Goal: Contribute content: Add original content to the website for others to see

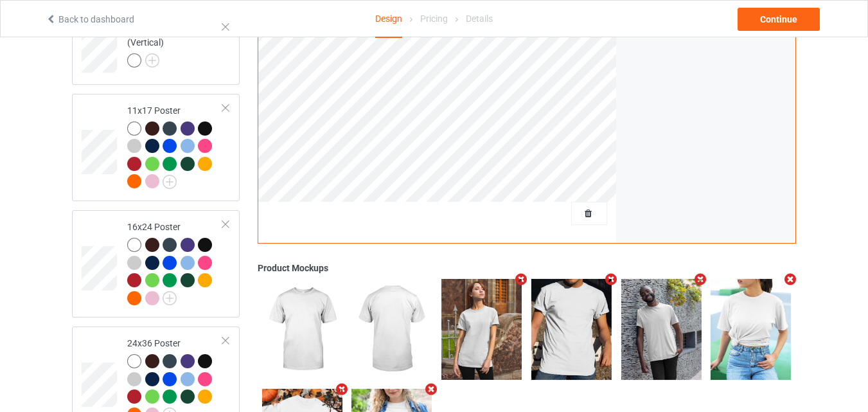
scroll to position [1375, 0]
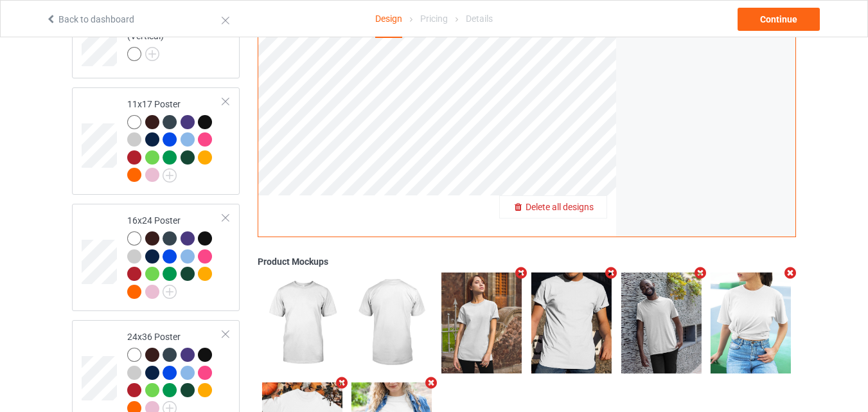
click at [578, 203] on span "Delete all designs" at bounding box center [560, 207] width 68 height 10
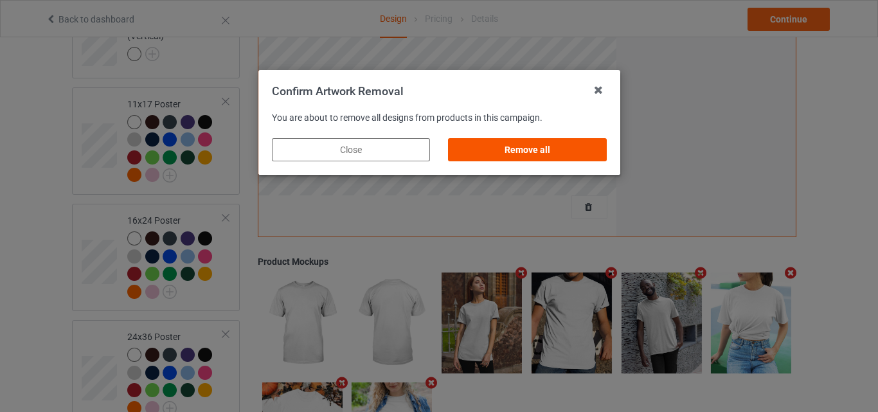
click at [514, 152] on div "Remove all" at bounding box center [527, 149] width 158 height 23
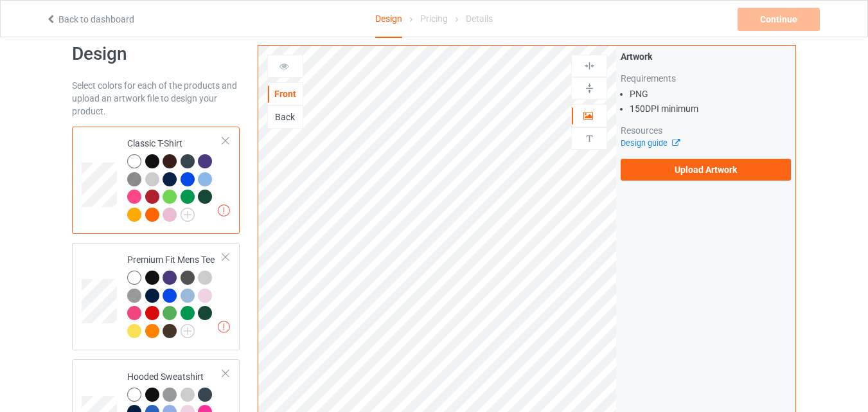
scroll to position [0, 0]
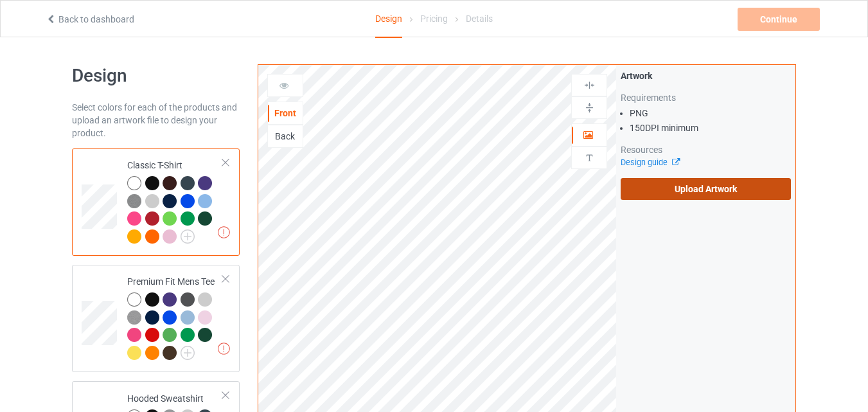
click at [731, 186] on label "Upload Artwork" at bounding box center [706, 189] width 170 height 22
click at [0, 0] on input "Upload Artwork" at bounding box center [0, 0] width 0 height 0
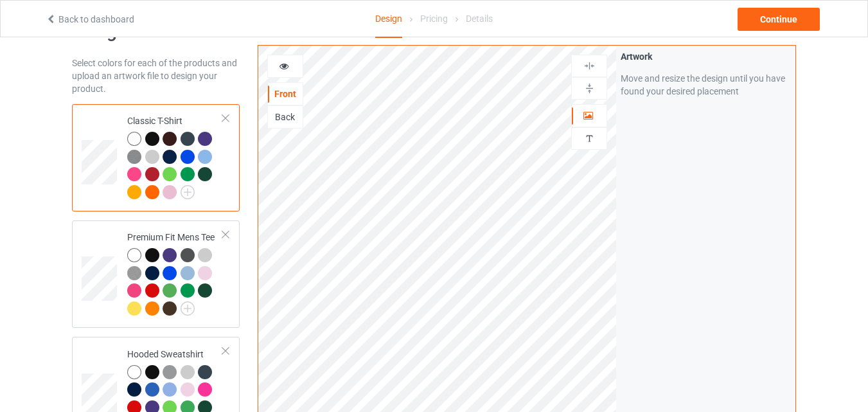
scroll to position [129, 0]
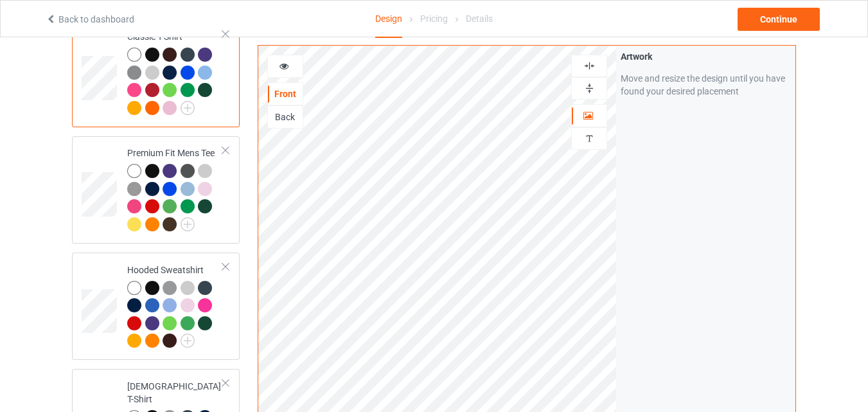
click at [589, 88] on img at bounding box center [589, 88] width 12 height 12
click at [591, 68] on img at bounding box center [589, 66] width 12 height 12
click at [154, 50] on div at bounding box center [152, 55] width 14 height 14
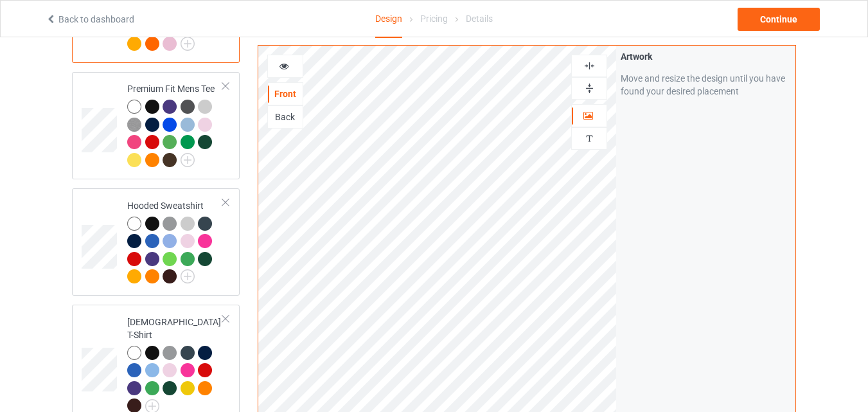
scroll to position [129, 0]
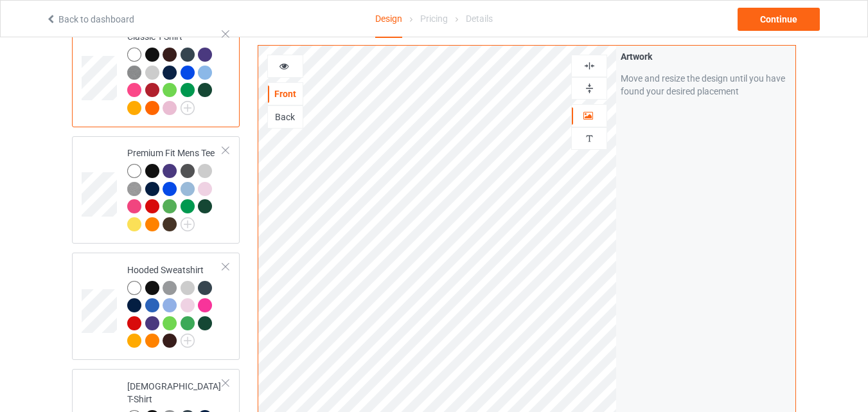
click at [279, 68] on icon at bounding box center [284, 64] width 11 height 9
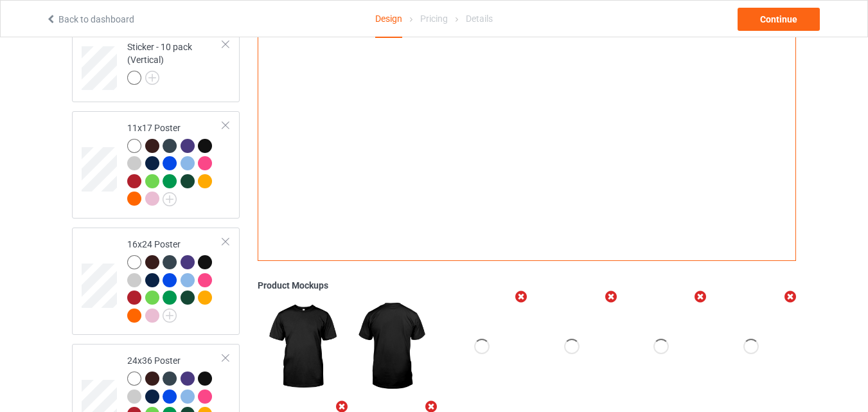
scroll to position [1471, 0]
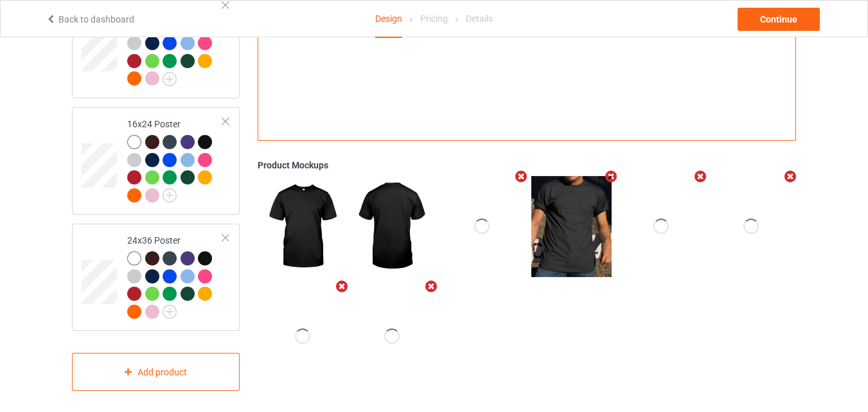
click at [519, 171] on icon "Remove mockup" at bounding box center [521, 176] width 16 height 13
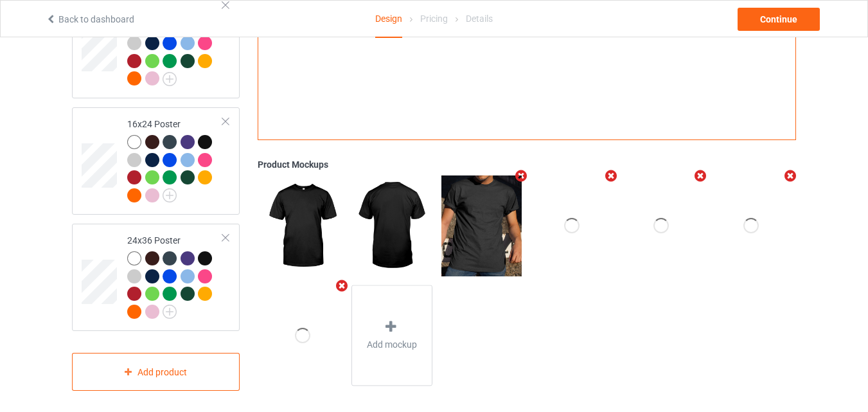
click at [519, 171] on icon "Remove mockup" at bounding box center [521, 176] width 16 height 13
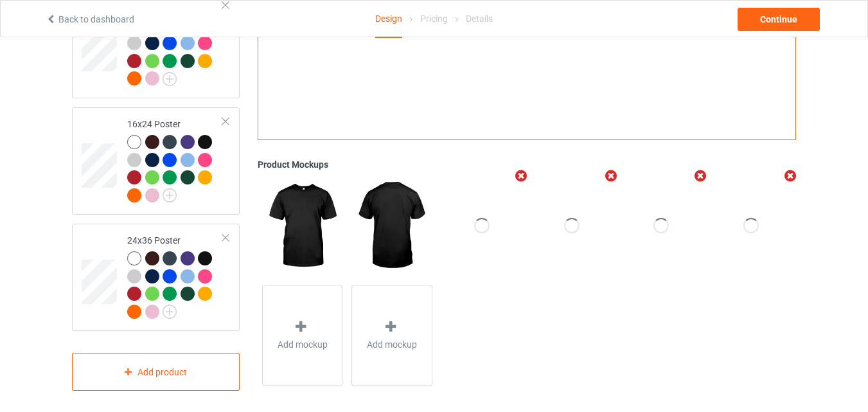
click at [519, 171] on icon "Remove mockup" at bounding box center [521, 176] width 16 height 13
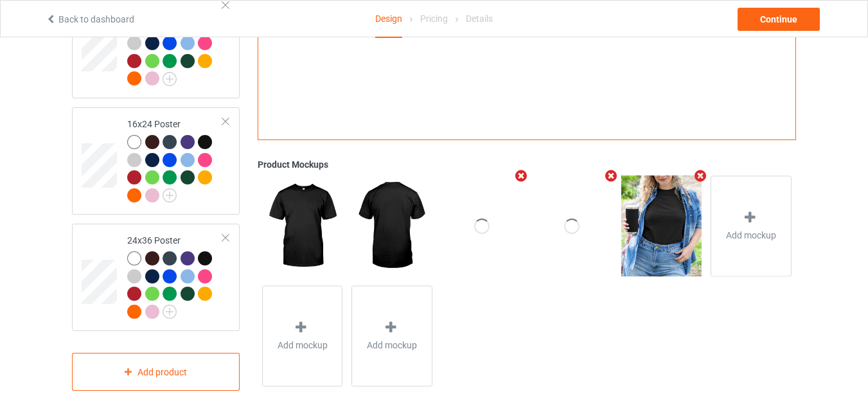
click at [519, 171] on icon "Remove mockup" at bounding box center [521, 175] width 16 height 13
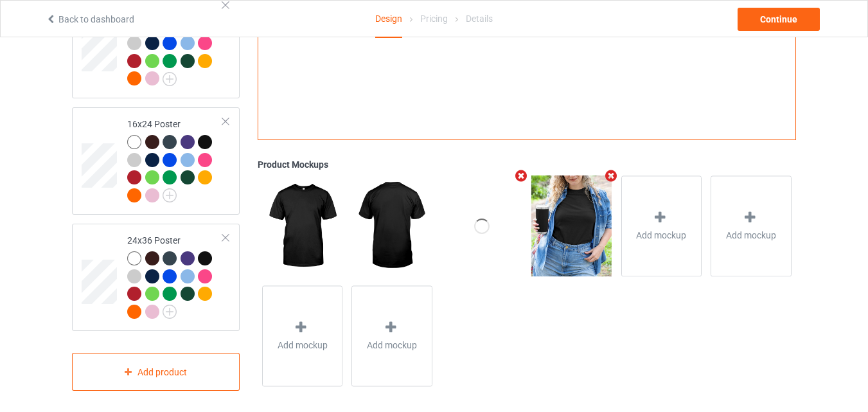
click at [519, 171] on icon "Remove mockup" at bounding box center [521, 175] width 16 height 13
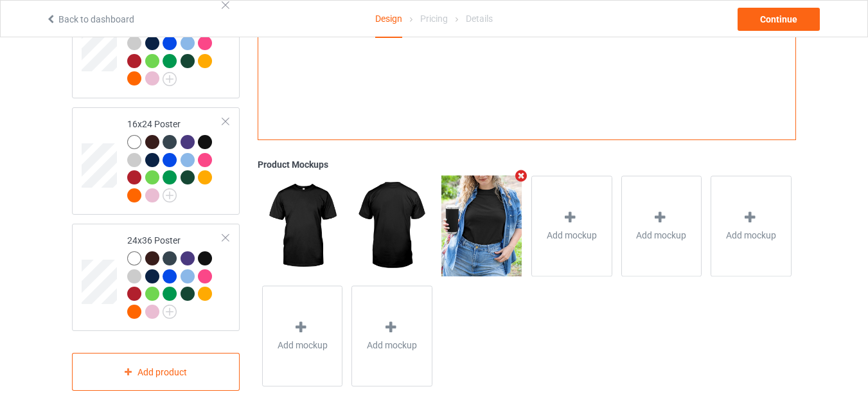
click at [519, 171] on icon "Remove mockup" at bounding box center [521, 175] width 16 height 13
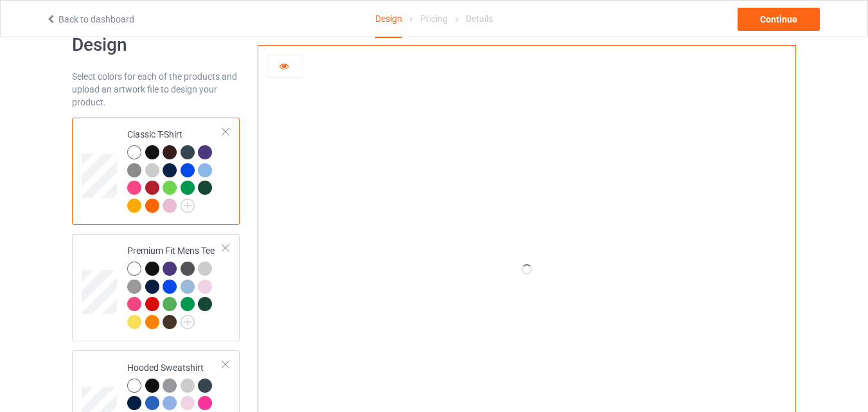
scroll to position [0, 0]
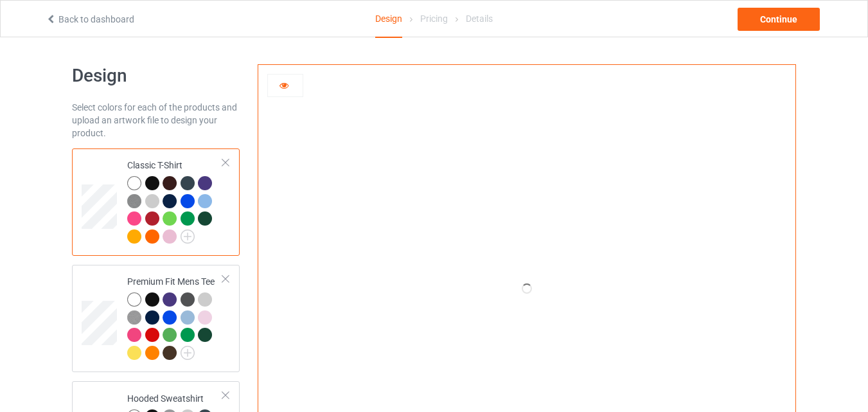
click at [285, 83] on icon at bounding box center [284, 83] width 11 height 9
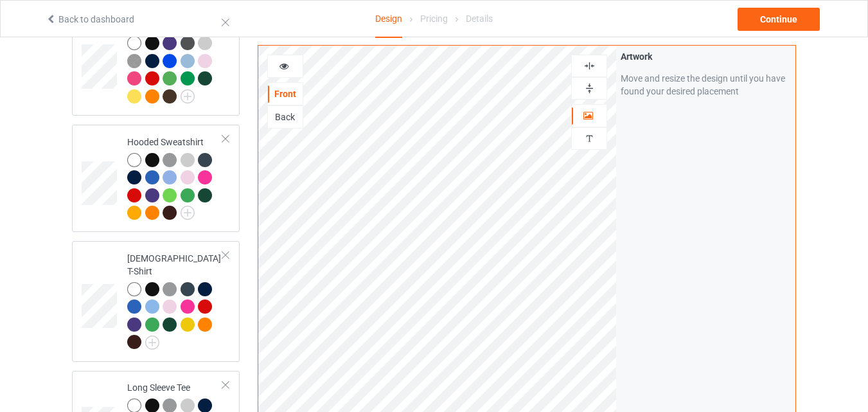
scroll to position [257, 0]
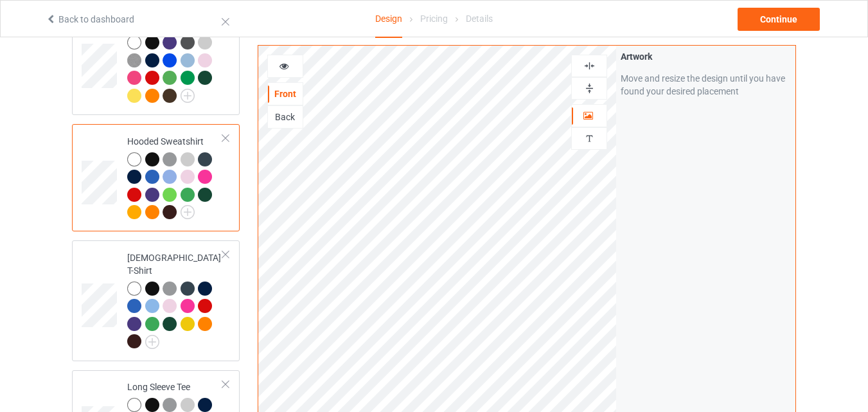
click at [586, 87] on img at bounding box center [589, 88] width 12 height 12
click at [587, 69] on img at bounding box center [589, 66] width 12 height 12
click at [591, 88] on img at bounding box center [589, 88] width 12 height 12
click at [594, 65] on img at bounding box center [589, 66] width 12 height 12
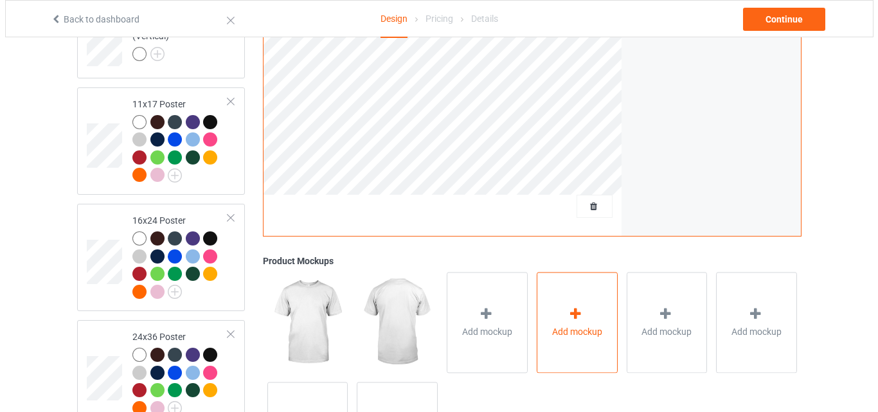
scroll to position [1378, 0]
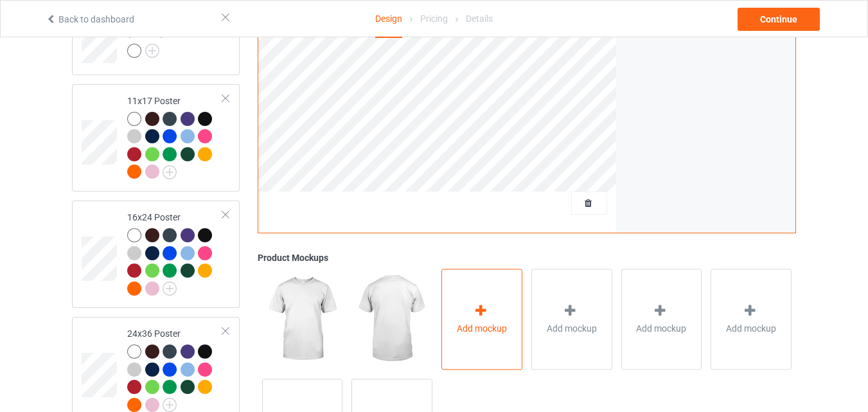
click at [468, 310] on div "Add mockup" at bounding box center [481, 319] width 81 height 101
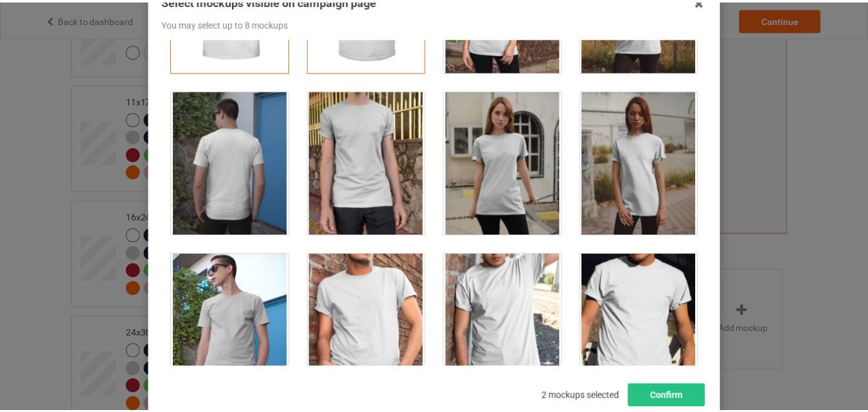
scroll to position [0, 0]
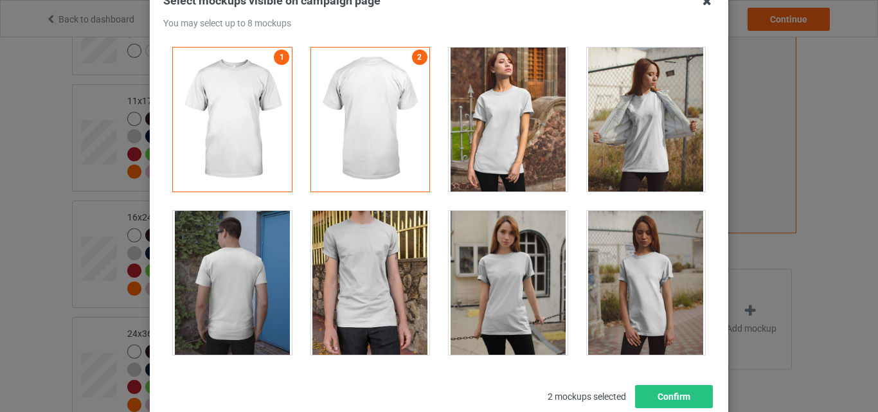
click at [703, 7] on icon at bounding box center [707, 1] width 21 height 21
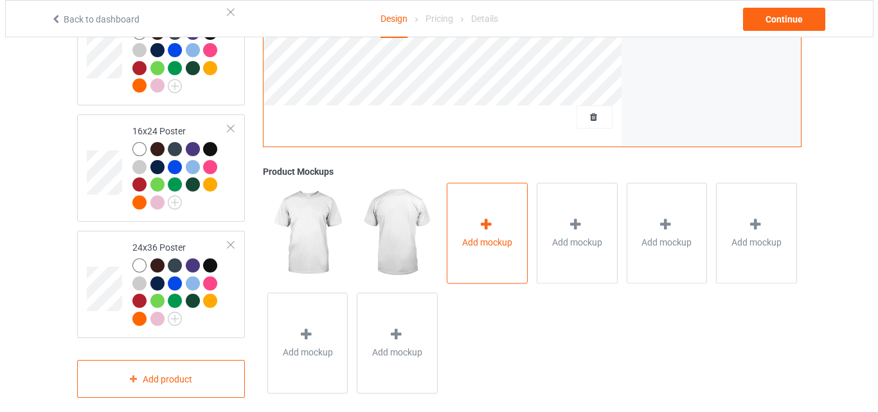
scroll to position [1471, 0]
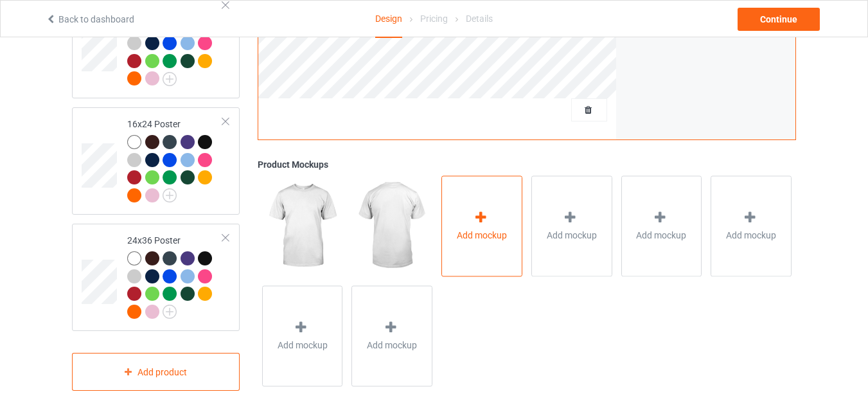
click at [503, 217] on div "Add mockup" at bounding box center [481, 225] width 81 height 101
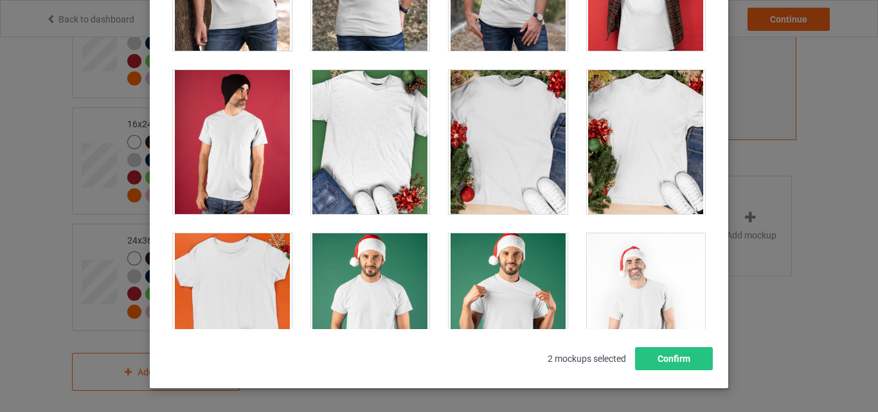
scroll to position [1671, 0]
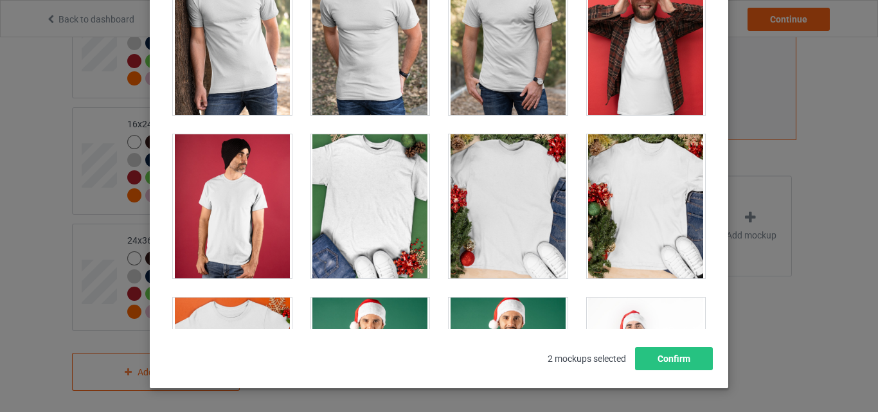
click at [511, 202] on div at bounding box center [508, 206] width 119 height 144
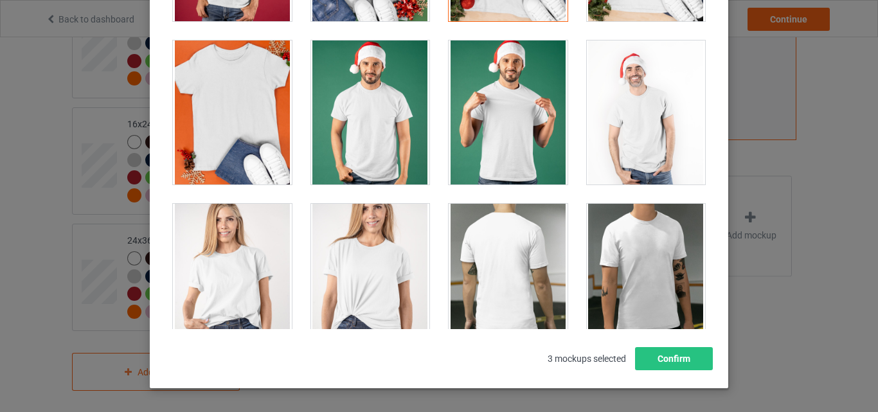
scroll to position [1864, 0]
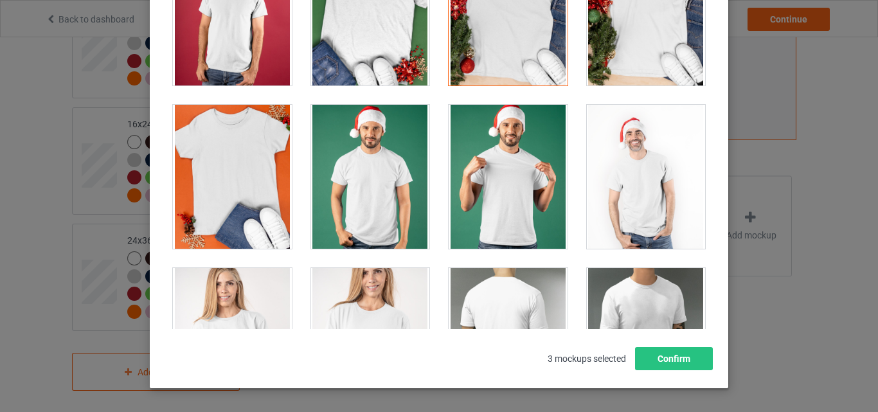
click at [486, 168] on div at bounding box center [508, 177] width 119 height 144
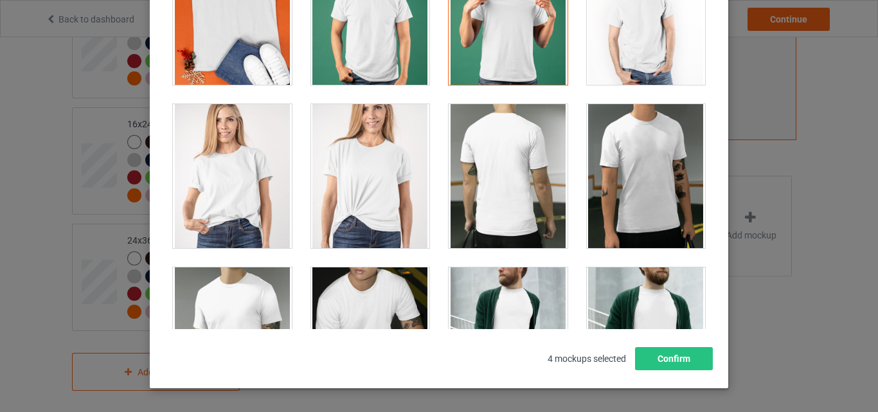
scroll to position [2056, 0]
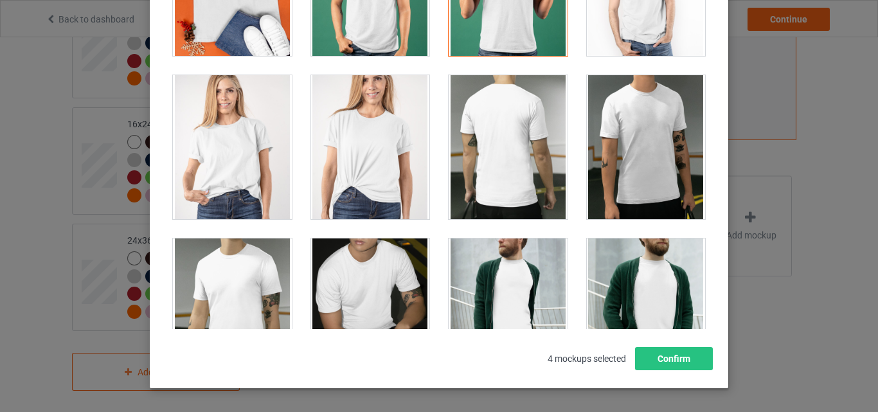
click at [388, 157] on div at bounding box center [370, 147] width 119 height 144
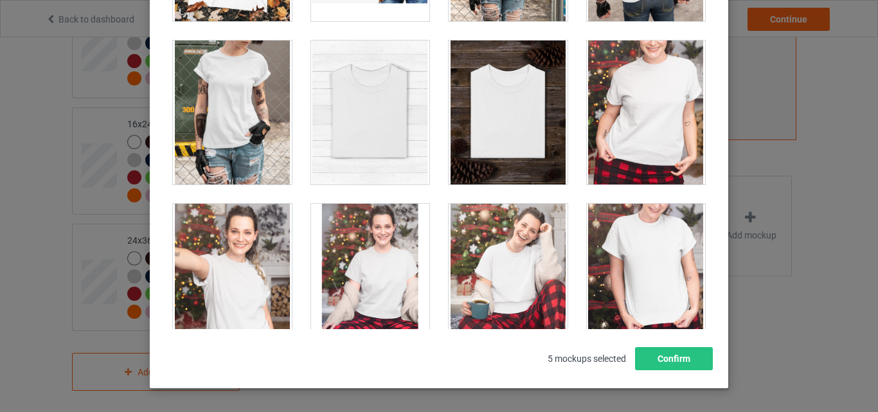
scroll to position [13058, 0]
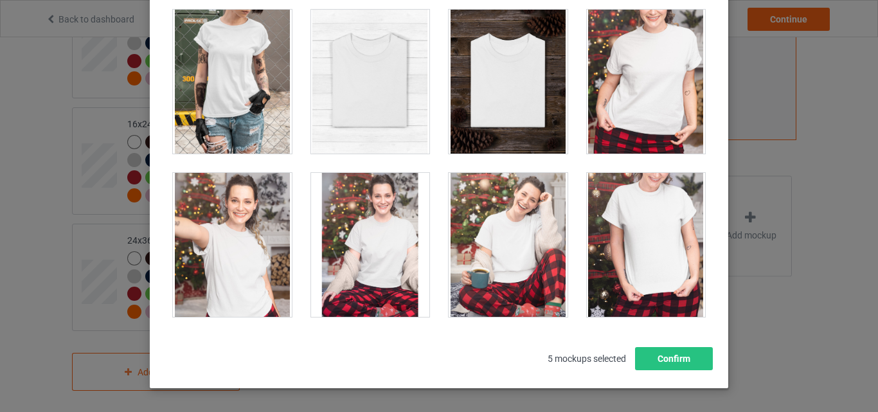
click at [654, 77] on div at bounding box center [646, 82] width 119 height 144
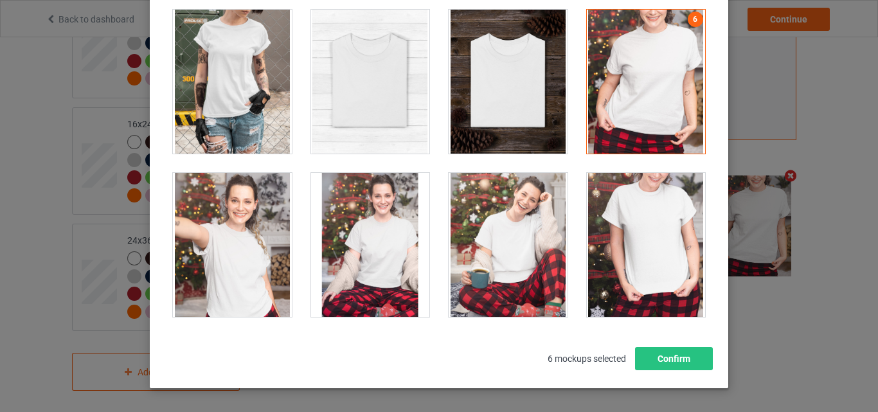
click at [657, 100] on div at bounding box center [646, 82] width 119 height 144
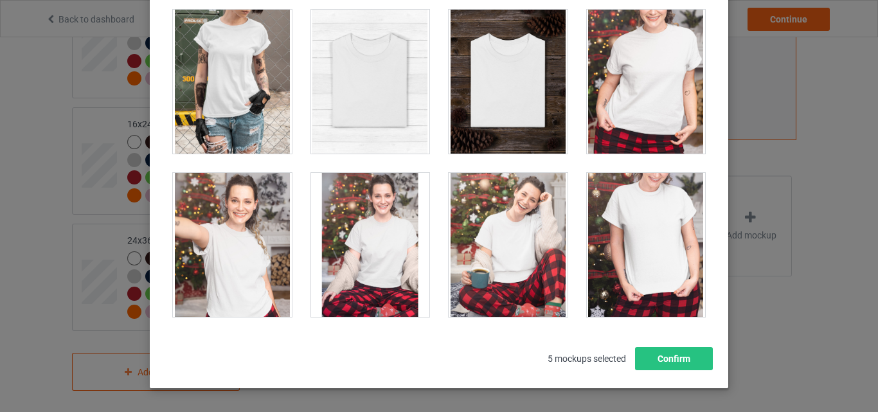
click at [220, 240] on div at bounding box center [232, 245] width 119 height 144
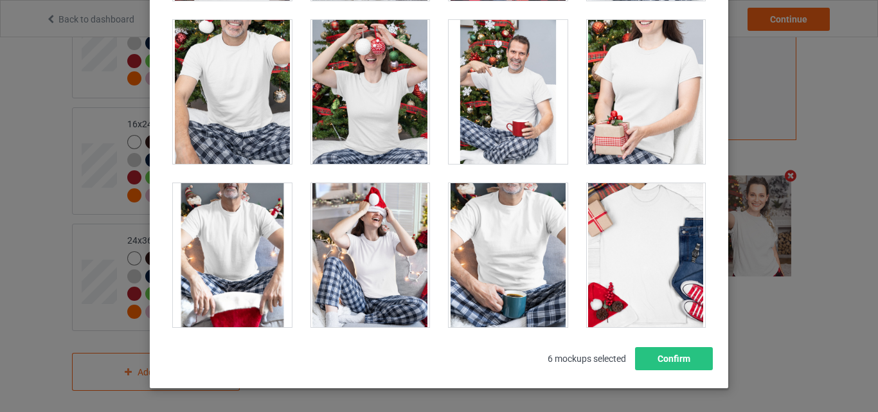
scroll to position [13508, 0]
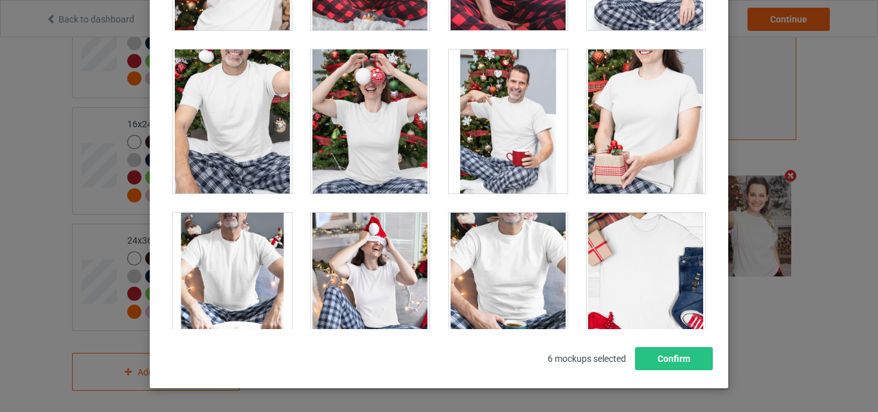
click at [506, 120] on div at bounding box center [508, 121] width 119 height 144
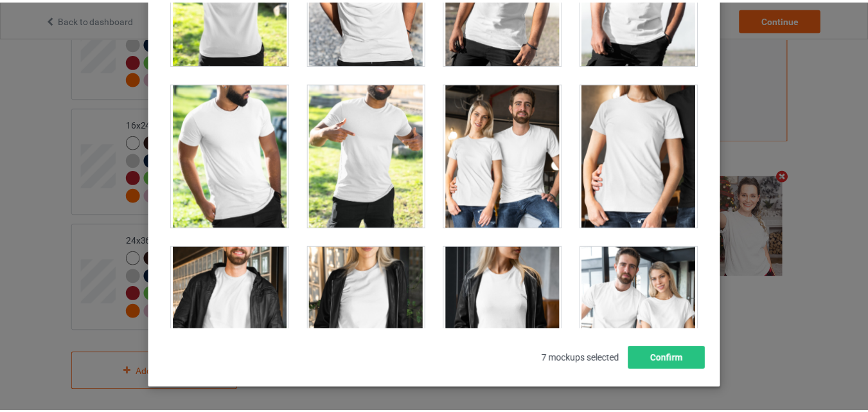
scroll to position [15500, 0]
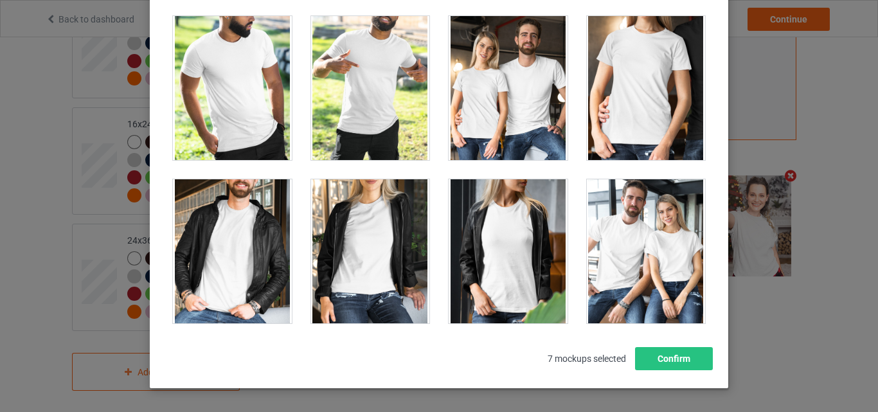
click at [497, 101] on div at bounding box center [508, 88] width 119 height 144
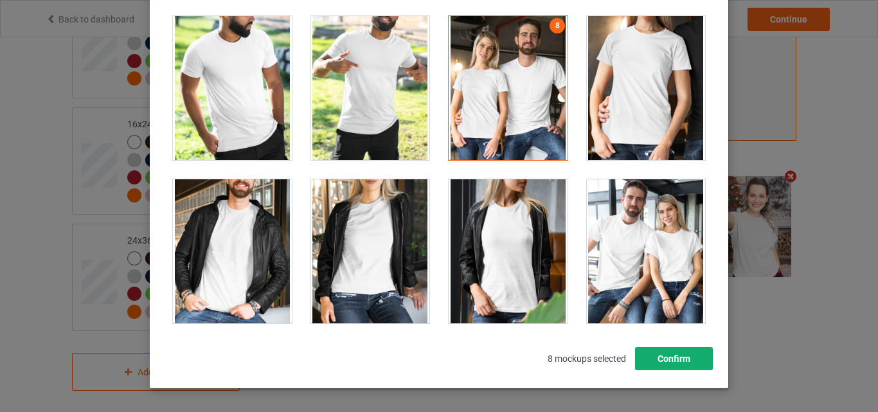
click at [673, 359] on button "Confirm" at bounding box center [674, 358] width 78 height 23
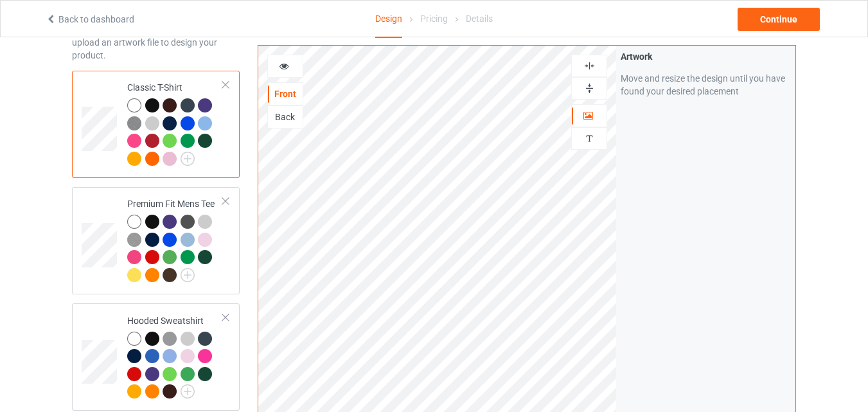
scroll to position [25, 0]
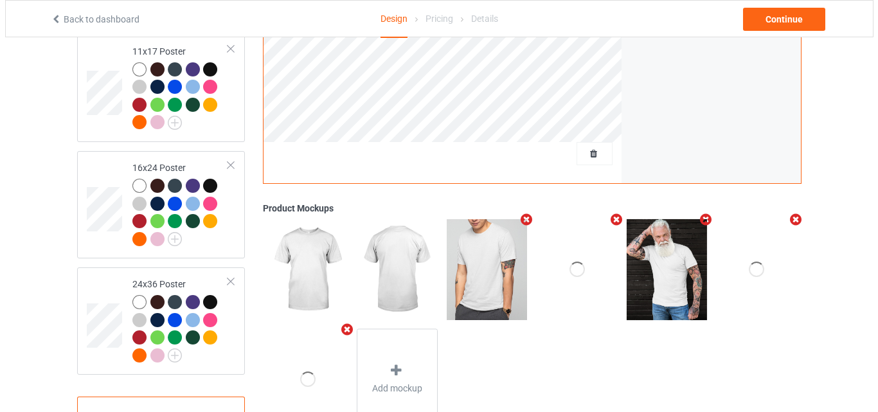
scroll to position [1459, 0]
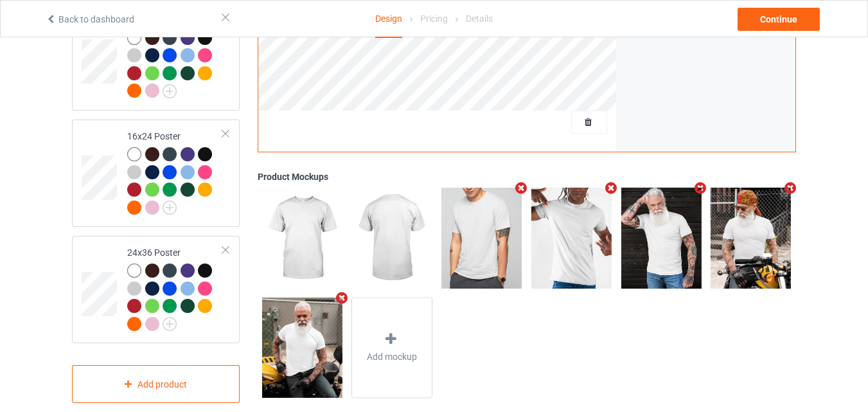
click at [613, 184] on icon "Remove mockup" at bounding box center [611, 188] width 16 height 13
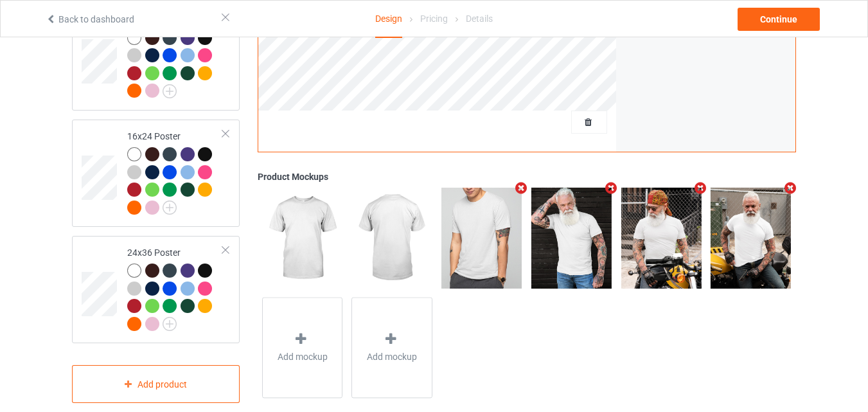
click at [702, 184] on icon "Remove mockup" at bounding box center [701, 188] width 16 height 13
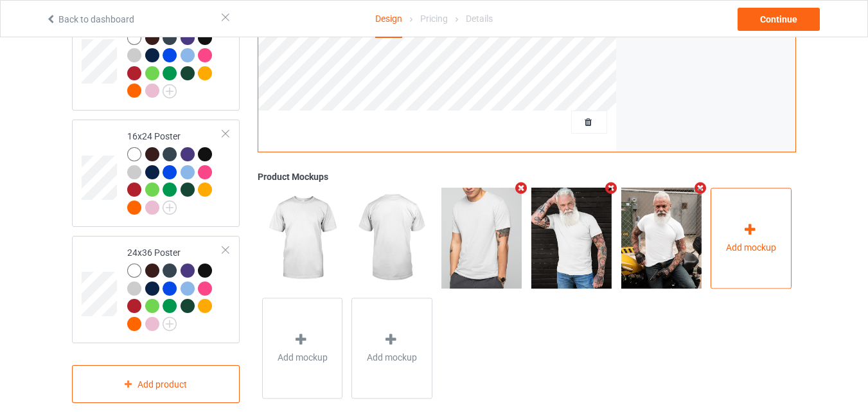
click at [753, 230] on icon at bounding box center [750, 229] width 16 height 13
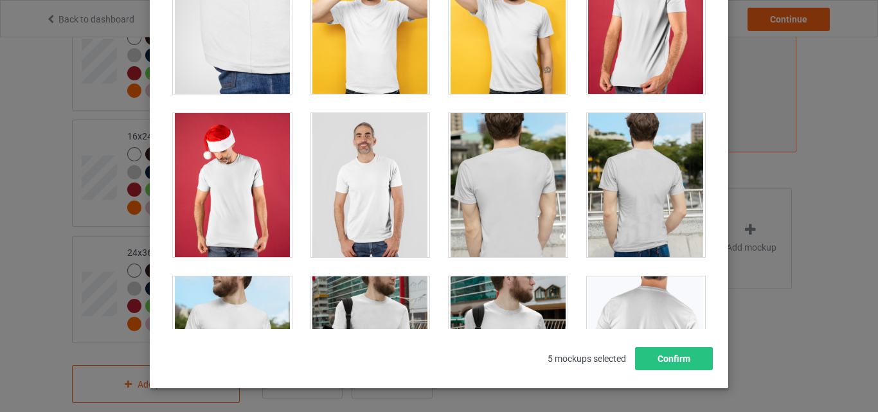
scroll to position [386, 0]
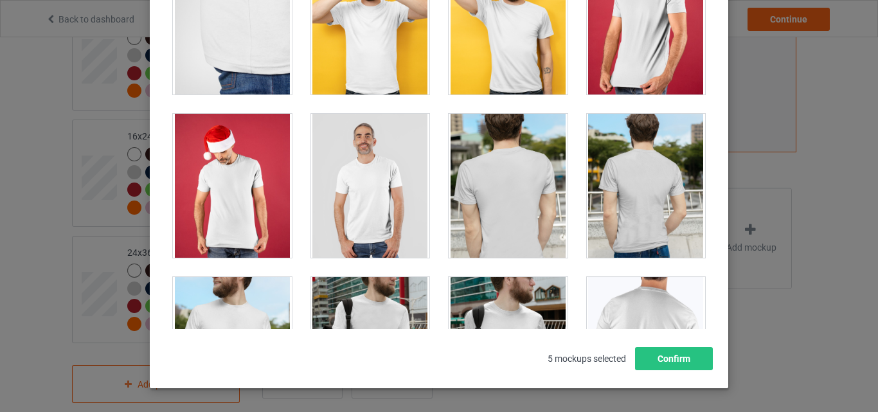
click at [225, 179] on div at bounding box center [232, 186] width 119 height 144
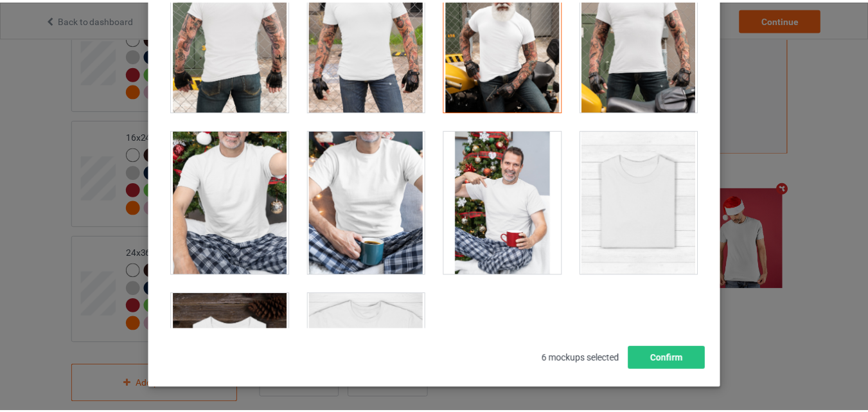
scroll to position [3949, 0]
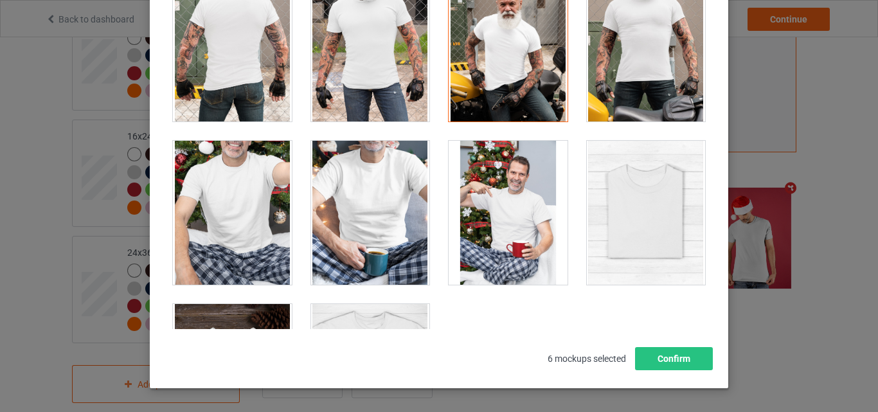
click at [386, 199] on div at bounding box center [370, 213] width 119 height 144
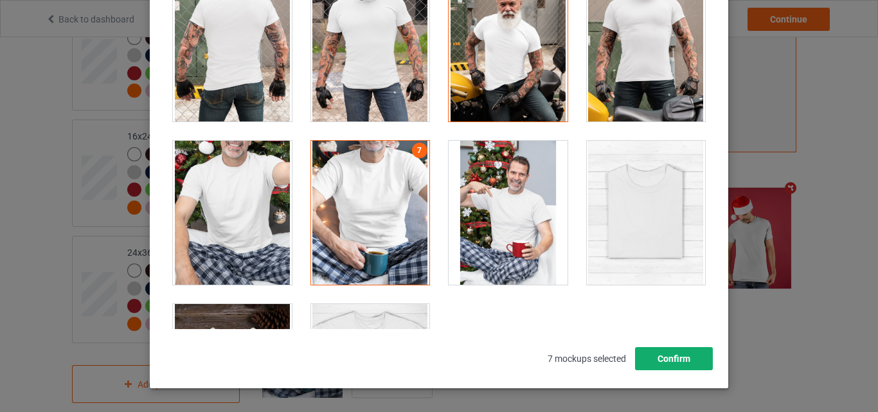
click at [668, 355] on button "Confirm" at bounding box center [674, 358] width 78 height 23
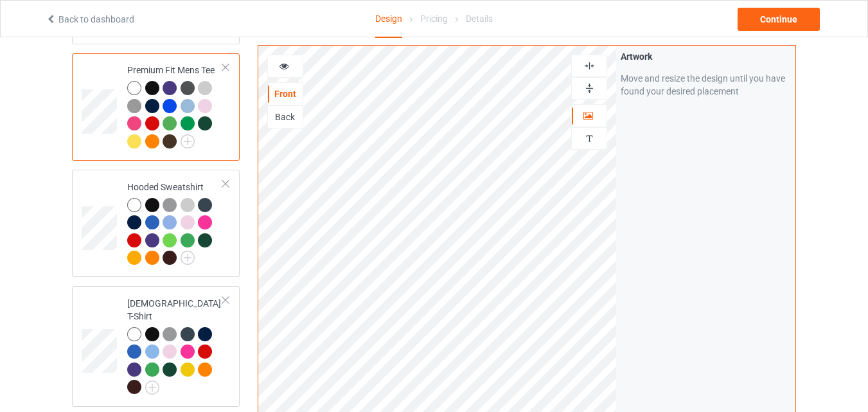
scroll to position [196, 0]
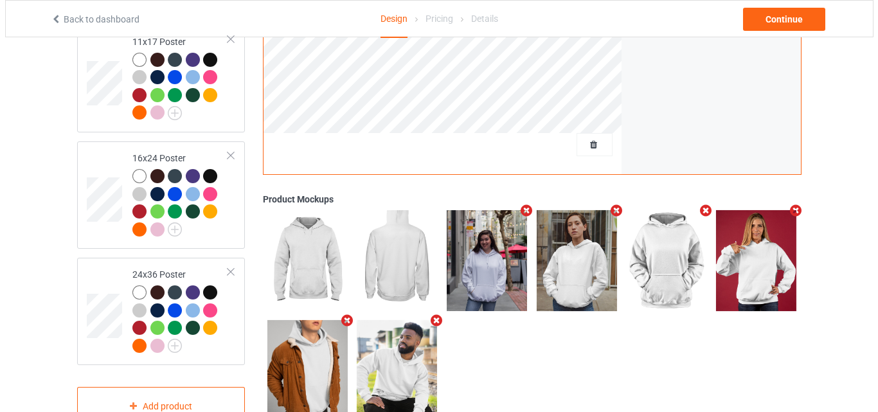
scroll to position [1471, 0]
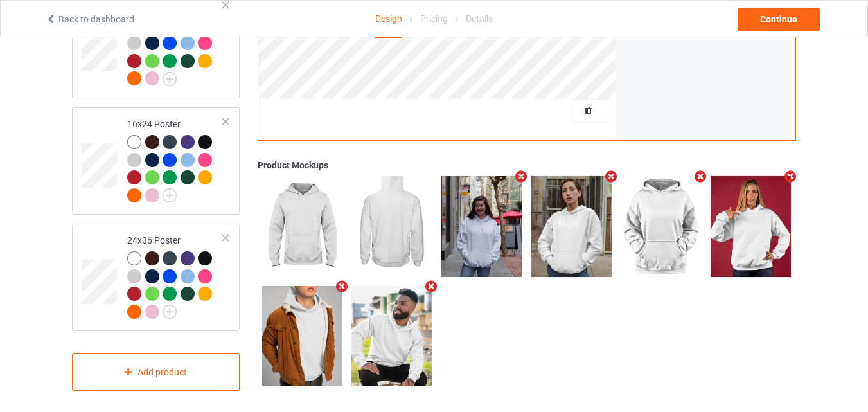
click at [520, 174] on icon "Remove mockup" at bounding box center [521, 176] width 16 height 13
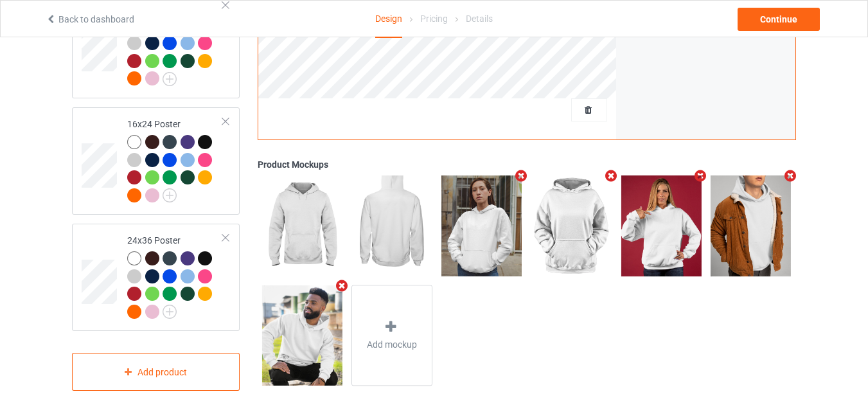
click at [520, 174] on icon "Remove mockup" at bounding box center [521, 176] width 16 height 13
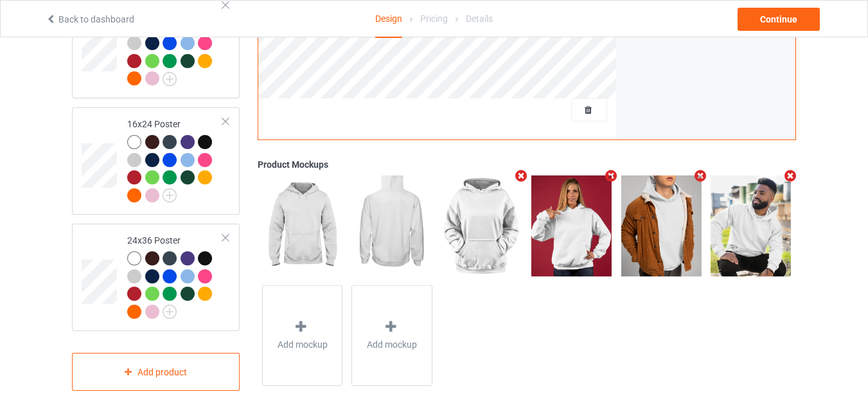
click at [520, 174] on icon "Remove mockup" at bounding box center [521, 176] width 16 height 13
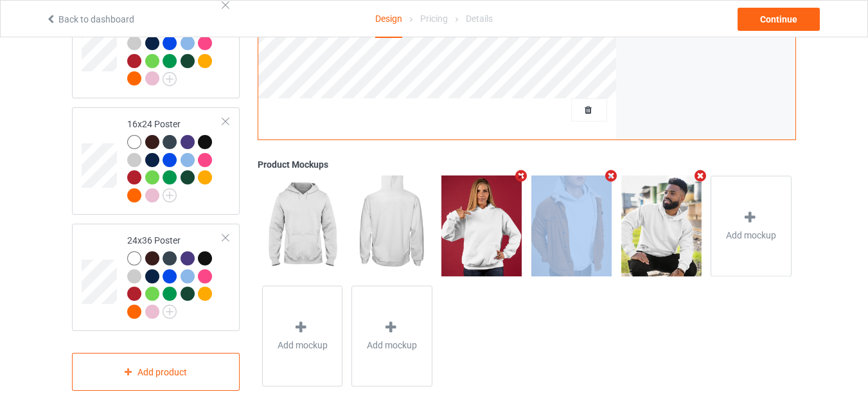
click at [520, 174] on icon "Remove mockup" at bounding box center [521, 175] width 16 height 13
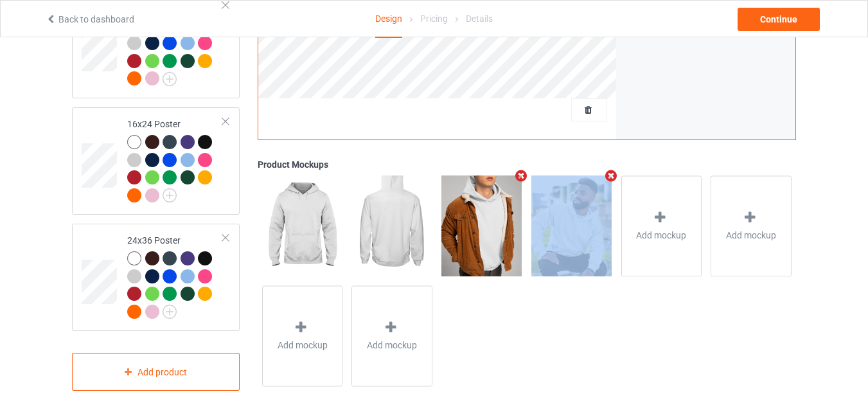
click at [520, 174] on icon "Remove mockup" at bounding box center [521, 175] width 16 height 13
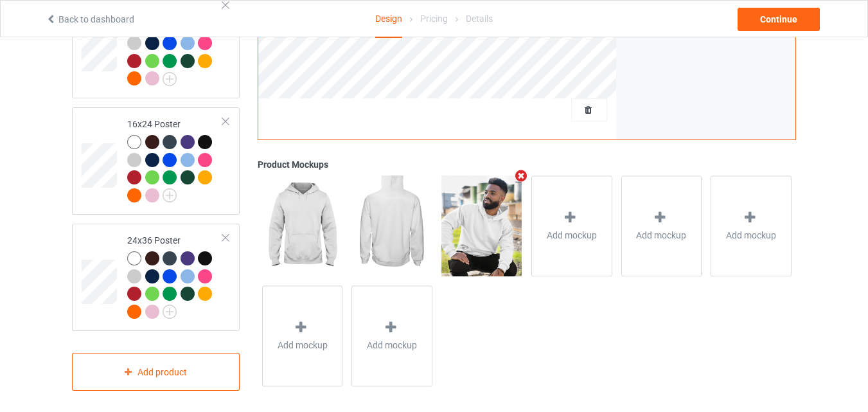
click at [520, 174] on icon "Remove mockup" at bounding box center [521, 175] width 16 height 13
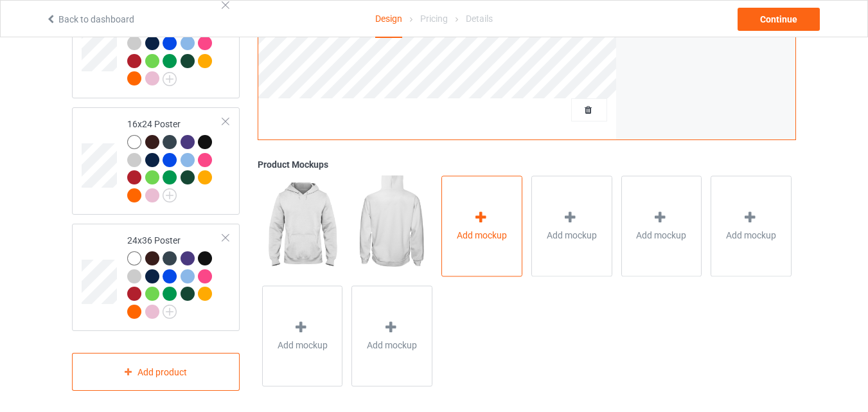
click at [492, 229] on span "Add mockup" at bounding box center [482, 235] width 50 height 13
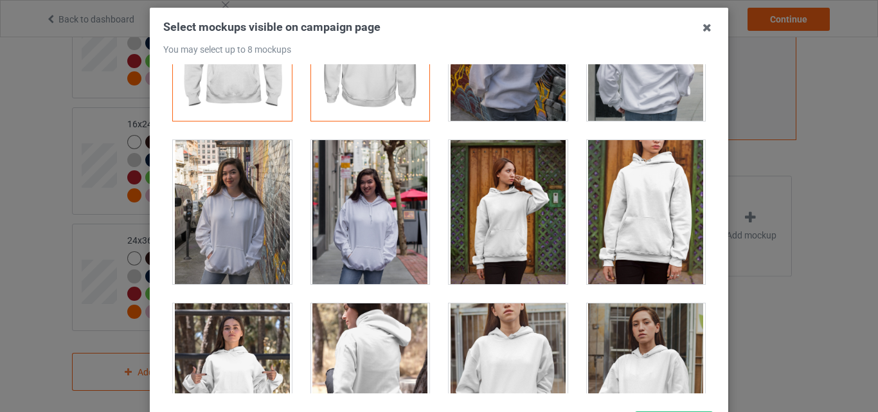
scroll to position [129, 0]
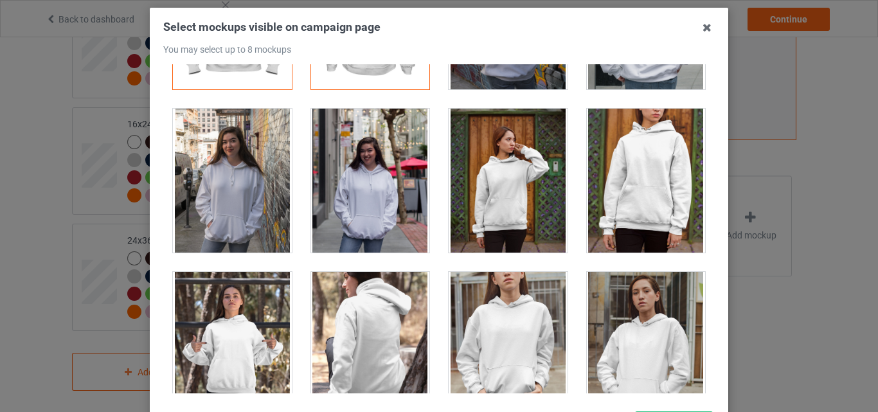
click at [503, 185] on div at bounding box center [508, 181] width 119 height 144
click at [516, 183] on div at bounding box center [508, 181] width 119 height 144
click at [664, 176] on div at bounding box center [646, 181] width 119 height 144
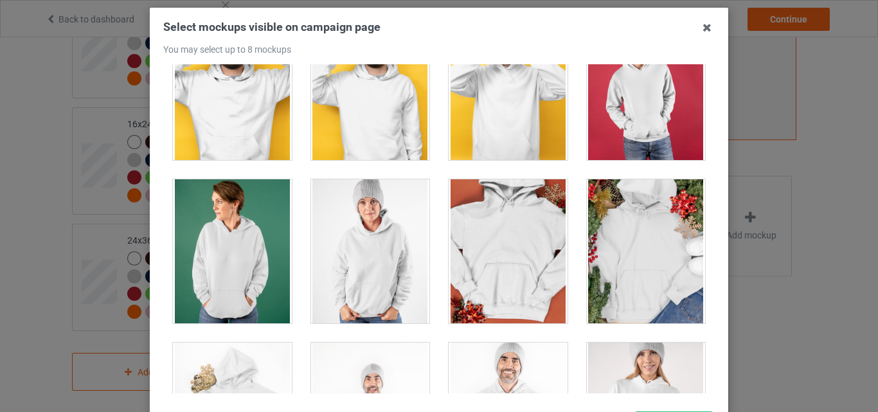
scroll to position [2442, 0]
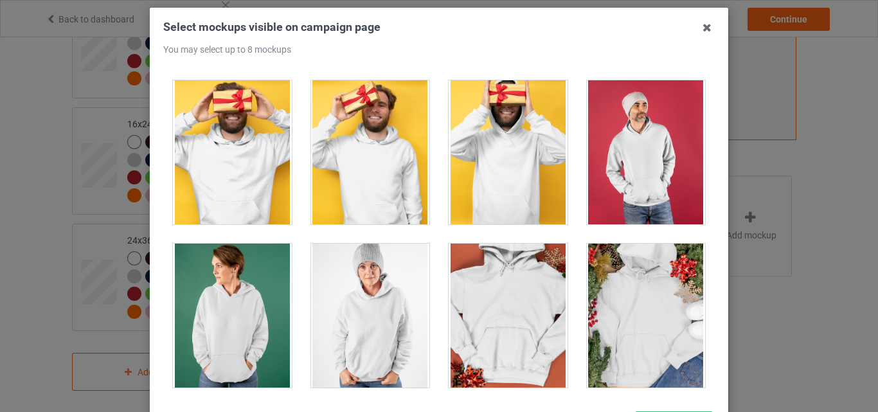
click at [382, 168] on div at bounding box center [370, 152] width 119 height 144
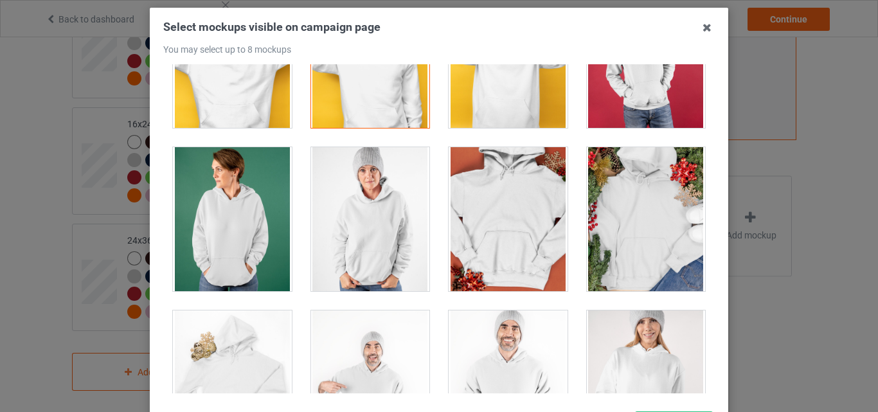
scroll to position [2570, 0]
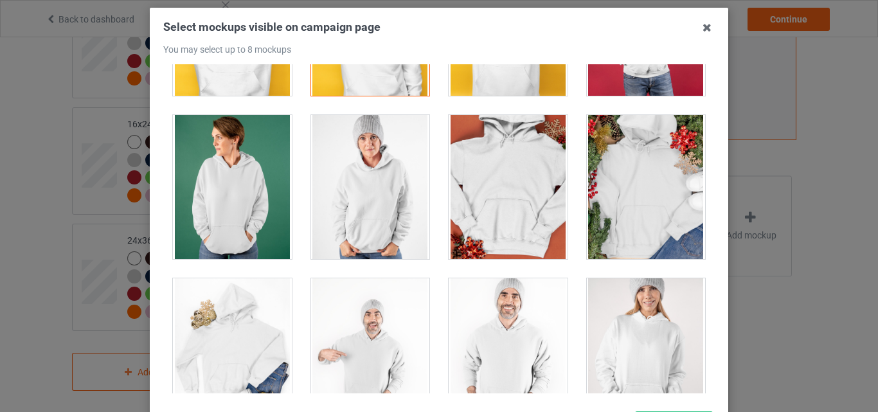
click at [398, 224] on div at bounding box center [370, 187] width 119 height 144
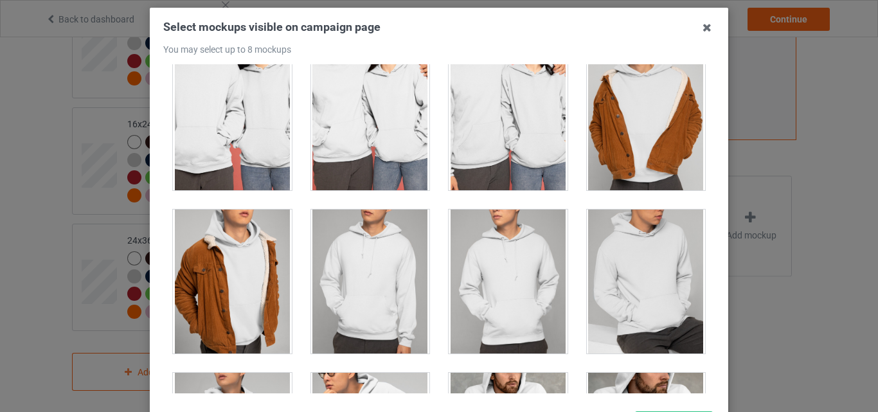
scroll to position [5012, 0]
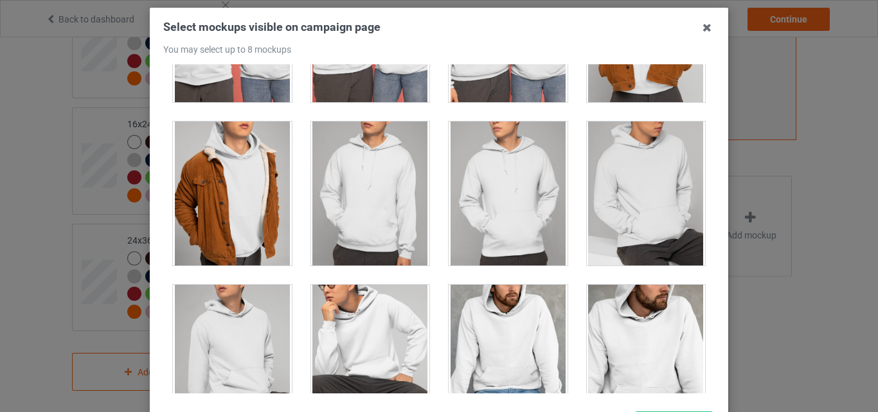
click at [208, 190] on div at bounding box center [232, 193] width 119 height 144
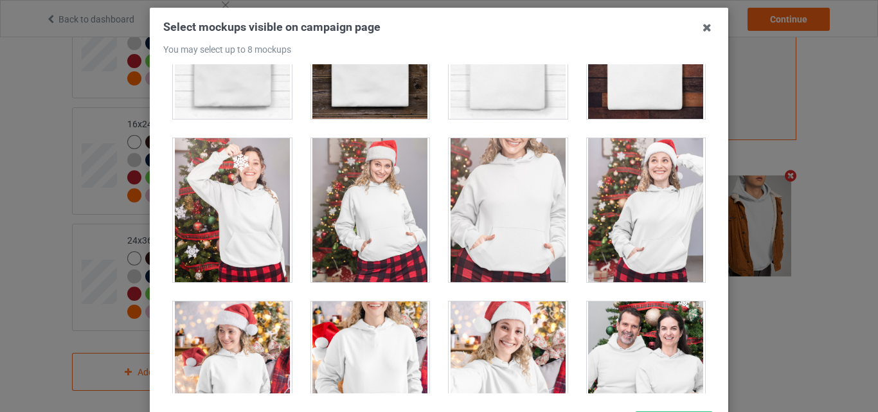
scroll to position [8161, 0]
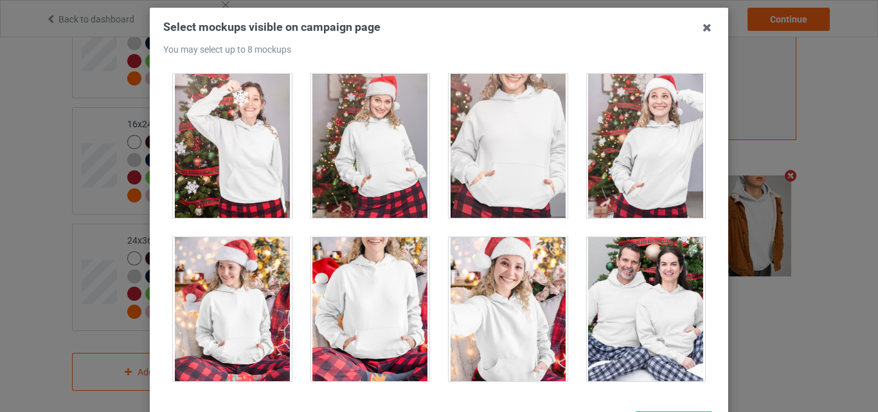
click at [243, 147] on div at bounding box center [232, 146] width 119 height 144
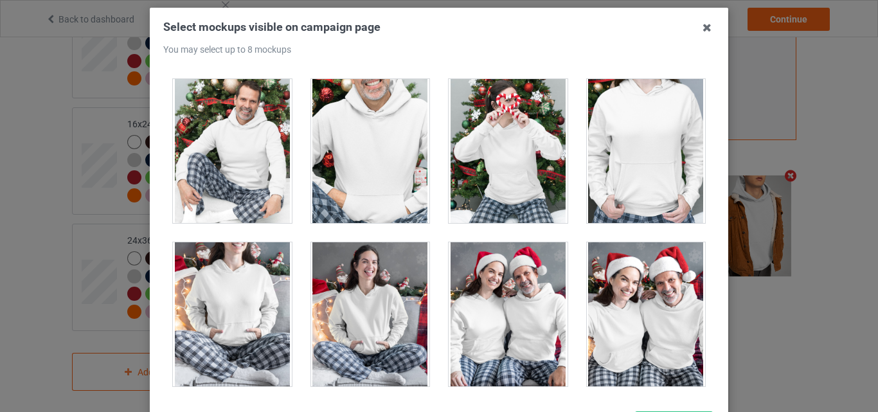
scroll to position [8547, 0]
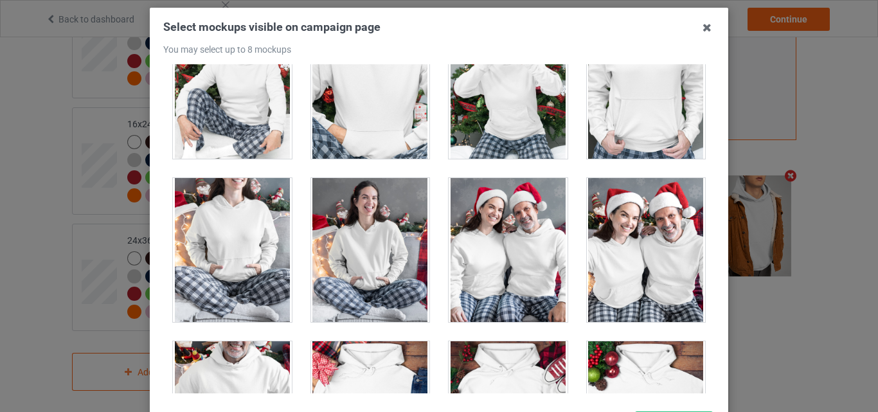
click at [632, 278] on div at bounding box center [646, 250] width 119 height 144
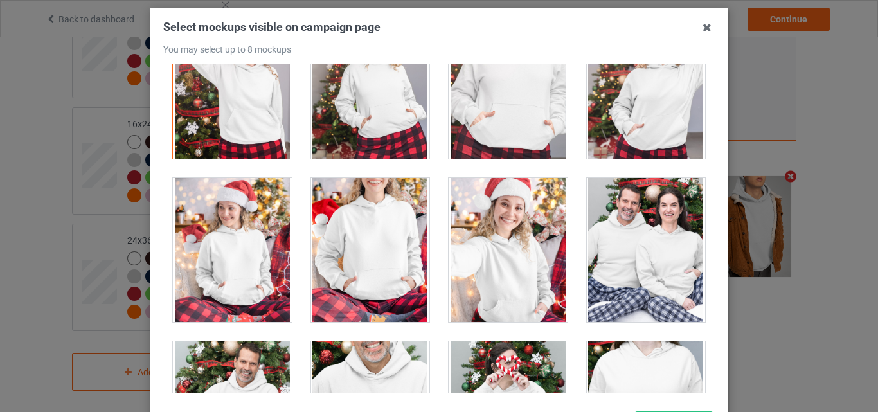
scroll to position [8225, 0]
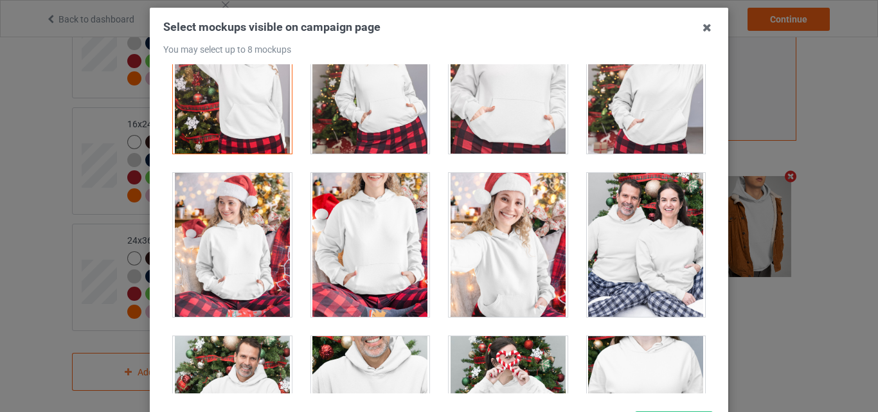
click at [486, 262] on div at bounding box center [508, 245] width 119 height 144
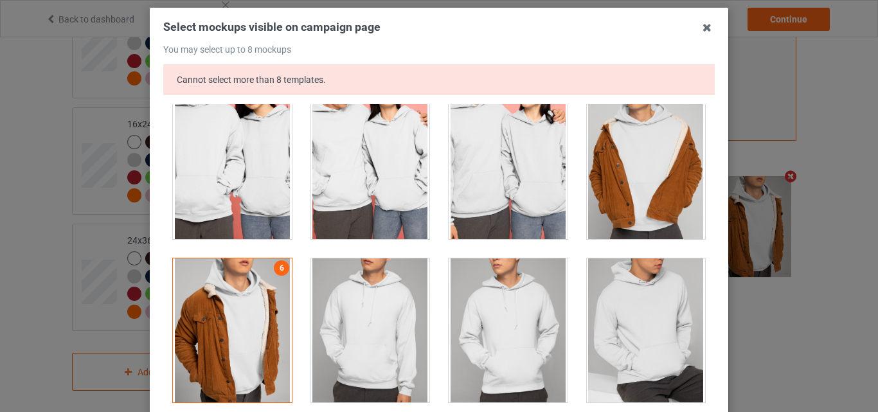
scroll to position [5012, 0]
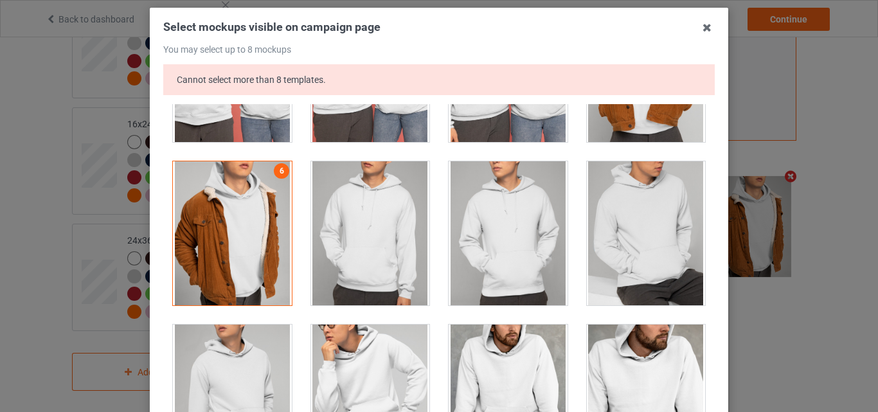
click at [233, 240] on div at bounding box center [232, 233] width 119 height 144
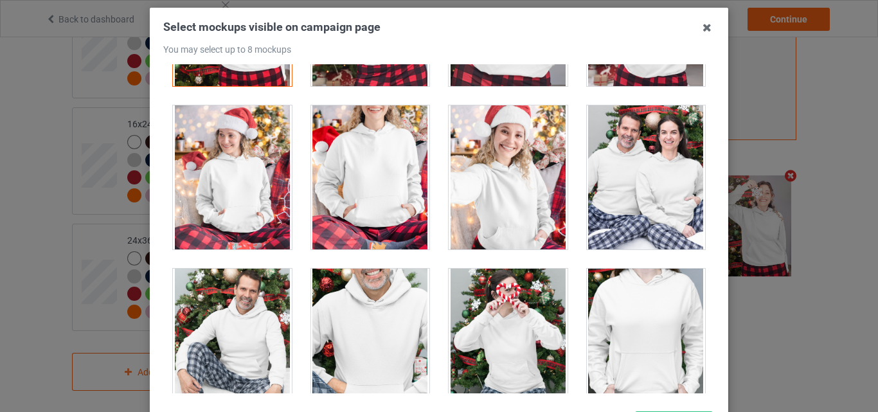
scroll to position [8229, 0]
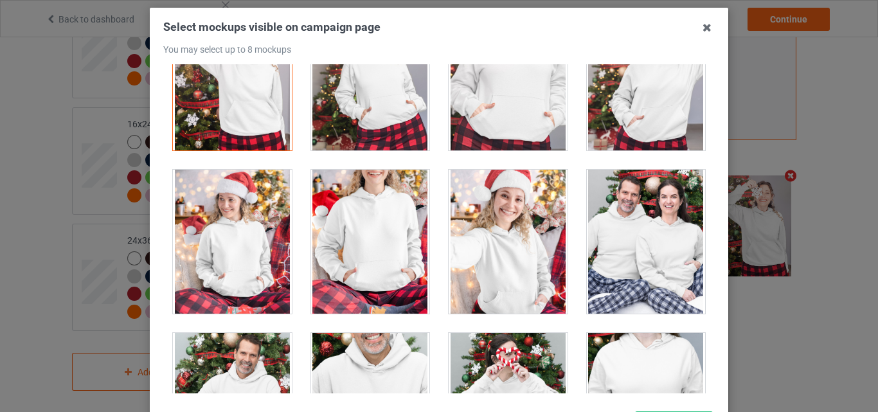
click at [505, 220] on div at bounding box center [508, 242] width 119 height 144
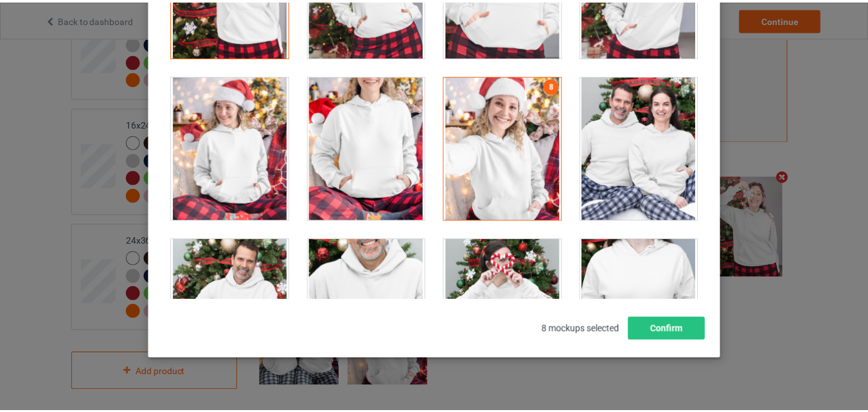
scroll to position [177, 0]
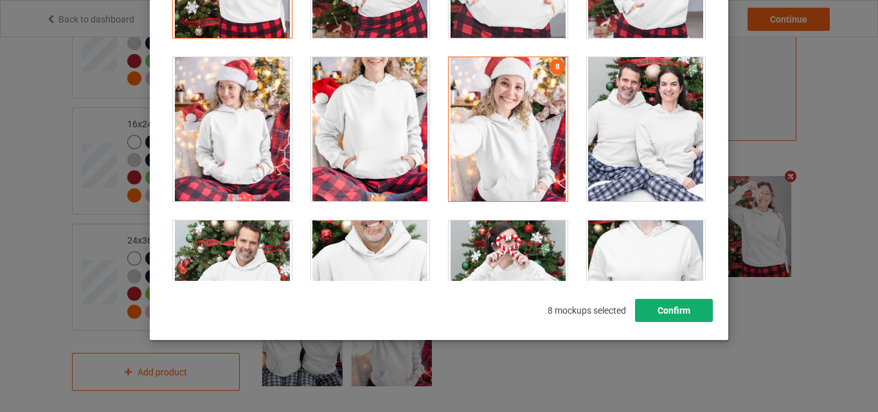
click at [682, 310] on button "Confirm" at bounding box center [674, 310] width 78 height 23
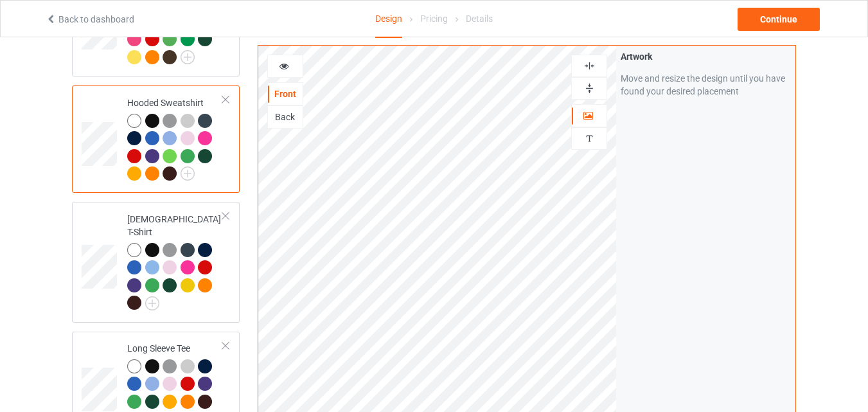
scroll to position [264, 0]
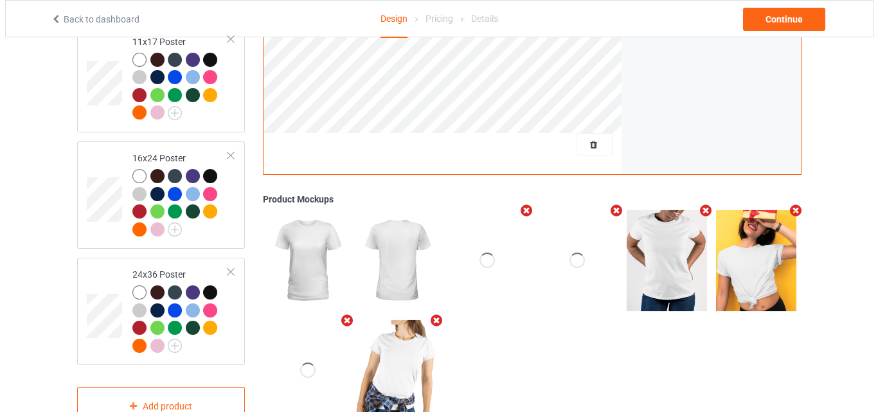
scroll to position [1471, 0]
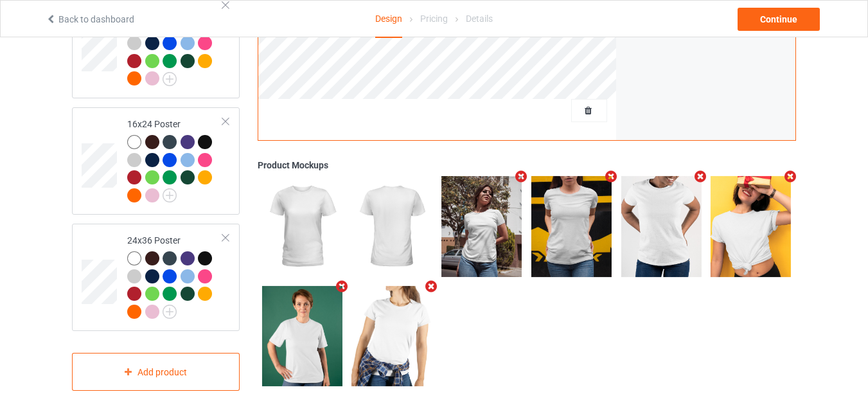
click at [519, 172] on icon "Remove mockup" at bounding box center [521, 176] width 16 height 13
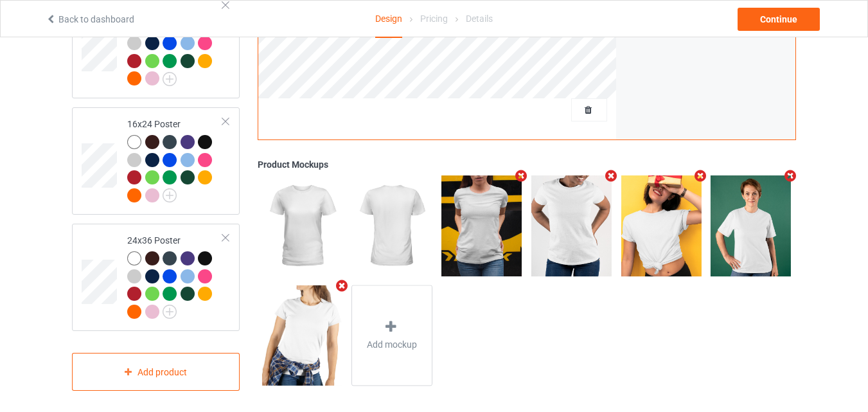
click at [519, 172] on icon "Remove mockup" at bounding box center [521, 176] width 16 height 13
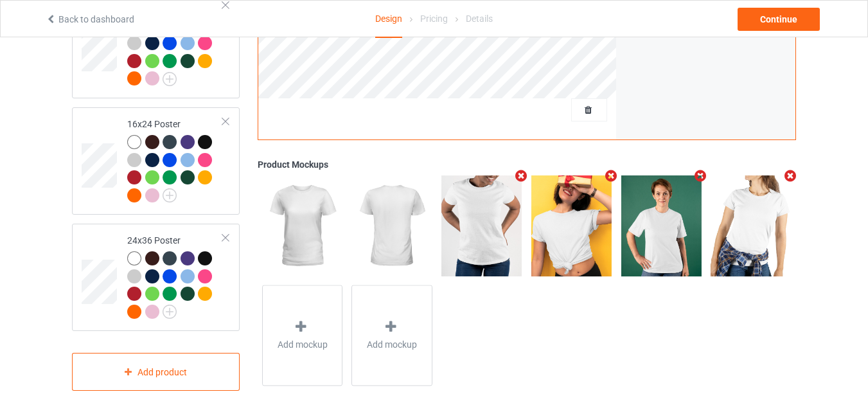
click at [519, 172] on icon "Remove mockup" at bounding box center [521, 176] width 16 height 13
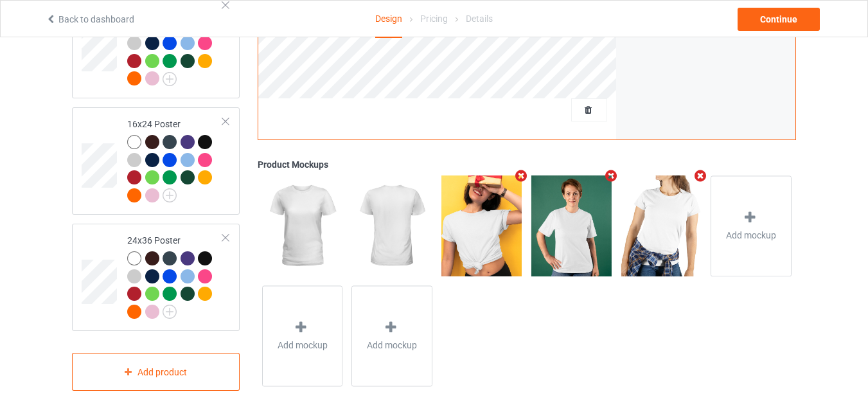
click at [519, 172] on icon "Remove mockup" at bounding box center [521, 175] width 16 height 13
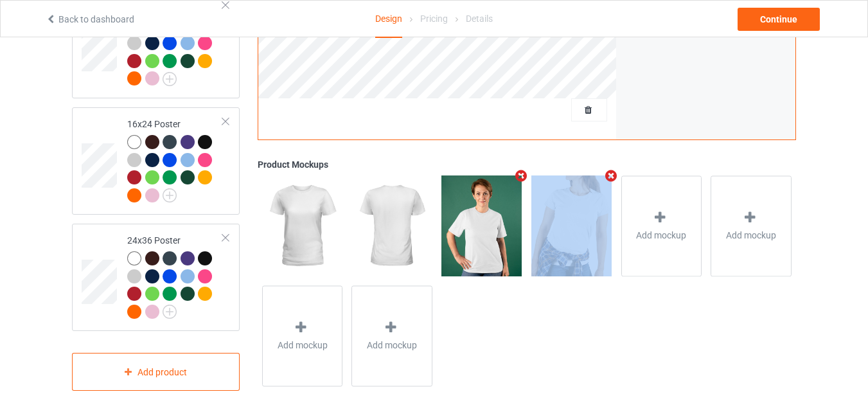
click at [519, 172] on icon "Remove mockup" at bounding box center [521, 175] width 16 height 13
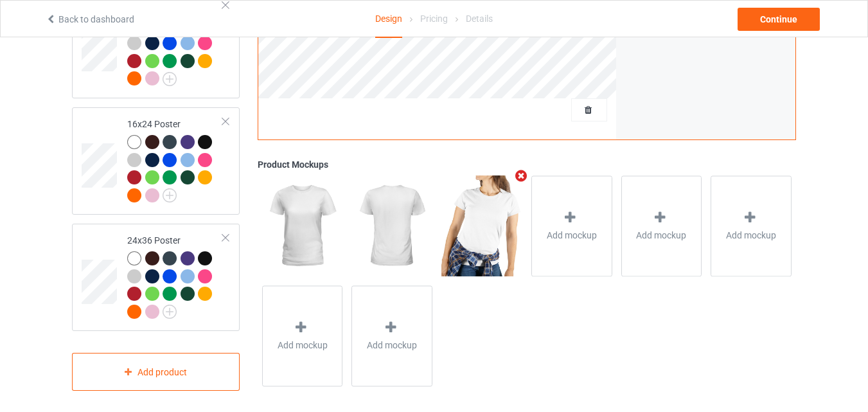
click at [519, 172] on icon "Remove mockup" at bounding box center [521, 175] width 16 height 13
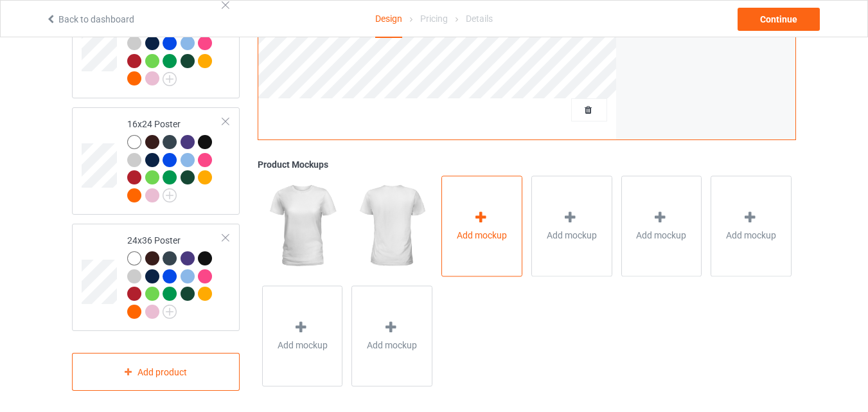
click at [487, 220] on div at bounding box center [482, 219] width 18 height 19
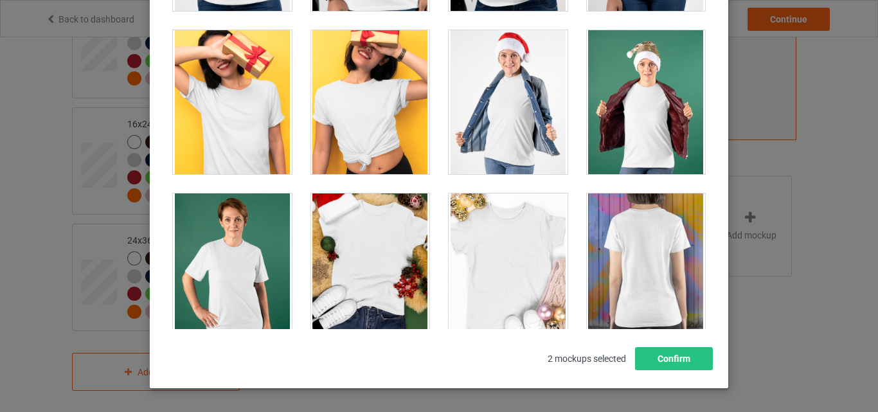
scroll to position [1221, 0]
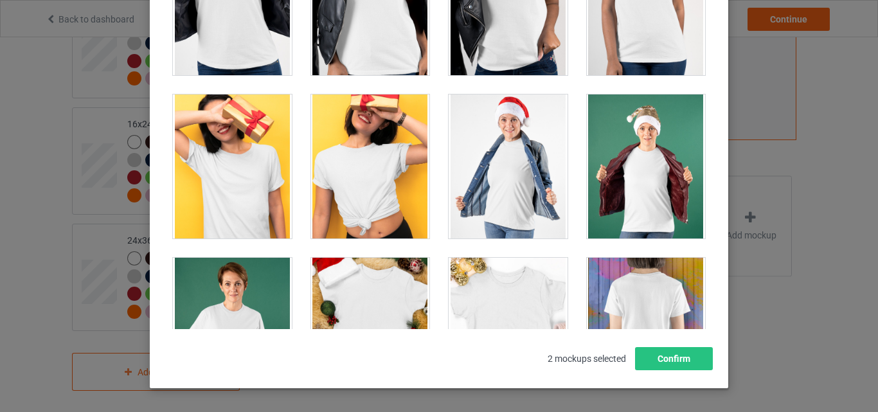
click at [514, 172] on div at bounding box center [508, 166] width 119 height 144
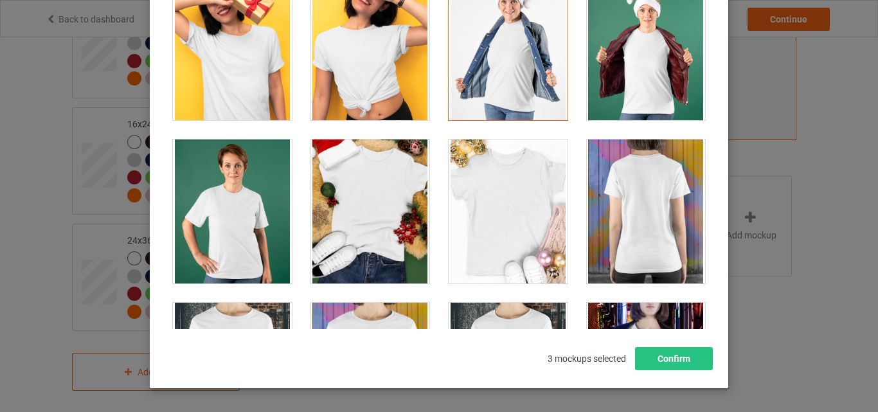
scroll to position [1349, 0]
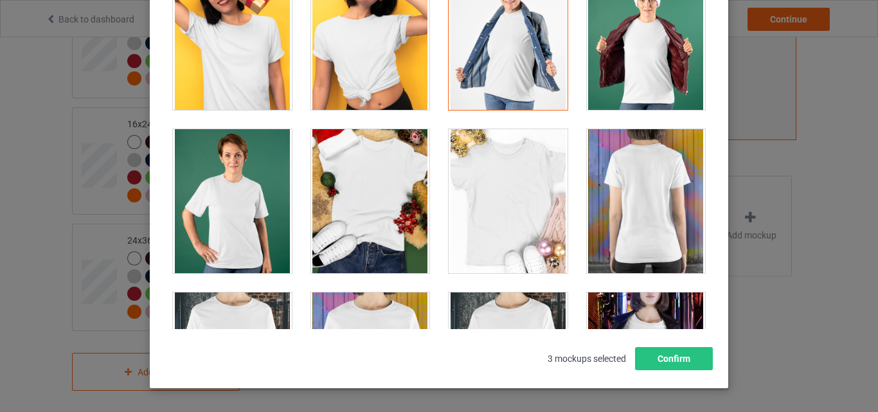
click at [367, 200] on div at bounding box center [370, 201] width 119 height 144
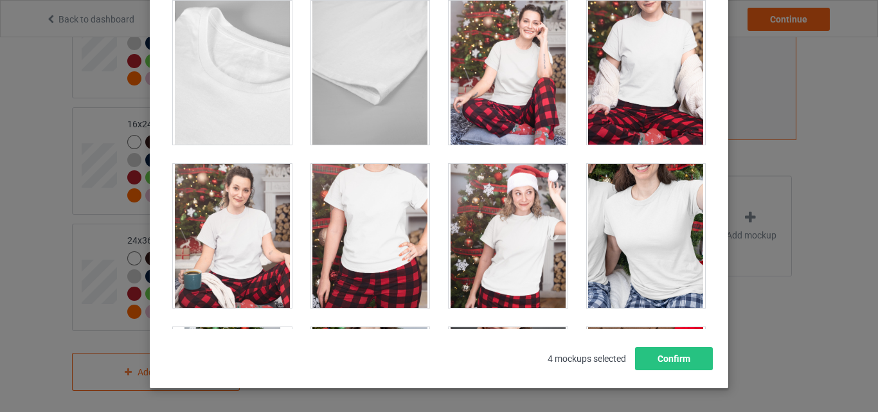
scroll to position [3791, 0]
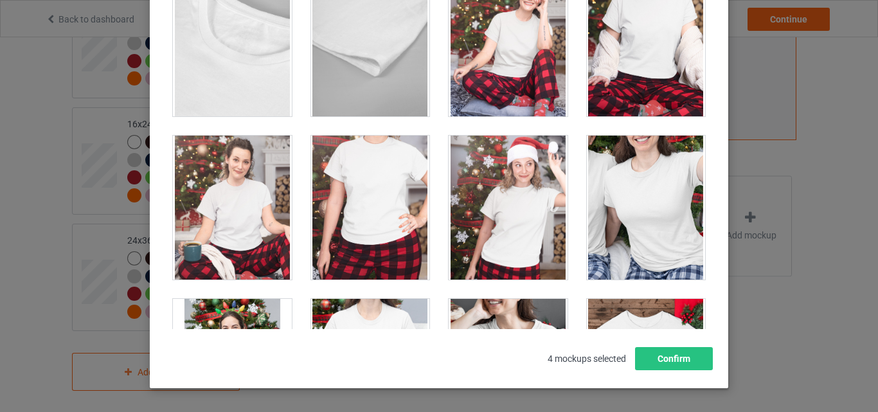
click at [496, 195] on div at bounding box center [508, 208] width 119 height 144
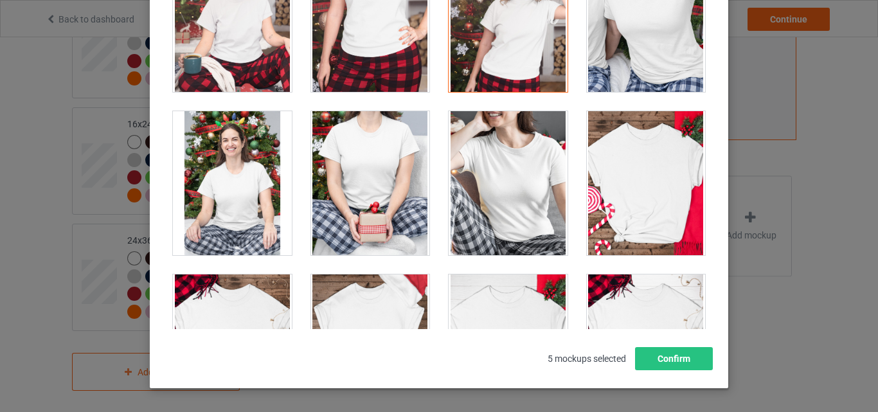
scroll to position [3984, 0]
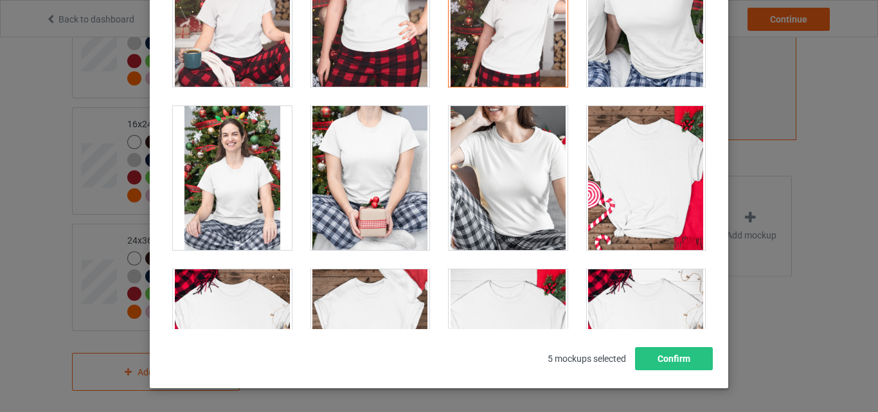
click at [231, 191] on div at bounding box center [232, 178] width 119 height 144
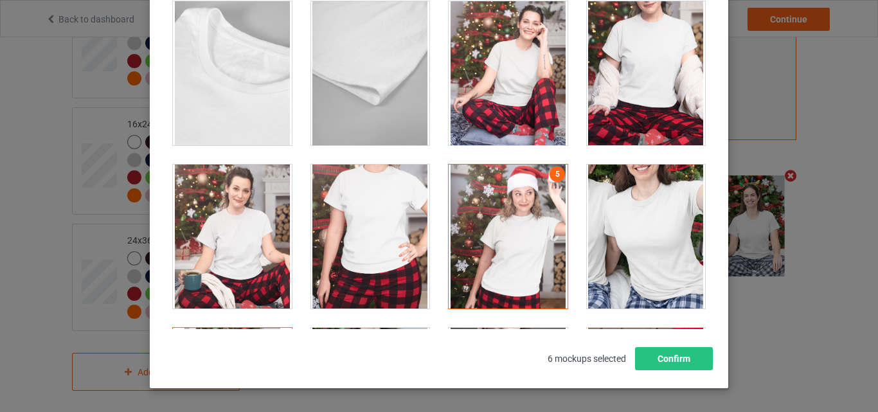
scroll to position [3762, 0]
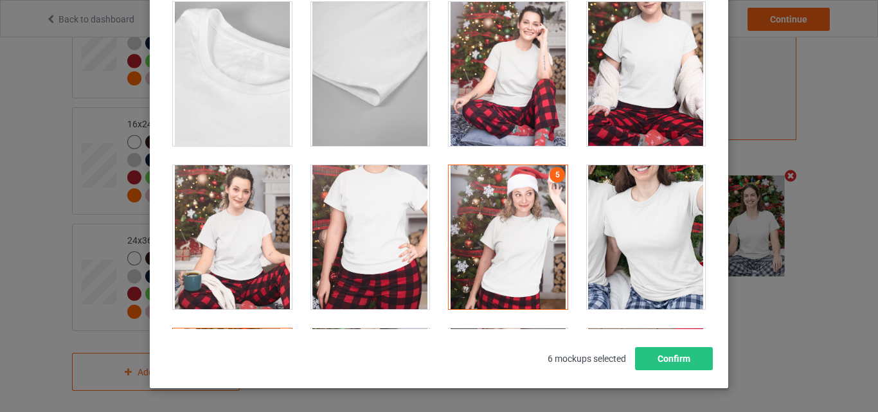
click at [641, 63] on div at bounding box center [646, 74] width 119 height 144
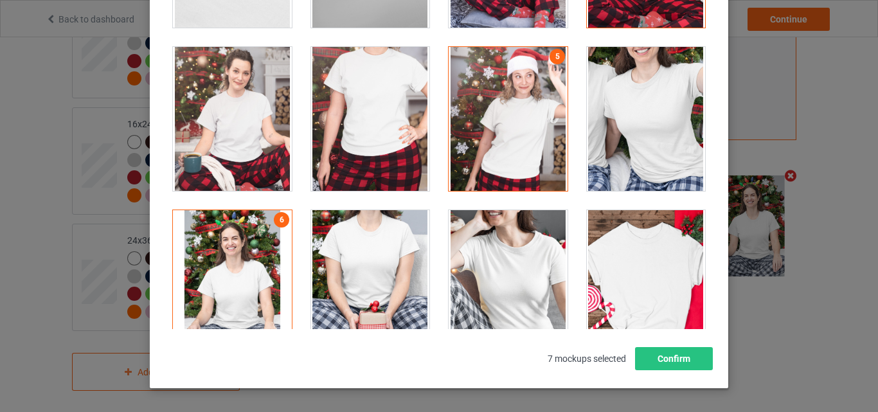
scroll to position [3890, 0]
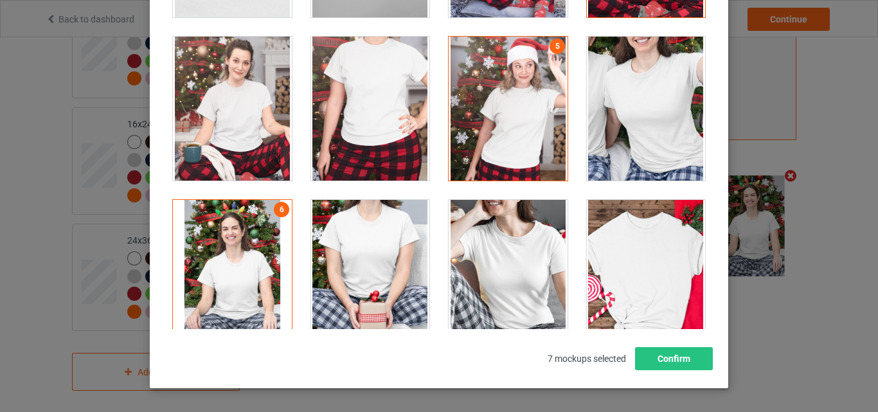
click at [655, 97] on div at bounding box center [646, 109] width 119 height 144
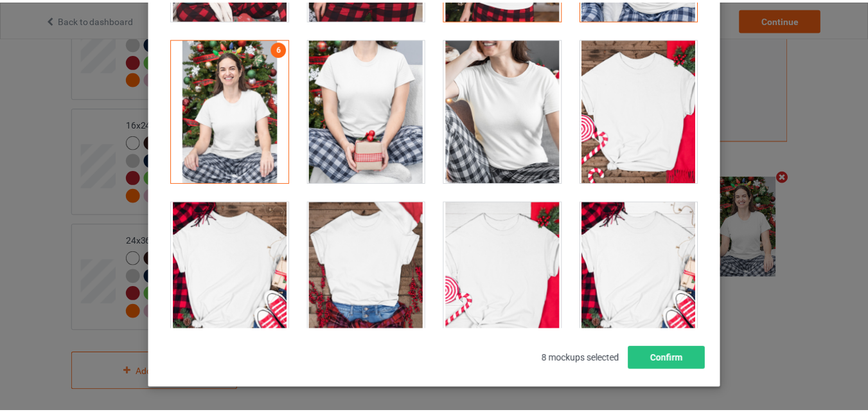
scroll to position [4083, 0]
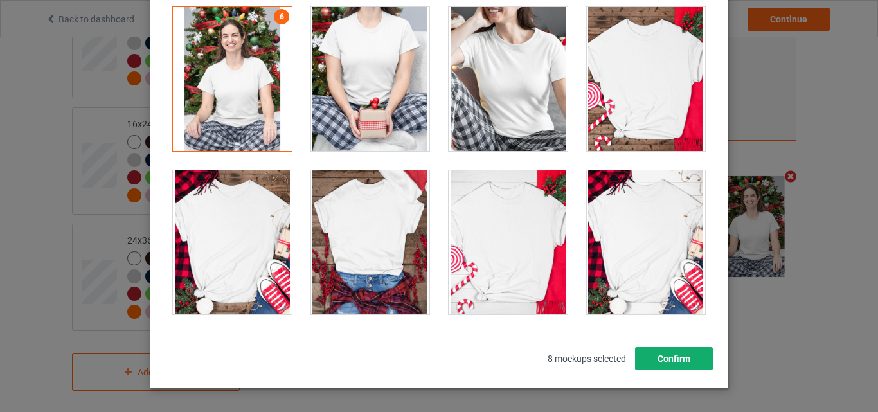
click at [661, 357] on button "Confirm" at bounding box center [674, 358] width 78 height 23
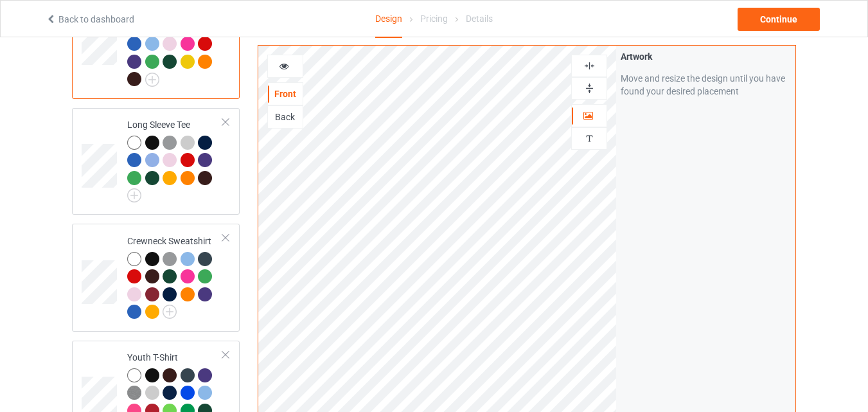
scroll to position [526, 0]
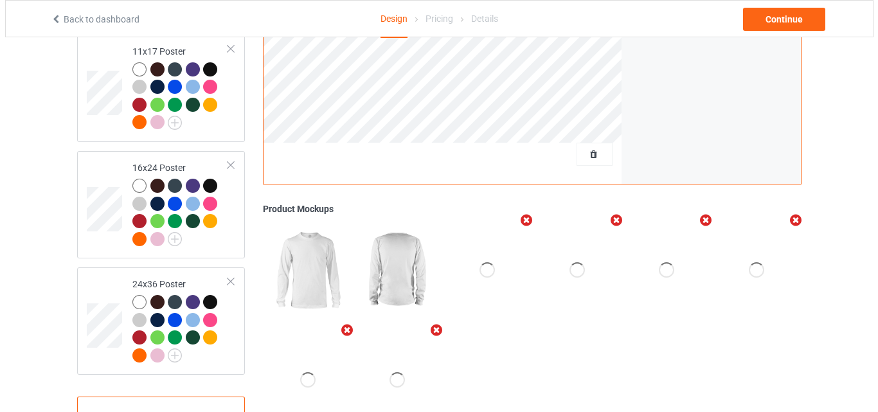
scroll to position [1471, 0]
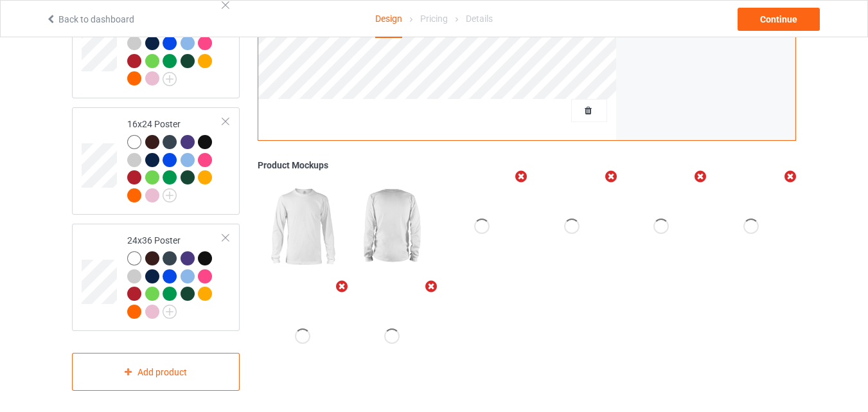
click at [520, 172] on icon "Remove mockup" at bounding box center [521, 176] width 16 height 13
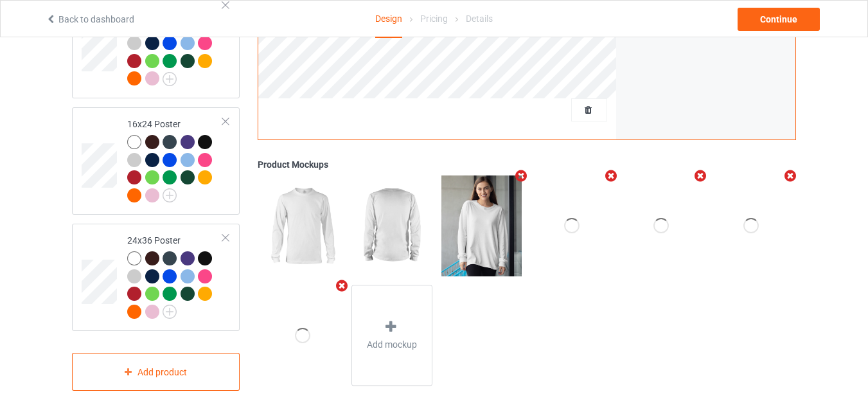
click at [520, 172] on icon "Remove mockup" at bounding box center [521, 176] width 16 height 13
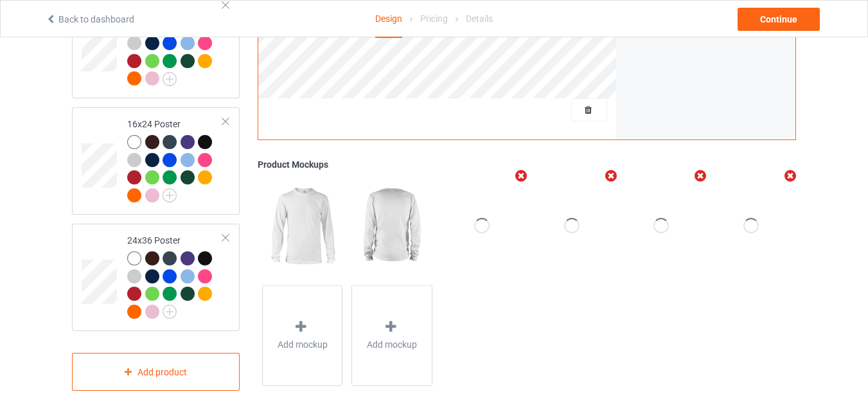
click at [520, 172] on icon "Remove mockup" at bounding box center [521, 176] width 16 height 13
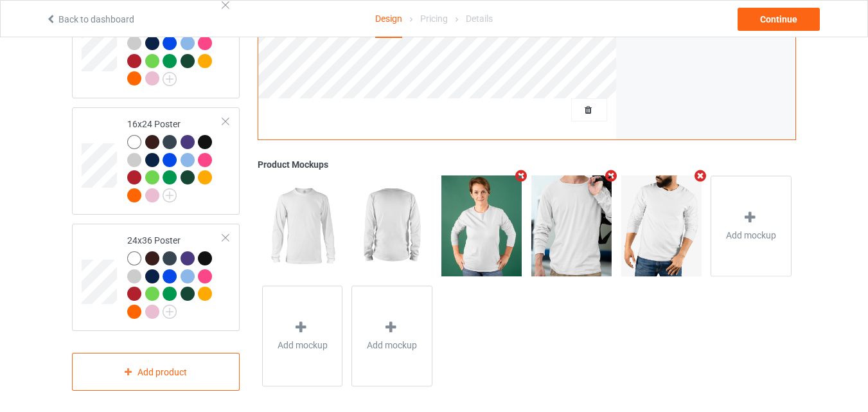
click at [520, 172] on icon "Remove mockup" at bounding box center [521, 175] width 16 height 13
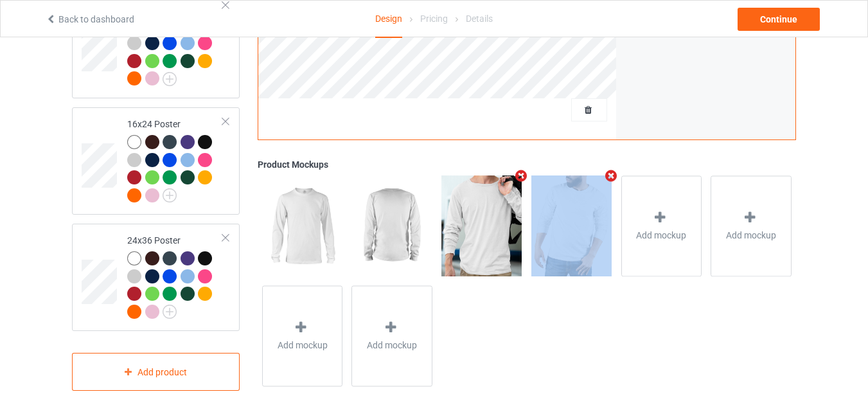
click at [520, 172] on icon "Remove mockup" at bounding box center [521, 175] width 16 height 13
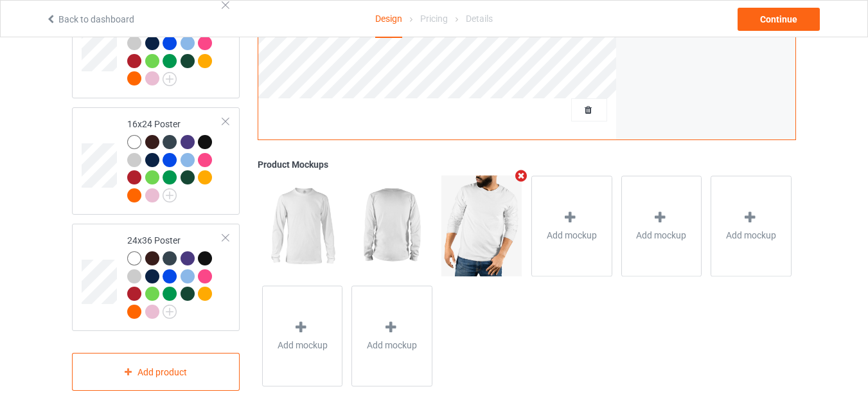
click at [520, 172] on icon "Remove mockup" at bounding box center [521, 175] width 16 height 13
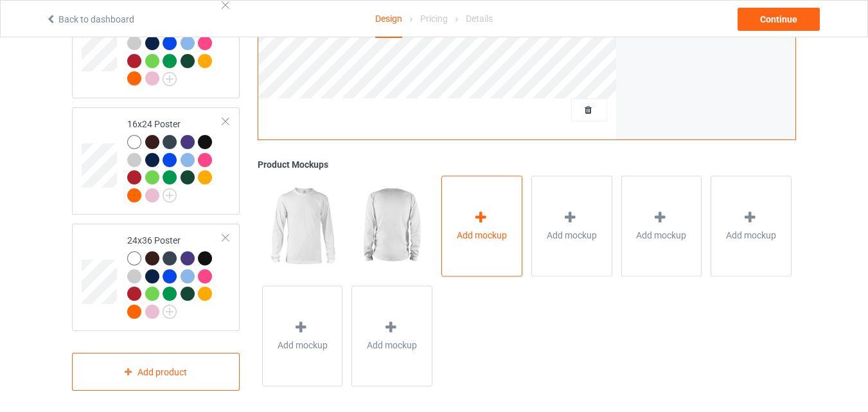
click at [494, 211] on div "Add mockup" at bounding box center [481, 225] width 81 height 101
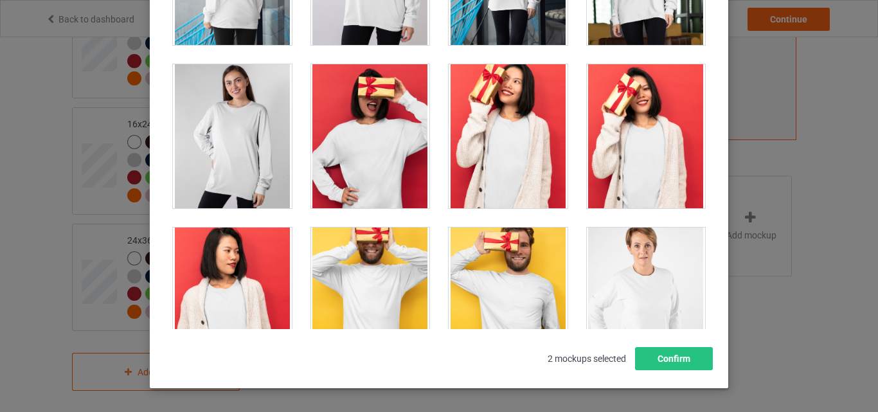
scroll to position [1285, 0]
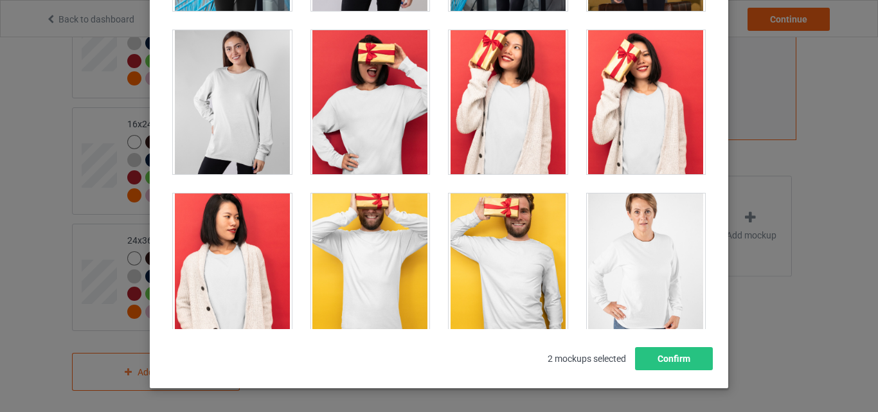
click at [655, 125] on div at bounding box center [646, 102] width 119 height 144
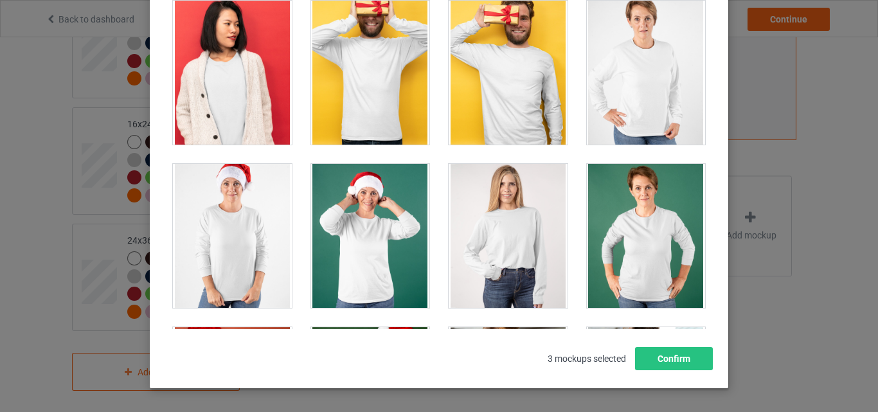
scroll to position [1542, 0]
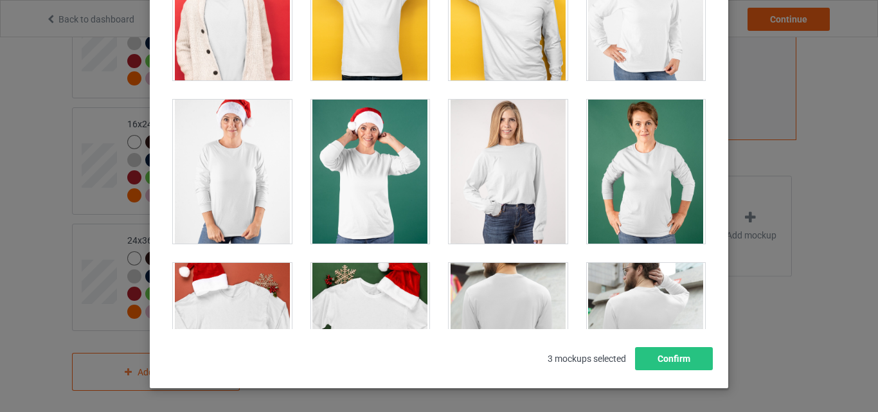
click at [244, 192] on div at bounding box center [232, 172] width 119 height 144
click at [506, 184] on div at bounding box center [508, 172] width 119 height 144
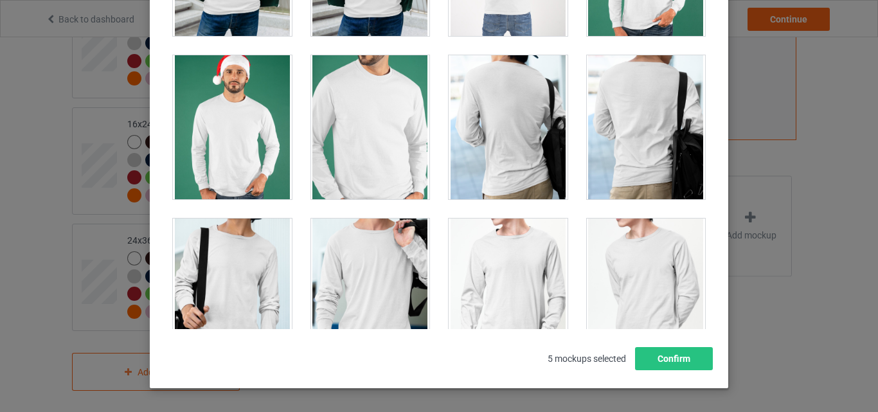
scroll to position [2249, 0]
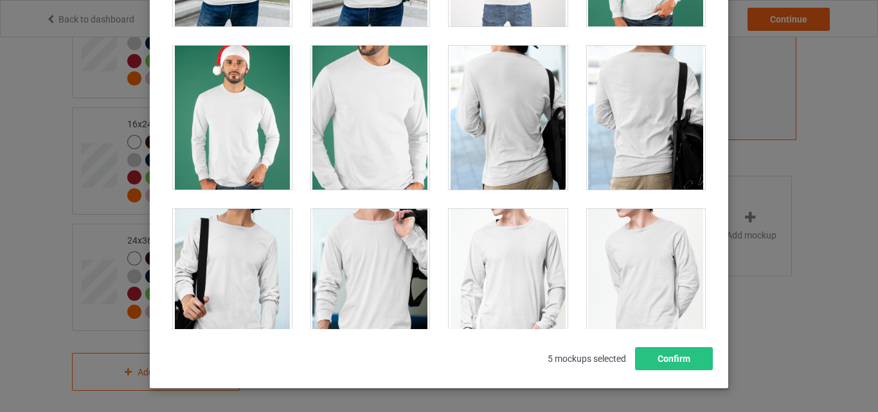
click at [256, 120] on div at bounding box center [232, 118] width 119 height 144
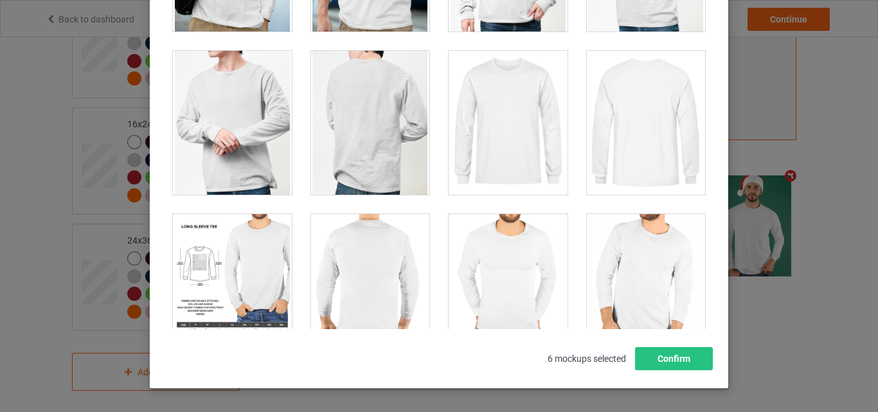
scroll to position [2442, 0]
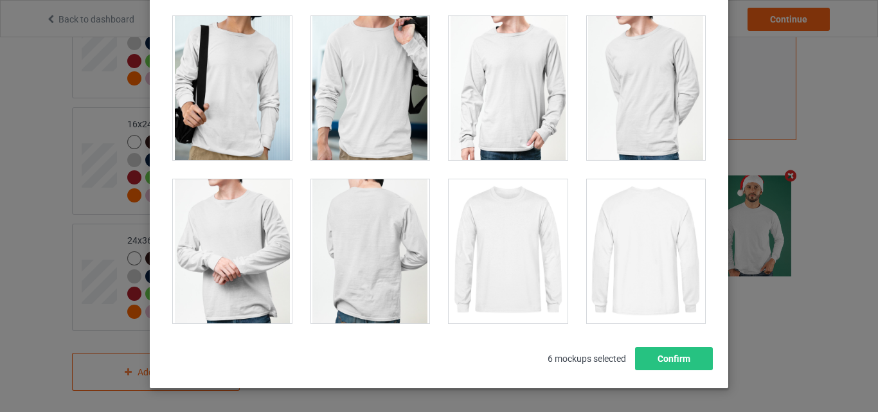
click at [328, 74] on div at bounding box center [370, 88] width 119 height 144
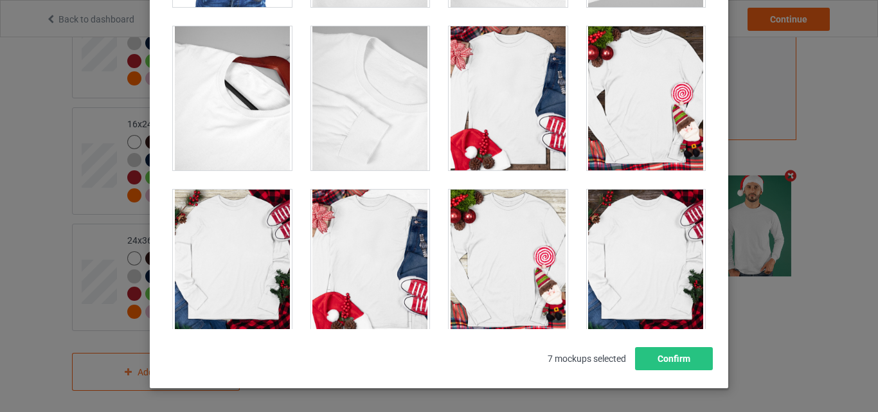
scroll to position [3149, 0]
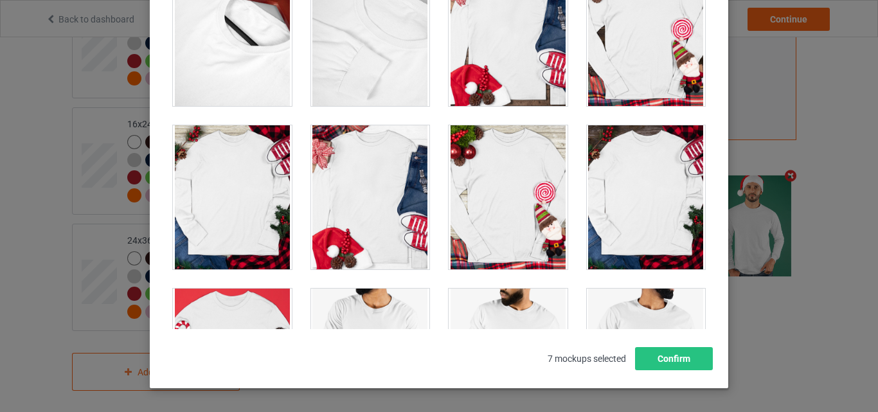
click at [650, 188] on div at bounding box center [646, 197] width 119 height 144
click at [649, 193] on div at bounding box center [646, 197] width 119 height 144
click at [375, 193] on div at bounding box center [370, 197] width 119 height 144
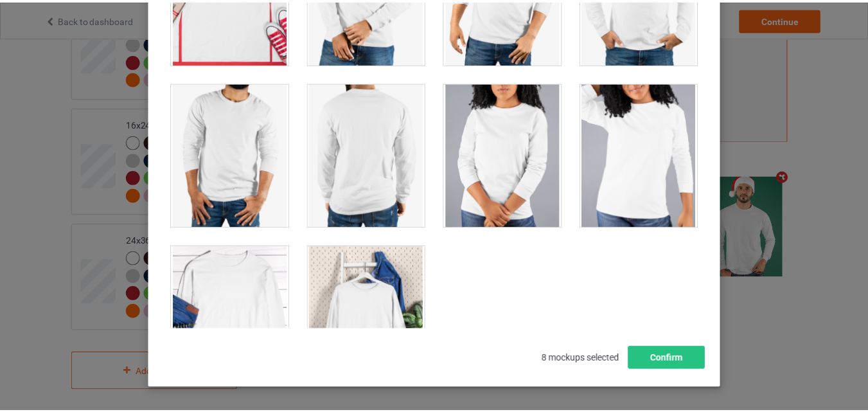
scroll to position [3588, 0]
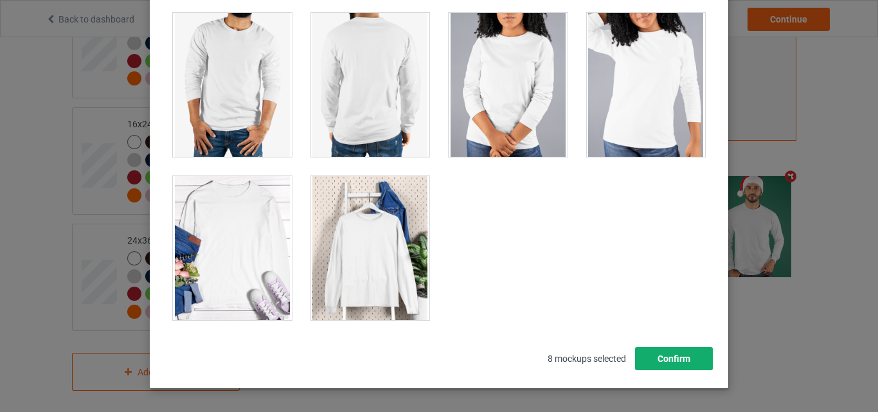
click at [674, 365] on button "Confirm" at bounding box center [674, 358] width 78 height 23
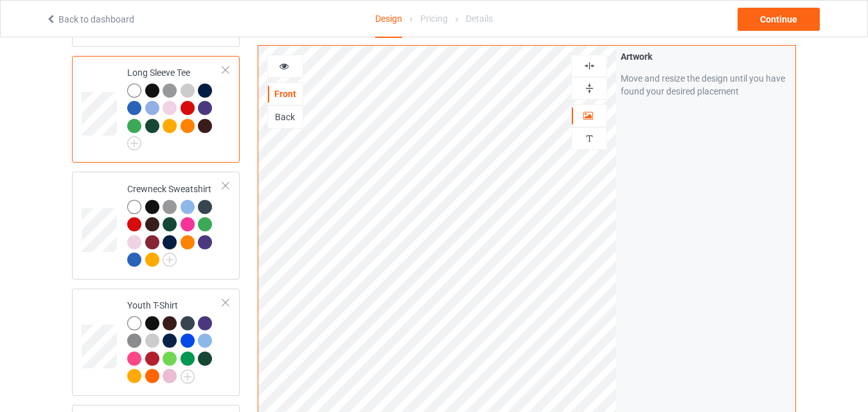
scroll to position [507, 0]
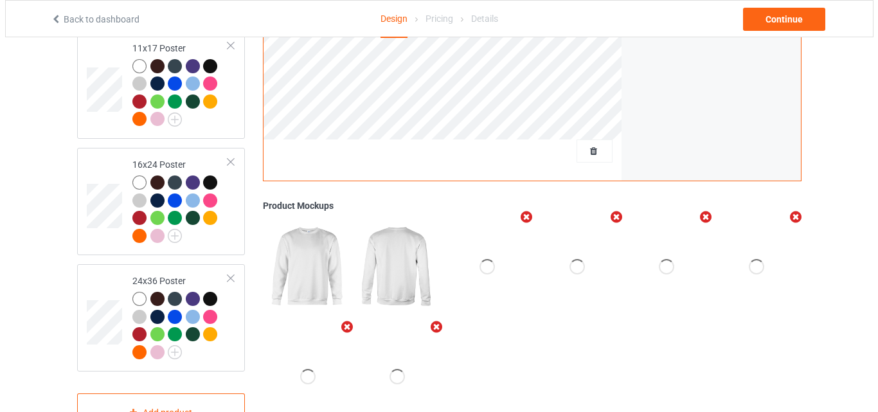
scroll to position [1449, 0]
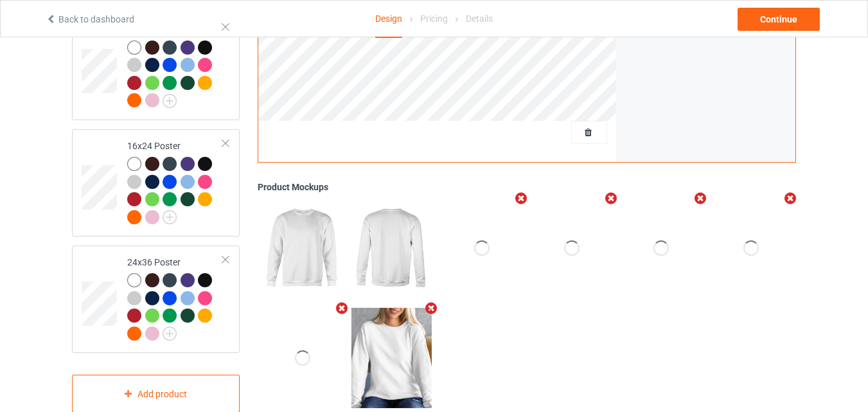
click at [518, 192] on icon "Remove mockup" at bounding box center [521, 198] width 16 height 13
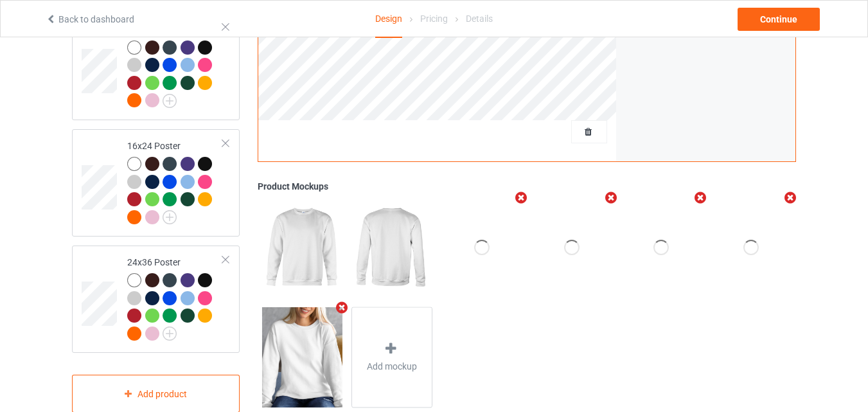
click at [518, 191] on icon "Remove mockup" at bounding box center [521, 197] width 16 height 13
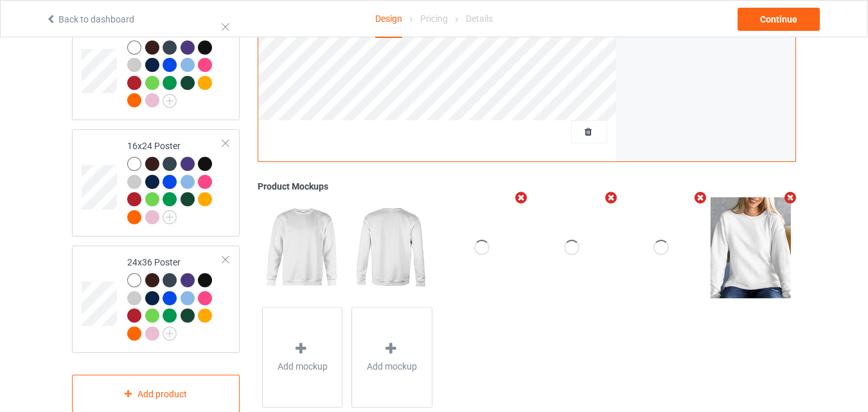
click at [518, 191] on icon "Remove mockup" at bounding box center [521, 197] width 16 height 13
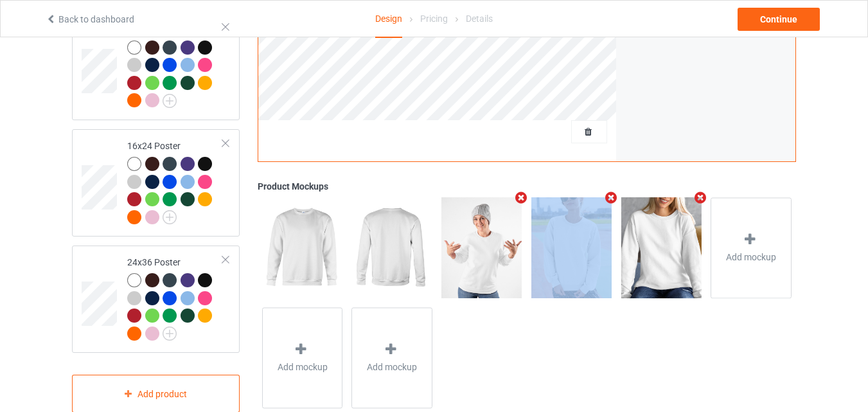
click at [518, 191] on icon "Remove mockup" at bounding box center [521, 197] width 16 height 13
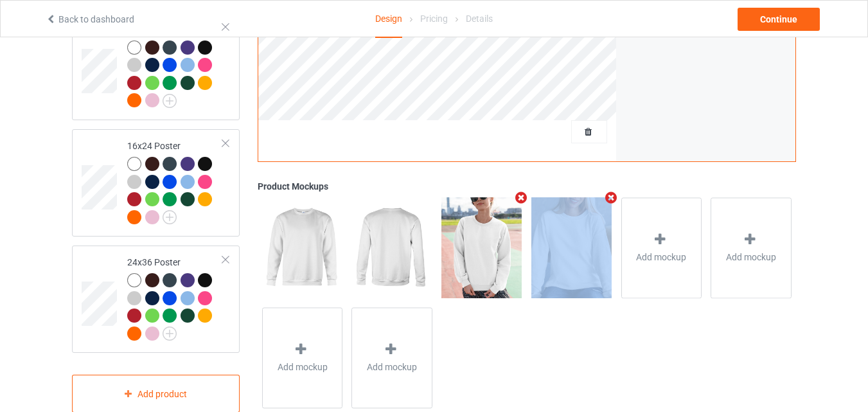
click at [518, 191] on icon "Remove mockup" at bounding box center [521, 197] width 16 height 13
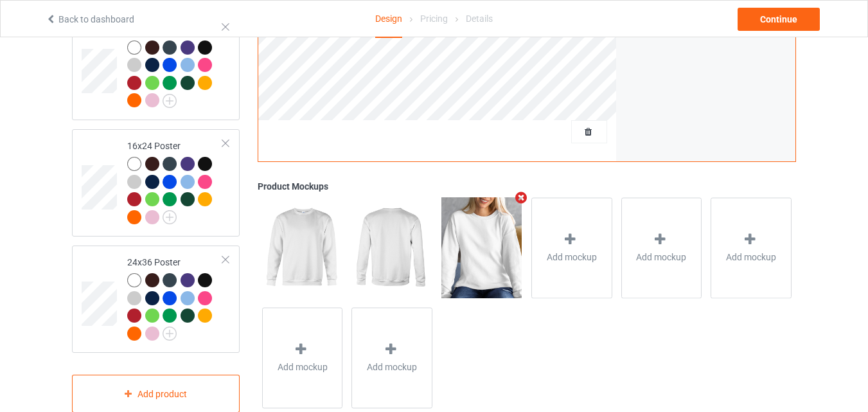
click at [518, 191] on icon "Remove mockup" at bounding box center [521, 197] width 16 height 13
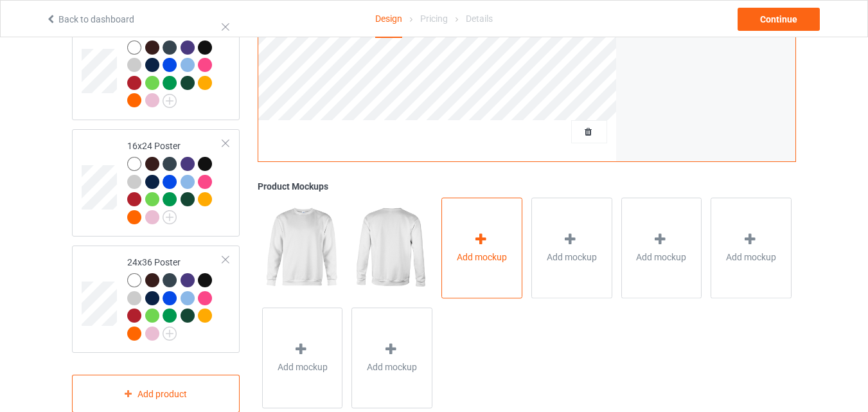
click at [501, 251] on span "Add mockup" at bounding box center [482, 257] width 50 height 13
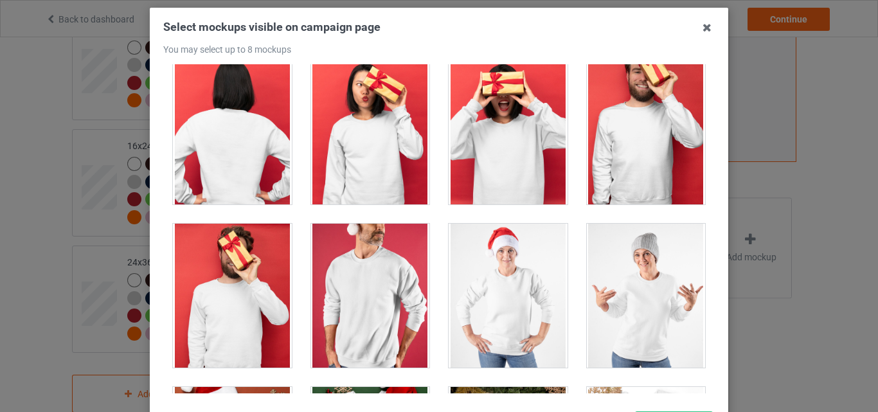
scroll to position [1157, 0]
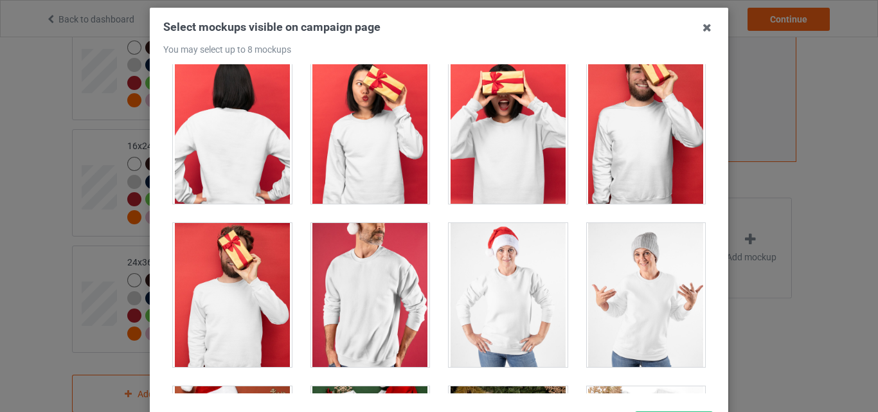
click at [388, 145] on div at bounding box center [370, 132] width 119 height 144
click at [392, 244] on div at bounding box center [370, 295] width 119 height 144
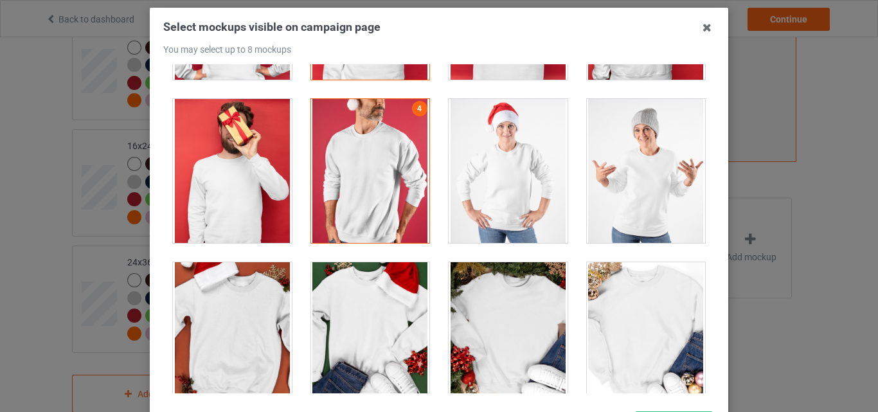
scroll to position [1285, 0]
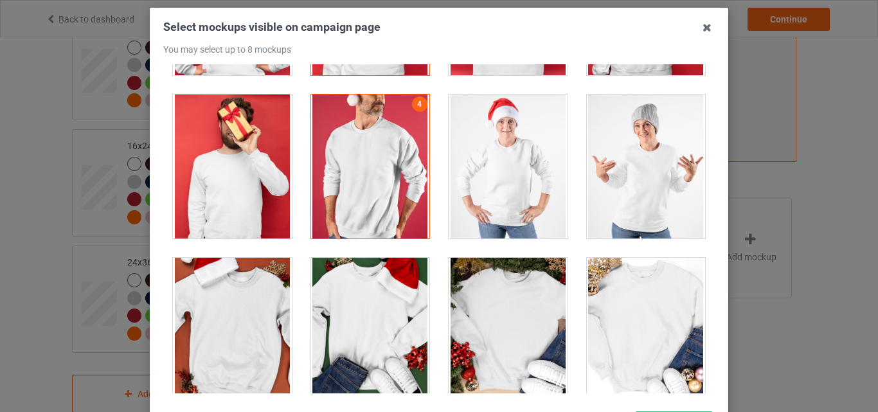
click at [504, 141] on div at bounding box center [508, 166] width 119 height 144
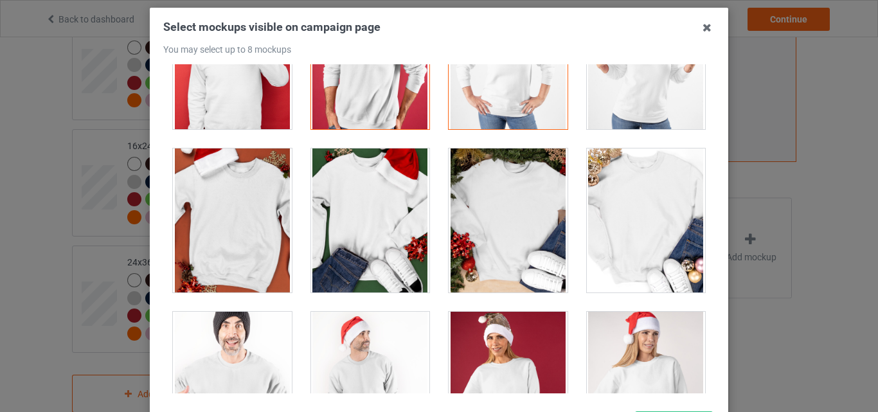
scroll to position [1414, 0]
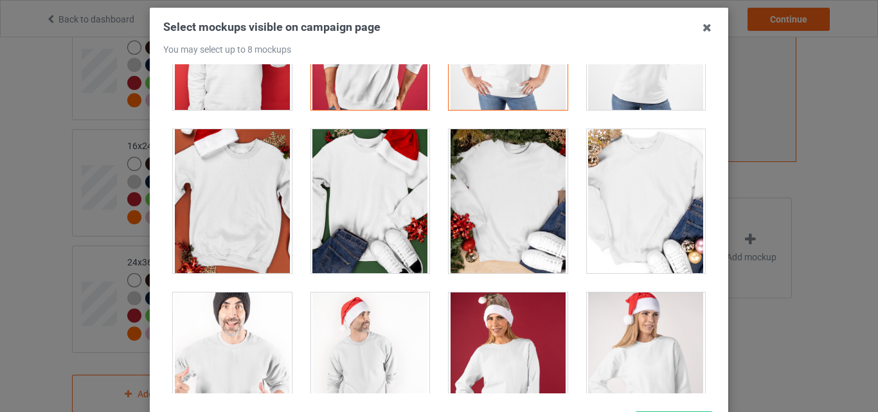
click at [382, 197] on div at bounding box center [370, 201] width 119 height 144
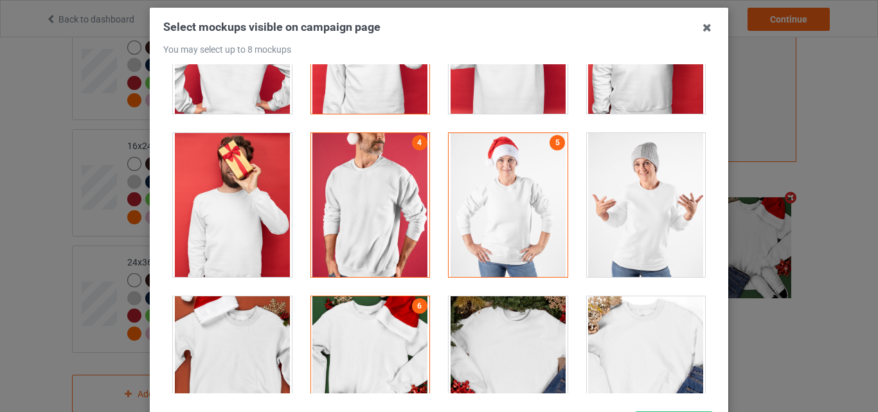
scroll to position [1221, 0]
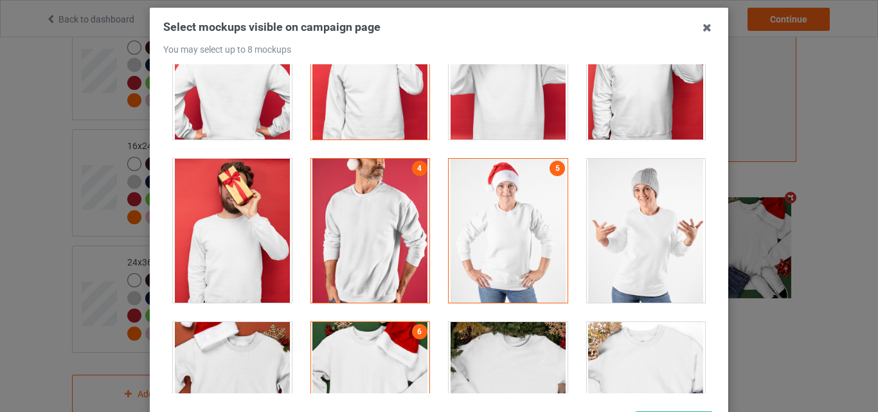
click at [364, 213] on div at bounding box center [370, 231] width 119 height 144
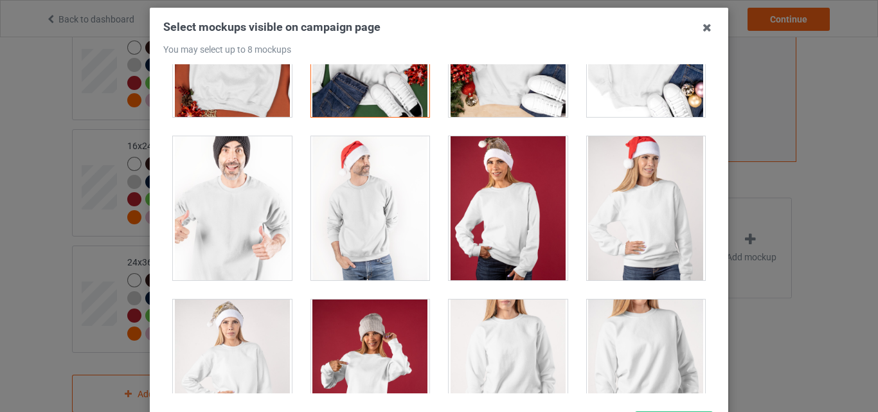
scroll to position [1607, 0]
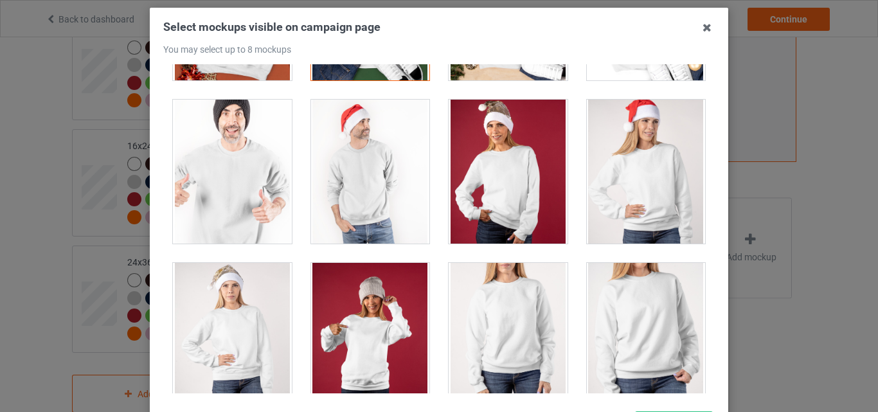
click at [380, 183] on div at bounding box center [370, 172] width 119 height 144
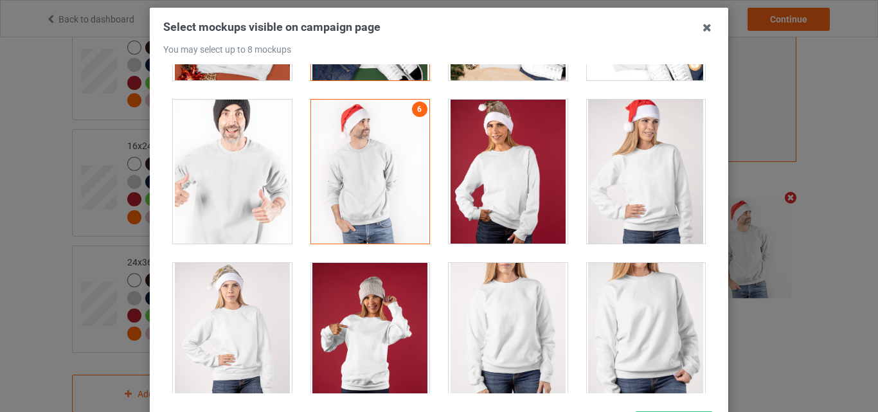
click at [639, 179] on div at bounding box center [646, 172] width 119 height 144
click at [671, 193] on div at bounding box center [646, 172] width 119 height 144
click at [539, 182] on div at bounding box center [508, 172] width 119 height 144
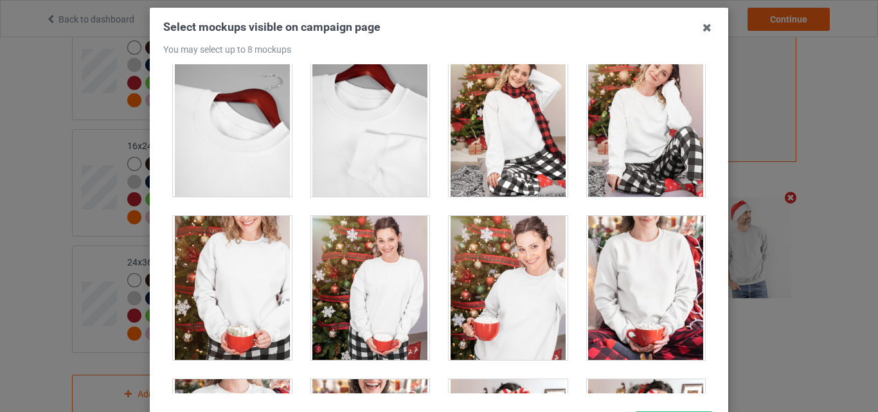
scroll to position [4691, 0]
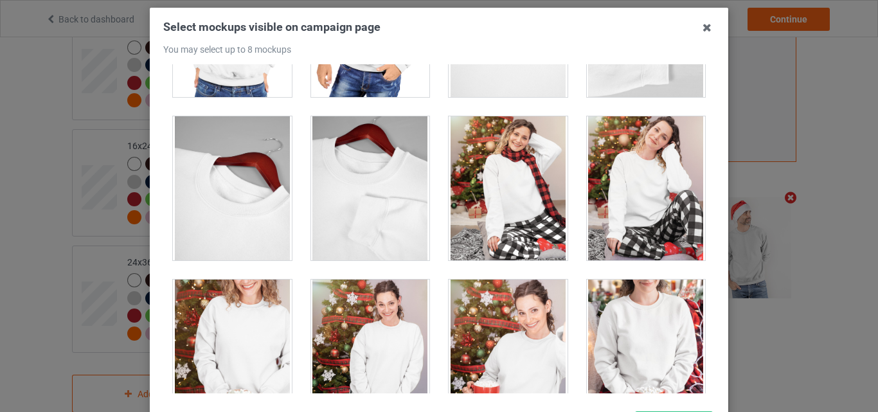
click at [515, 184] on div at bounding box center [508, 188] width 119 height 144
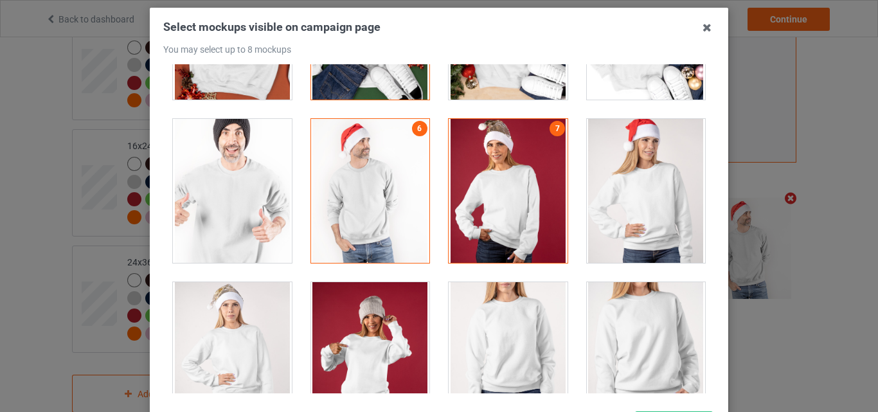
scroll to position [1573, 0]
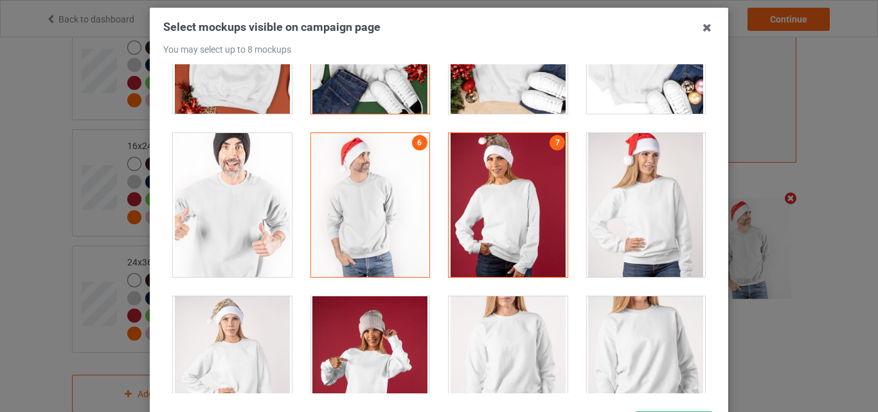
click at [361, 220] on div at bounding box center [370, 205] width 119 height 144
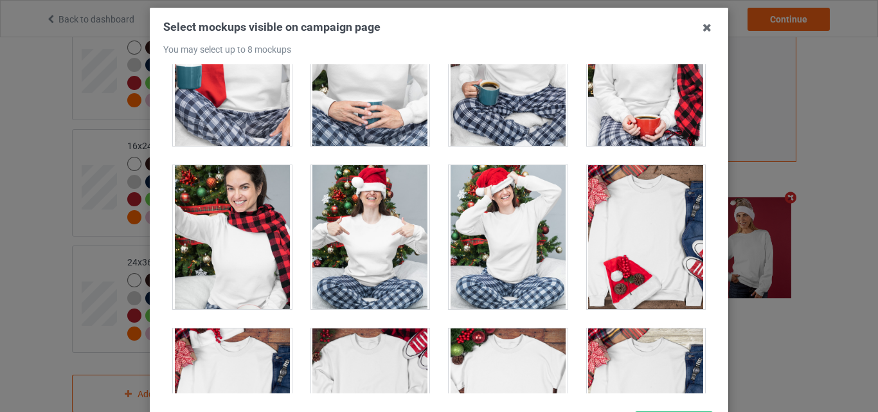
scroll to position [5309, 0]
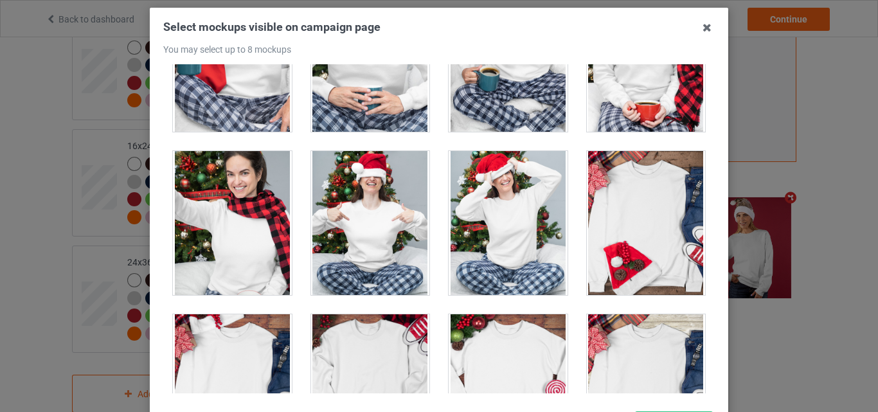
click at [503, 219] on div at bounding box center [508, 223] width 119 height 144
click at [481, 226] on div at bounding box center [508, 223] width 119 height 144
click at [382, 227] on div at bounding box center [370, 223] width 119 height 144
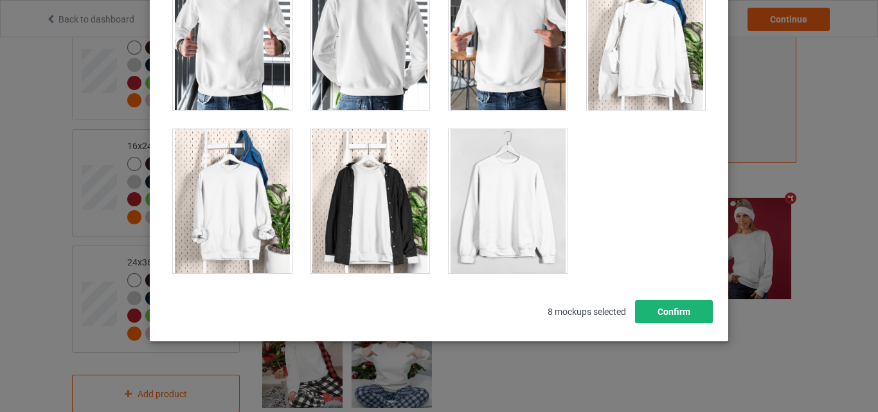
scroll to position [177, 0]
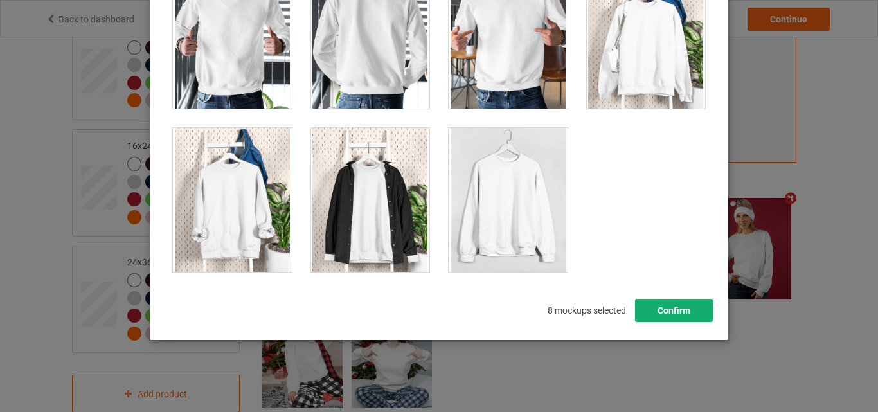
click at [656, 309] on button "Confirm" at bounding box center [674, 310] width 78 height 23
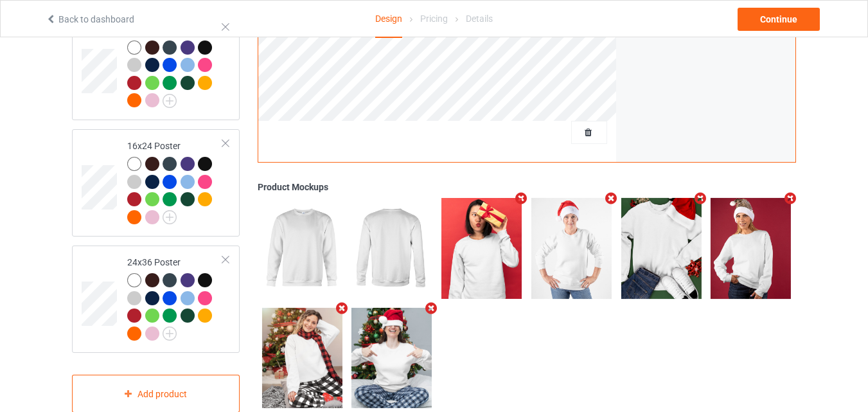
click at [699, 192] on icon "Remove mockup" at bounding box center [701, 198] width 16 height 13
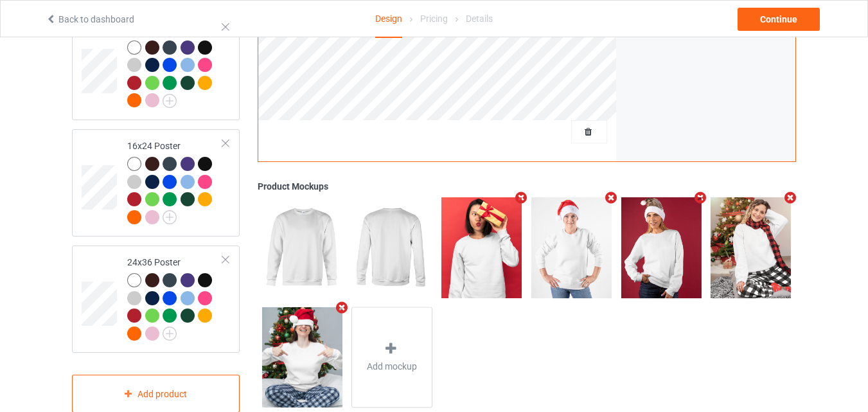
click at [519, 191] on icon "Remove mockup" at bounding box center [521, 197] width 16 height 13
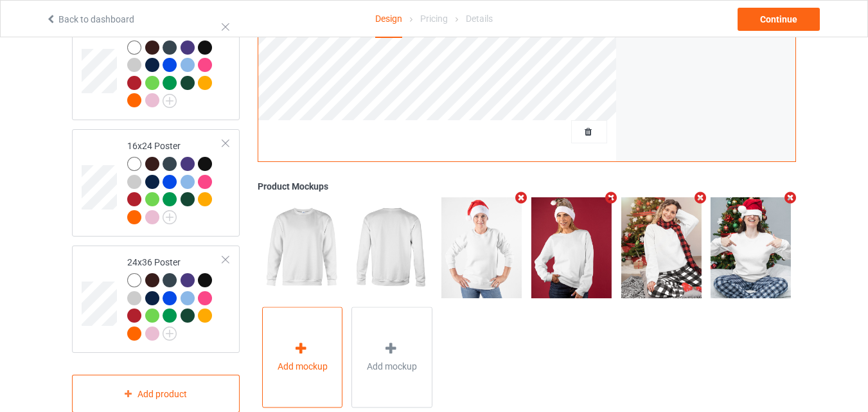
click at [303, 351] on div at bounding box center [302, 351] width 18 height 19
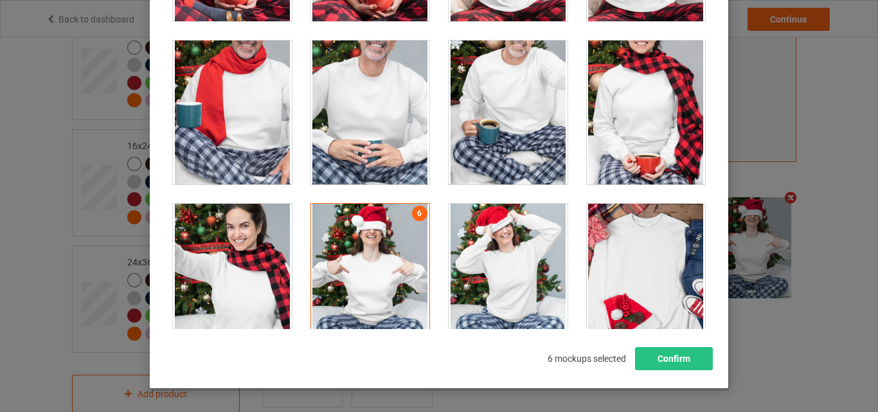
scroll to position [5094, 0]
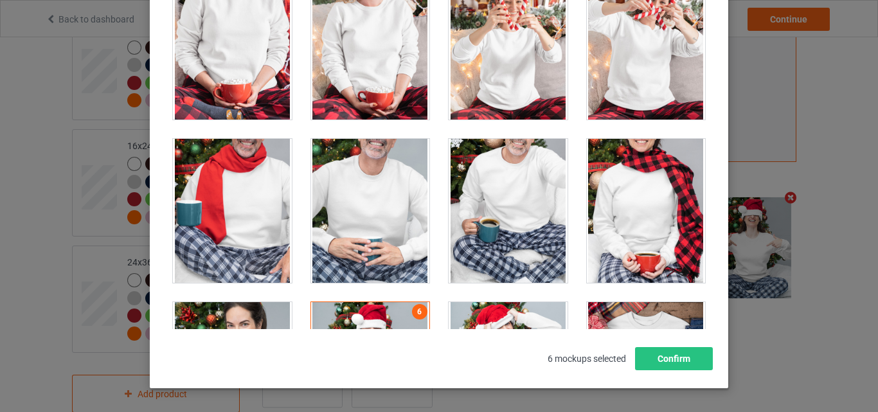
click at [263, 198] on div at bounding box center [232, 211] width 119 height 144
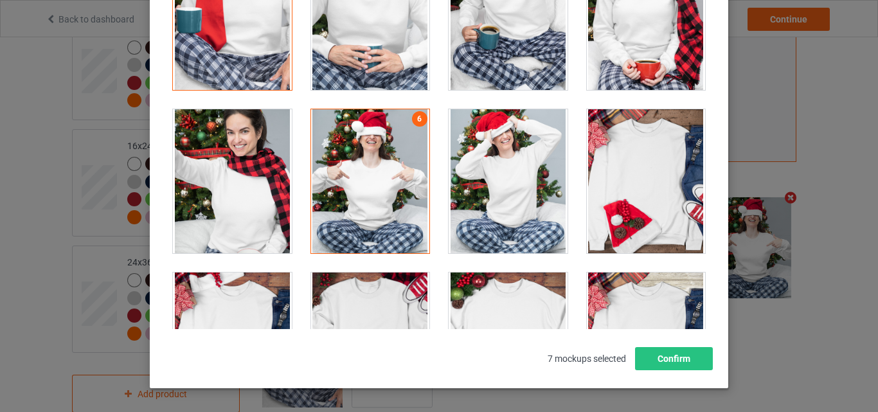
scroll to position [5351, 0]
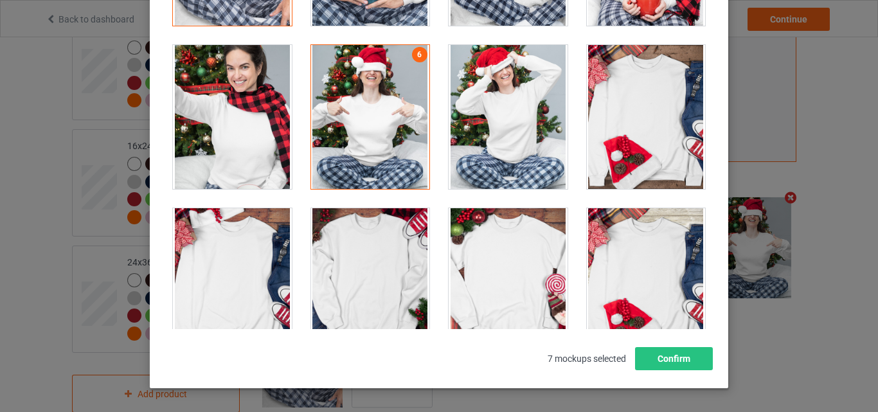
click at [265, 125] on div at bounding box center [232, 117] width 119 height 144
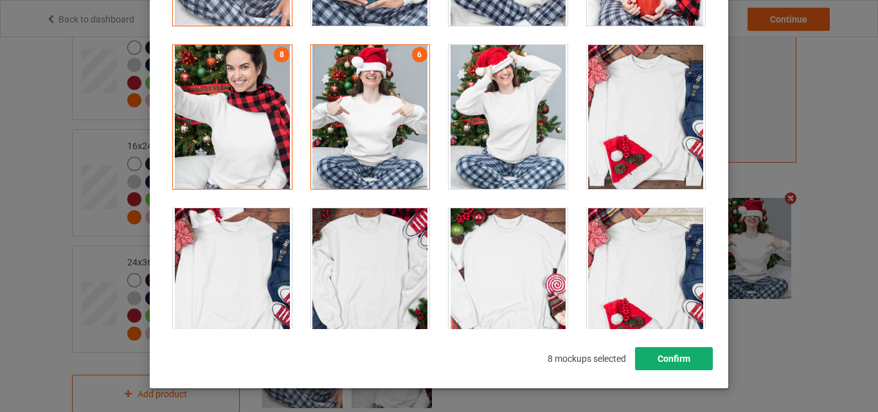
click at [691, 355] on button "Confirm" at bounding box center [674, 358] width 78 height 23
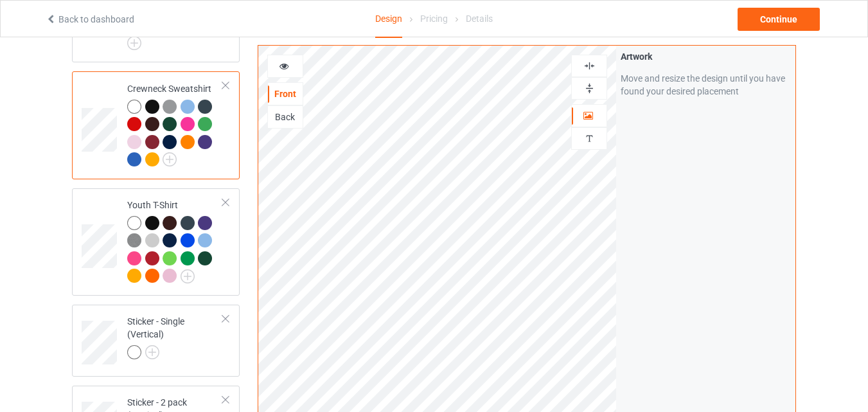
scroll to position [663, 0]
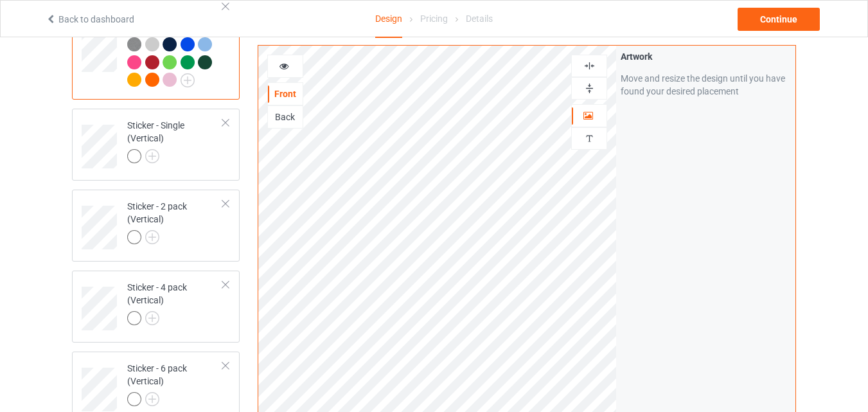
scroll to position [871, 0]
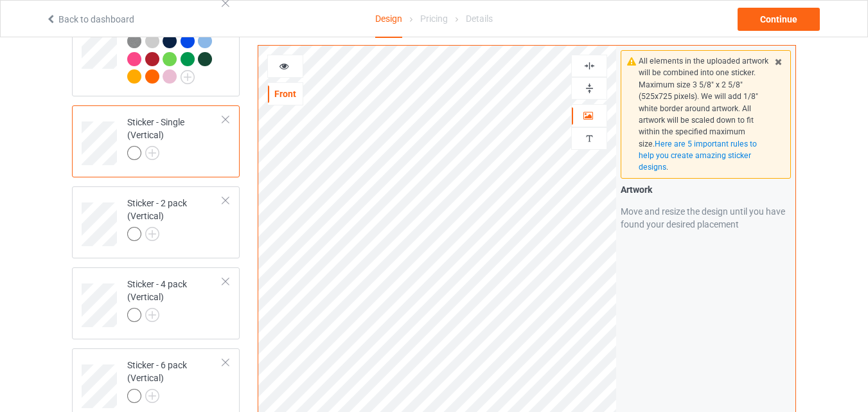
click at [587, 89] on img at bounding box center [589, 88] width 12 height 12
click at [594, 67] on img at bounding box center [589, 66] width 12 height 12
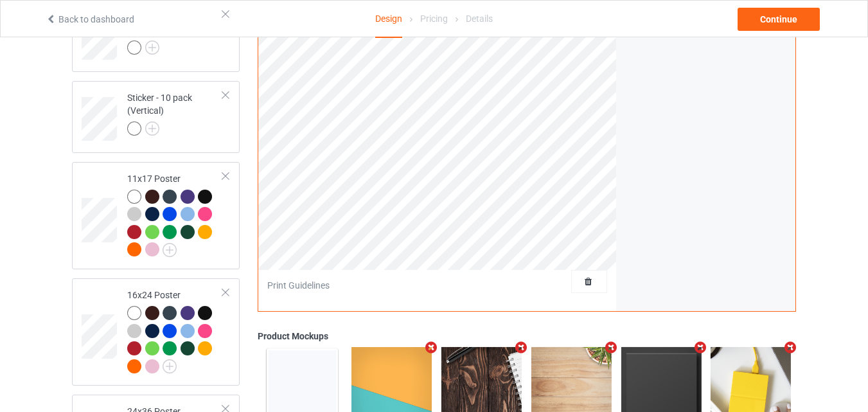
scroll to position [1306, 0]
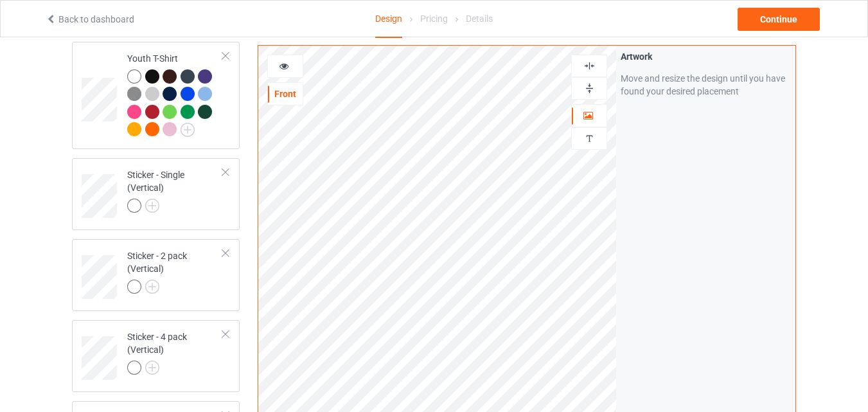
scroll to position [787, 0]
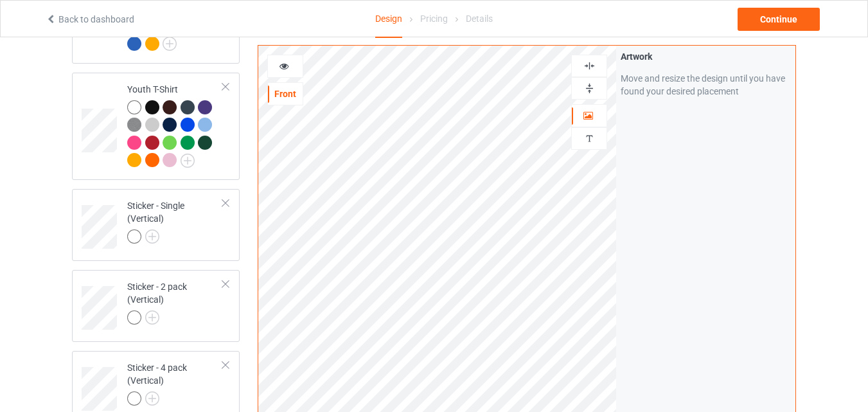
click at [591, 64] on img at bounding box center [589, 66] width 12 height 12
click at [589, 66] on img at bounding box center [589, 66] width 12 height 12
click at [589, 82] on img at bounding box center [589, 88] width 12 height 12
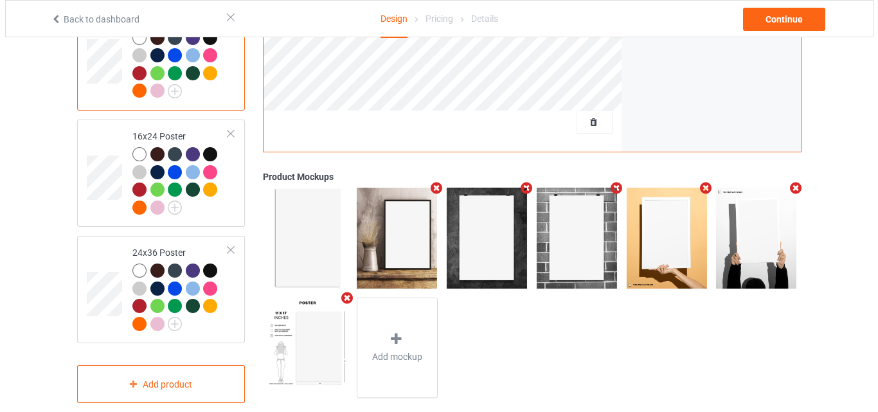
scroll to position [1471, 0]
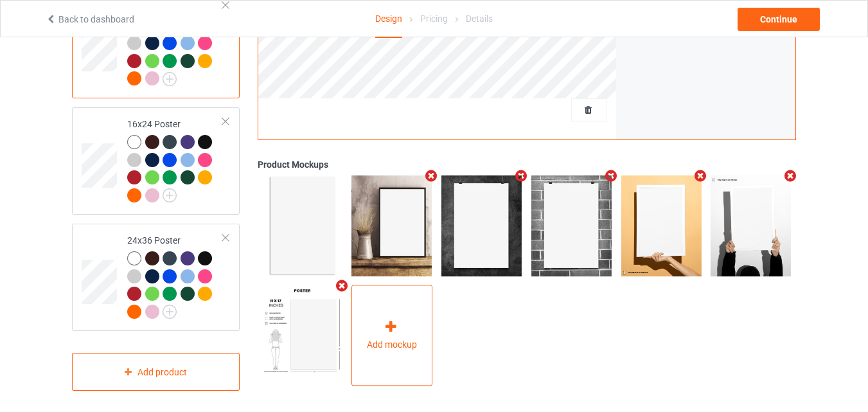
click at [398, 331] on div at bounding box center [392, 329] width 18 height 19
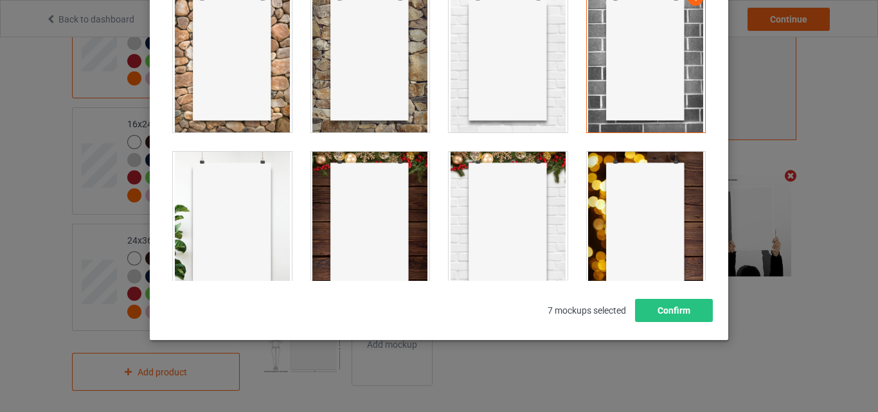
scroll to position [707, 0]
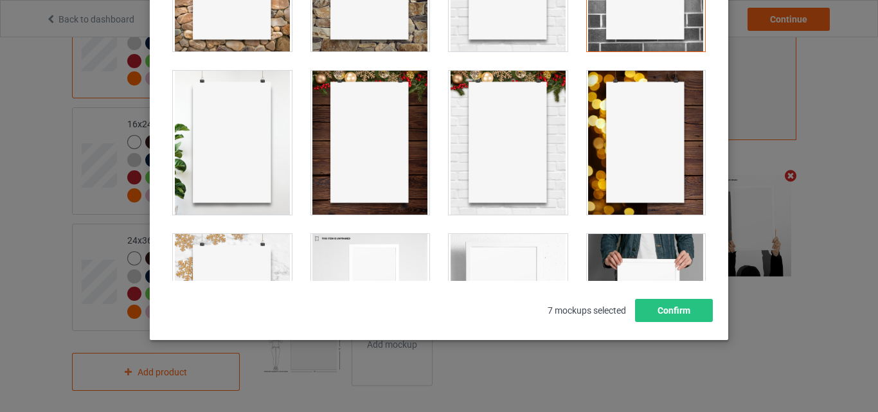
click at [377, 120] on div at bounding box center [370, 143] width 119 height 144
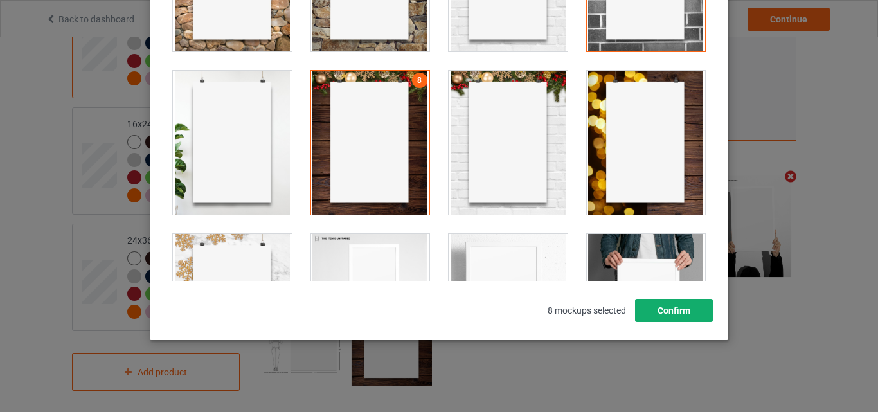
click at [683, 307] on button "Confirm" at bounding box center [674, 310] width 78 height 23
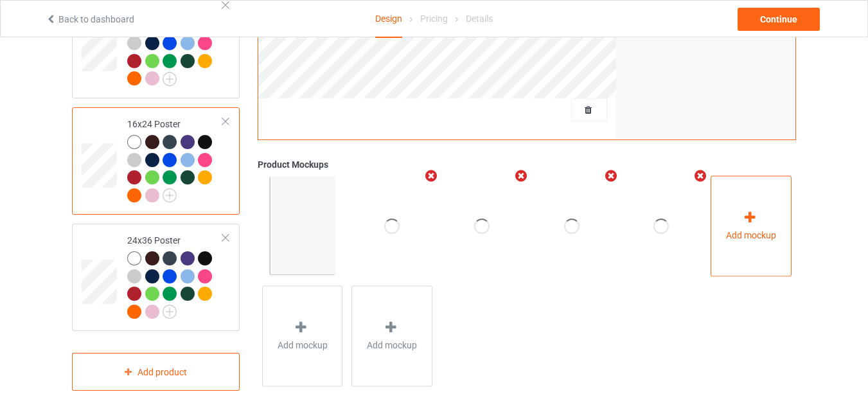
click at [771, 222] on div "Add mockup" at bounding box center [751, 225] width 81 height 101
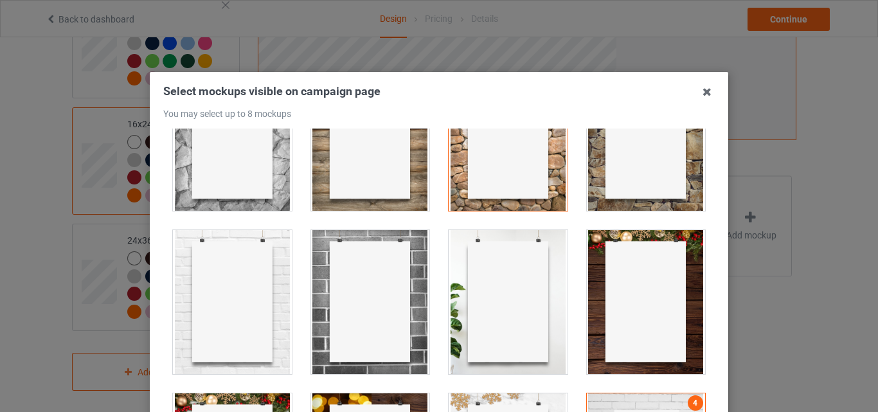
scroll to position [707, 0]
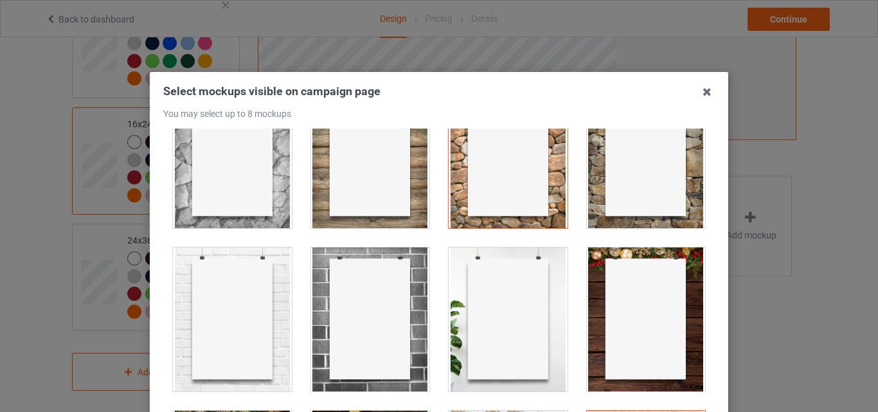
click at [633, 287] on div at bounding box center [646, 319] width 119 height 144
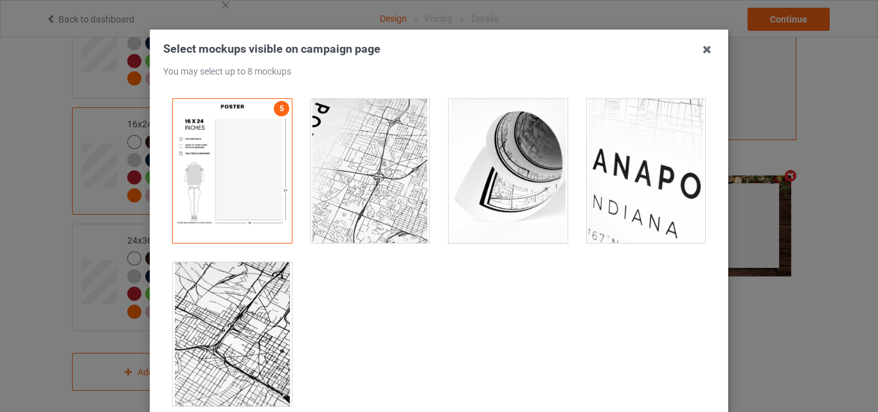
scroll to position [129, 0]
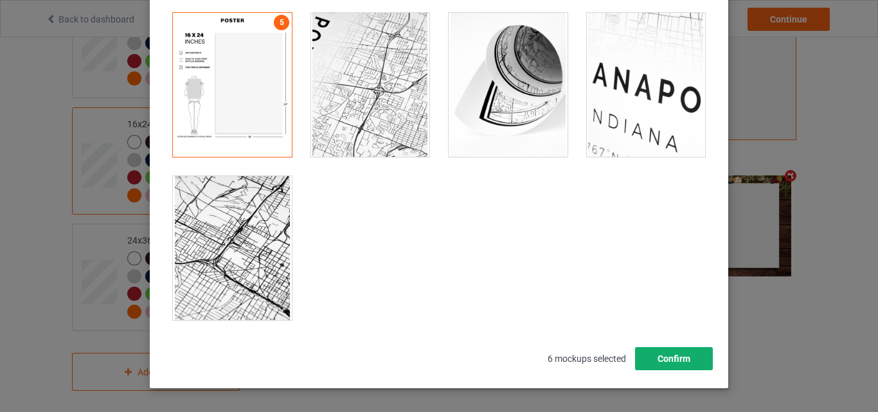
click at [693, 355] on button "Confirm" at bounding box center [674, 358] width 78 height 23
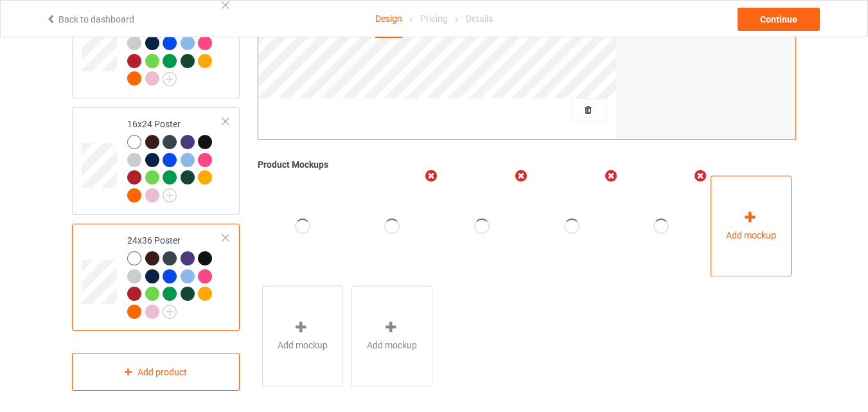
click at [731, 229] on span "Add mockup" at bounding box center [751, 235] width 50 height 13
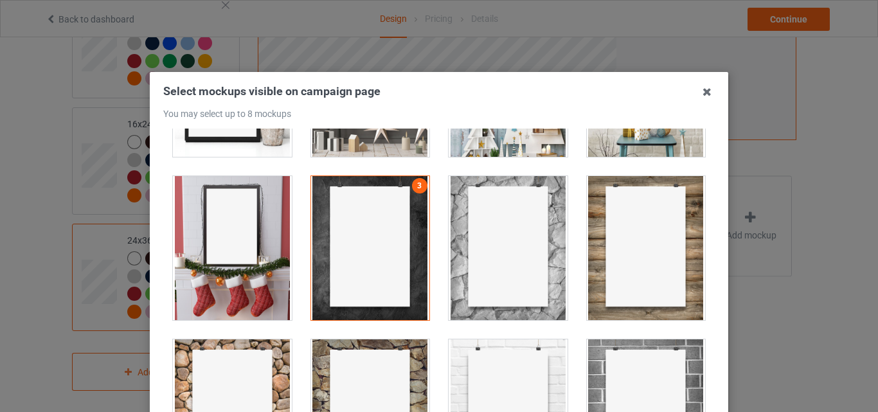
scroll to position [450, 0]
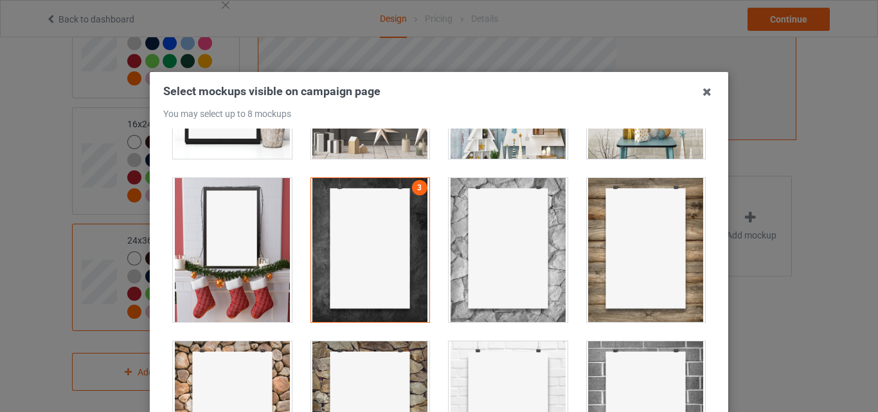
click at [242, 220] on div at bounding box center [232, 250] width 119 height 144
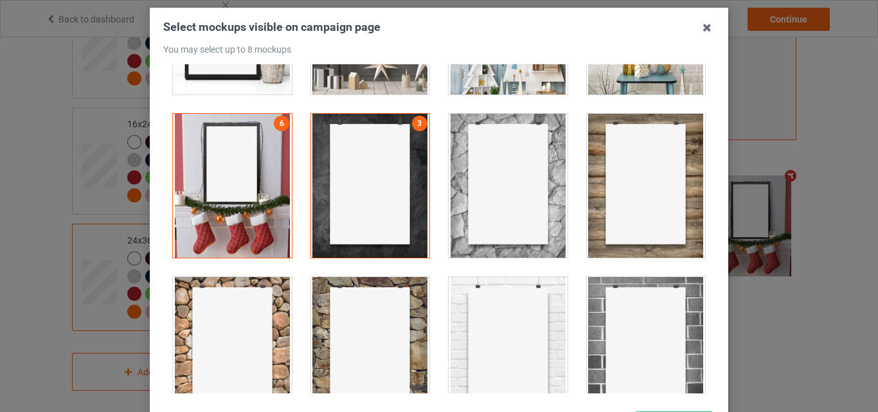
scroll to position [177, 0]
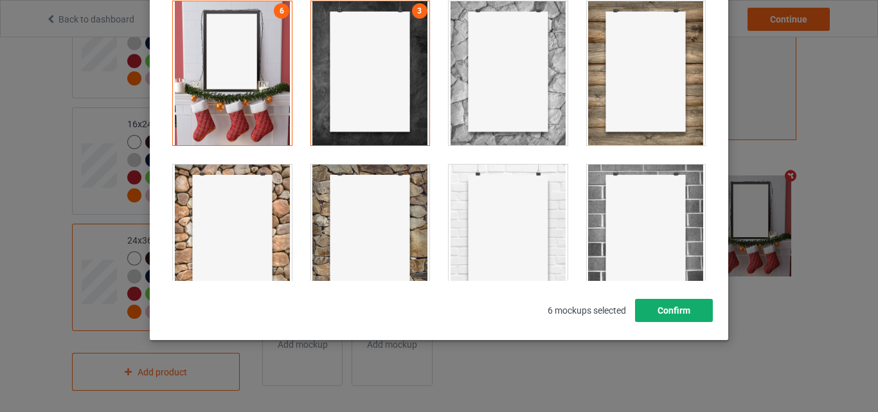
click at [688, 317] on button "Confirm" at bounding box center [674, 310] width 78 height 23
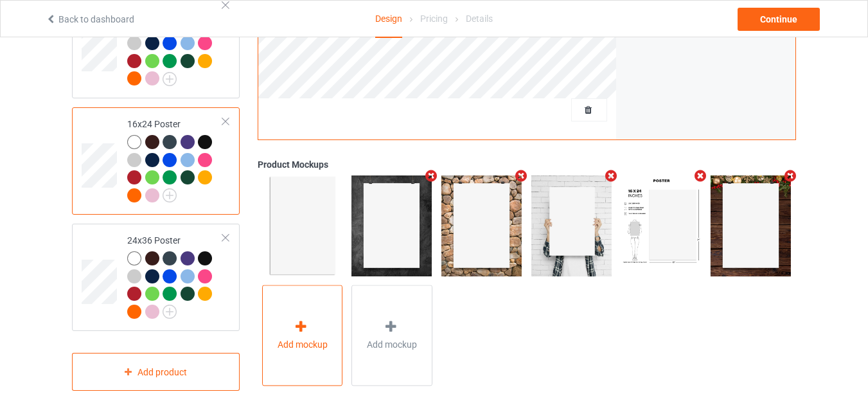
click at [308, 328] on div at bounding box center [302, 329] width 18 height 19
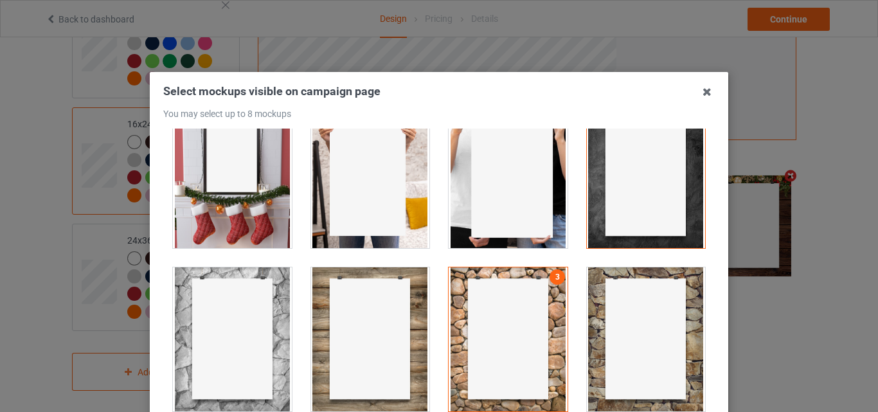
scroll to position [450, 0]
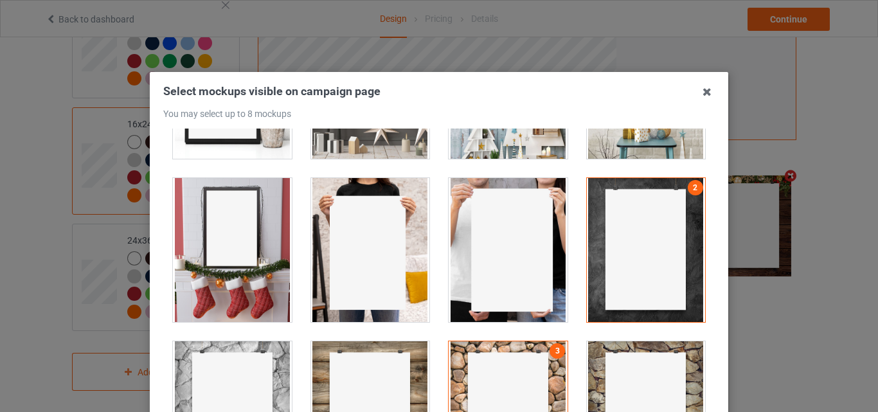
click at [232, 236] on div at bounding box center [232, 250] width 119 height 144
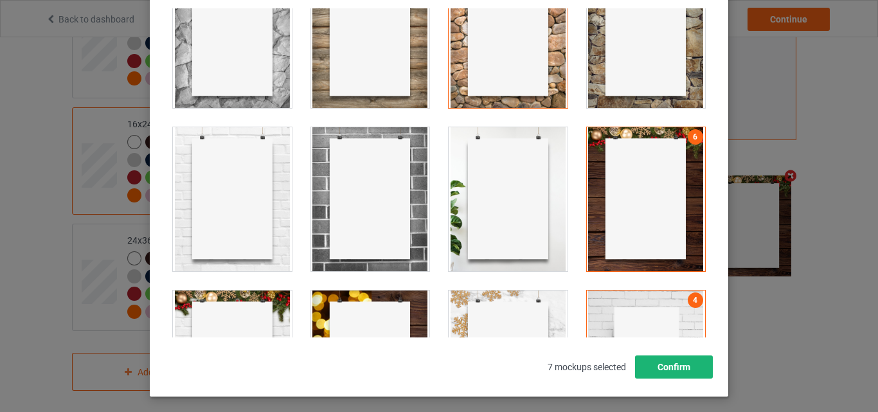
scroll to position [177, 0]
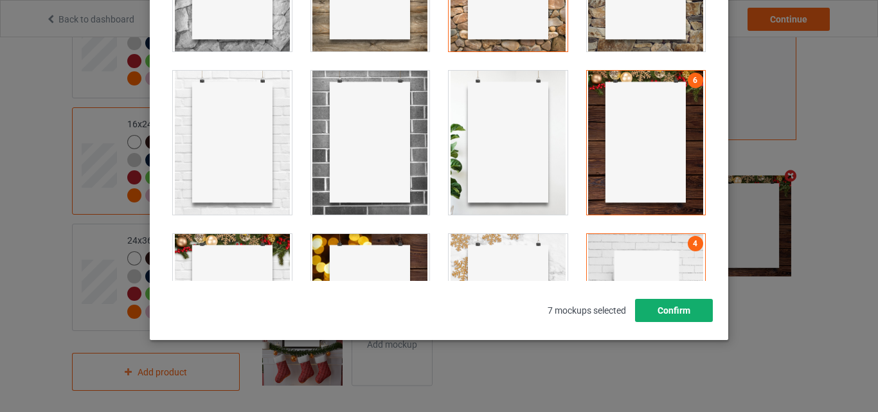
click at [677, 310] on button "Confirm" at bounding box center [674, 310] width 78 height 23
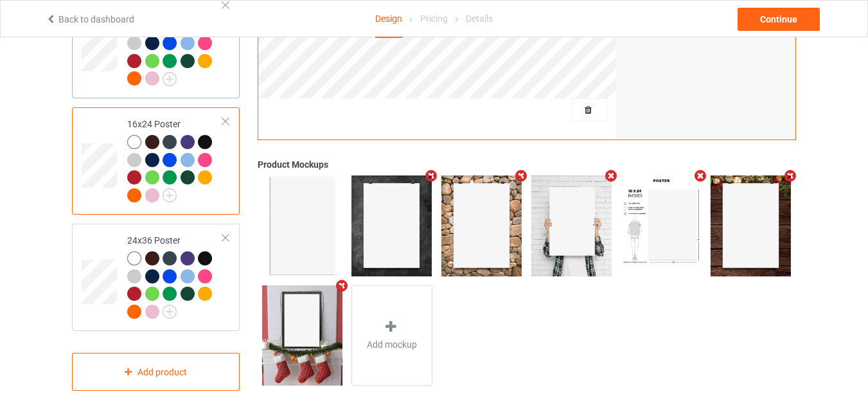
click at [91, 72] on td at bounding box center [101, 44] width 39 height 97
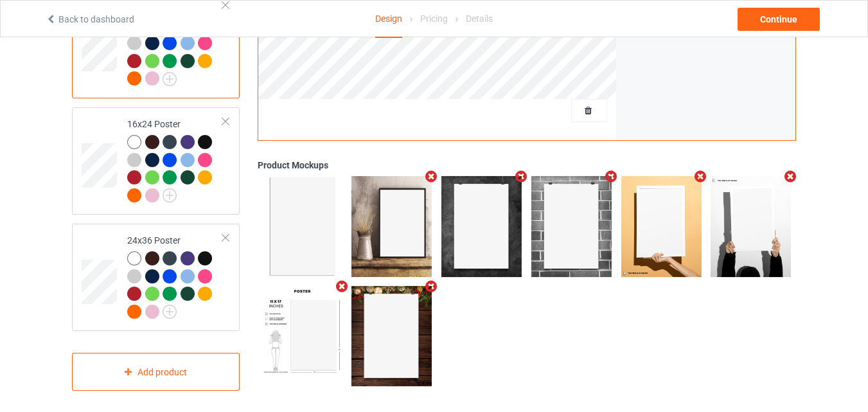
click at [788, 173] on icon "Remove mockup" at bounding box center [791, 176] width 16 height 13
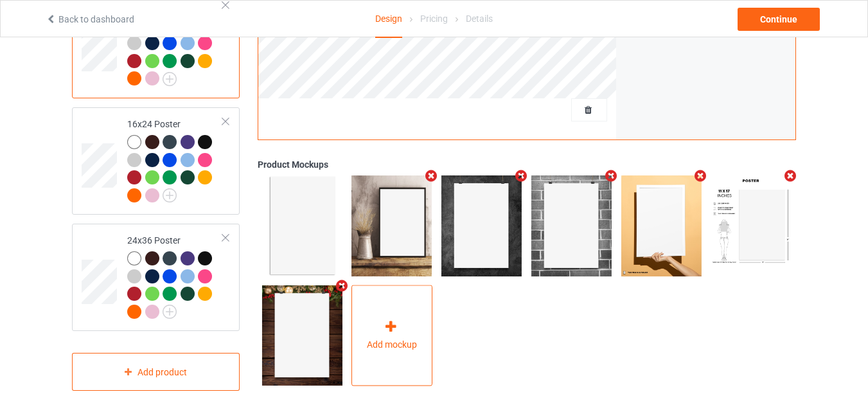
click at [398, 339] on span "Add mockup" at bounding box center [392, 345] width 50 height 13
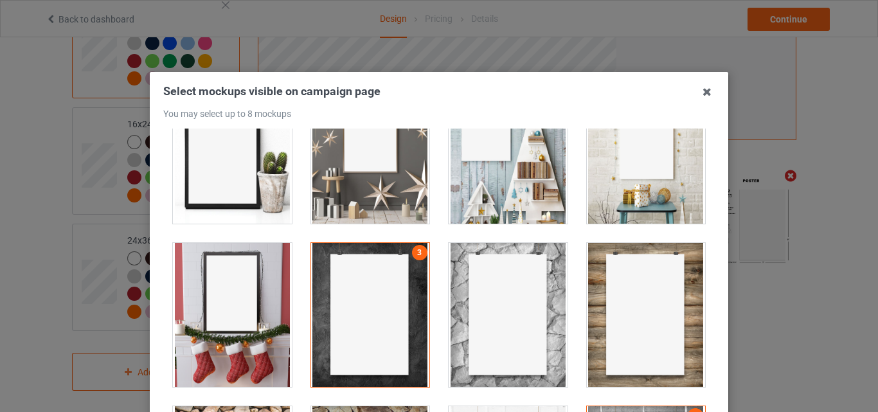
scroll to position [514, 0]
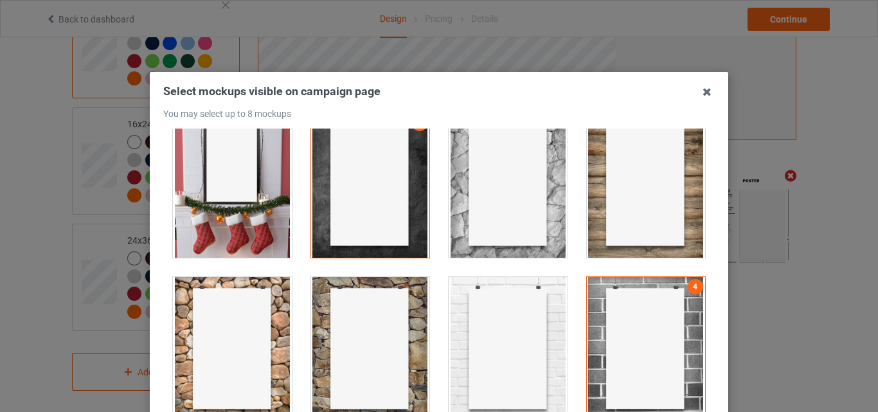
click at [233, 187] on div at bounding box center [232, 186] width 119 height 144
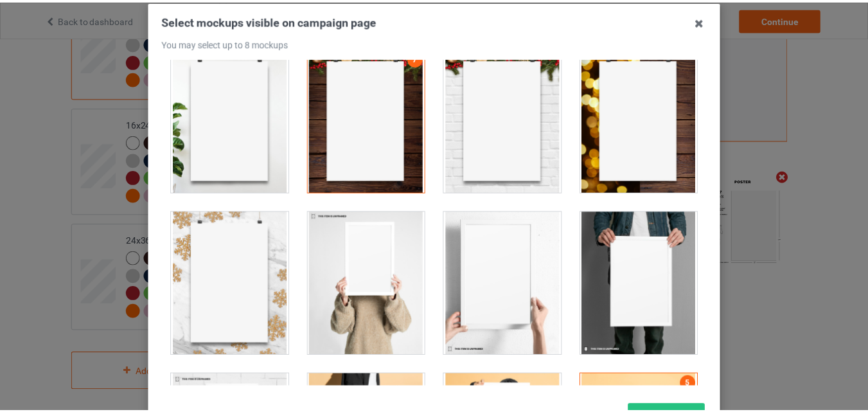
scroll to position [177, 0]
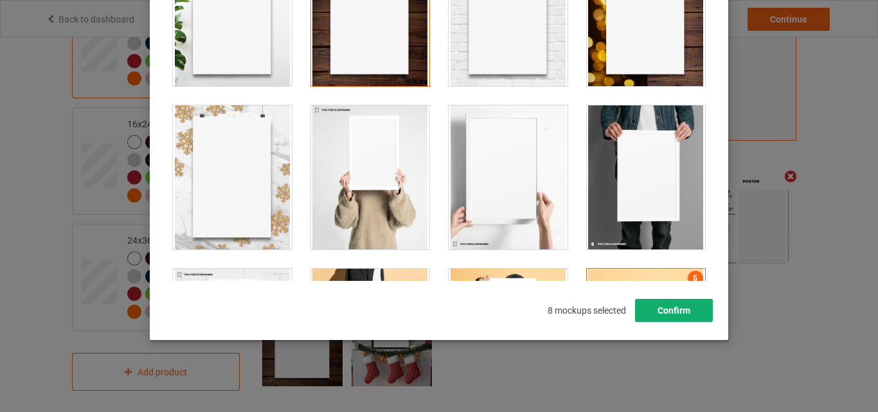
click at [688, 313] on button "Confirm" at bounding box center [674, 310] width 78 height 23
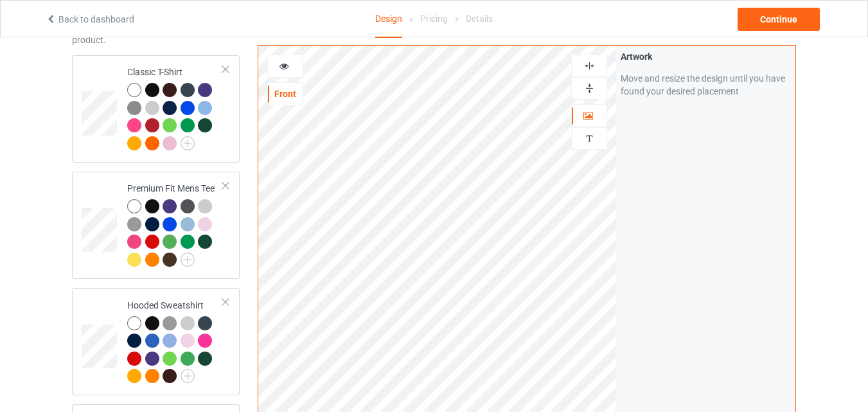
scroll to position [68, 0]
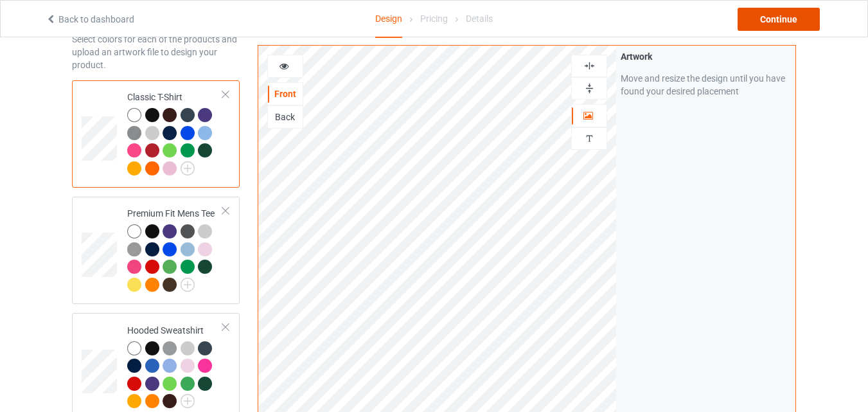
click at [786, 26] on div "Continue" at bounding box center [779, 19] width 82 height 23
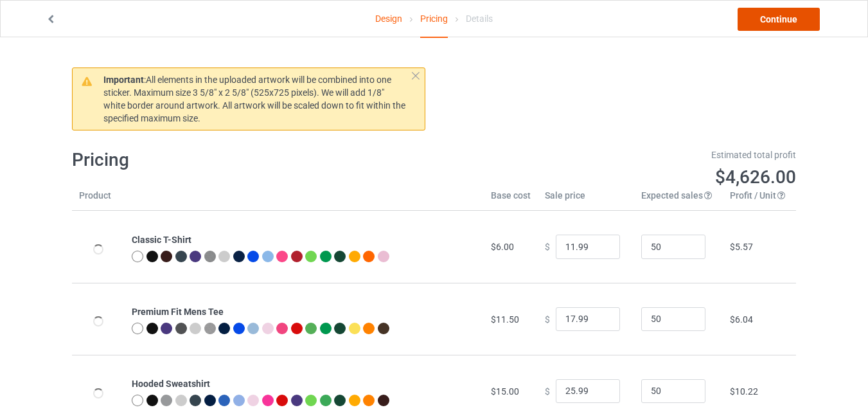
click at [807, 26] on link "Continue" at bounding box center [779, 19] width 82 height 23
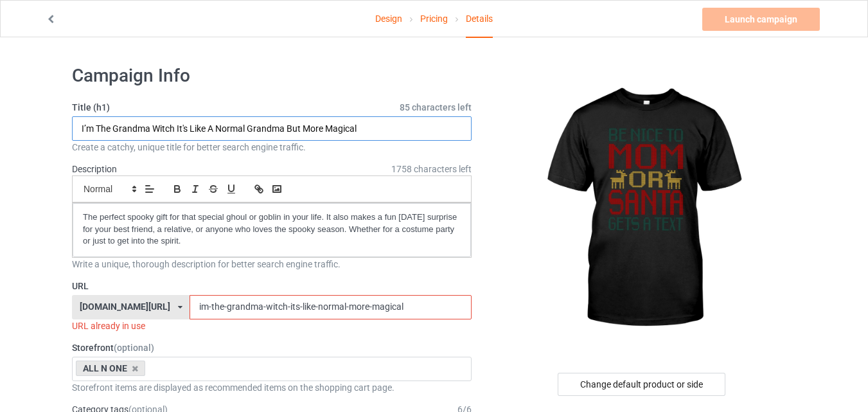
drag, startPoint x: 371, startPoint y: 132, endPoint x: 62, endPoint y: 132, distance: 308.5
paste input "Be Nice To Mom Or Santa Gets A Text"
type input "Be Nice To Mom Or Santa Gets A Text"
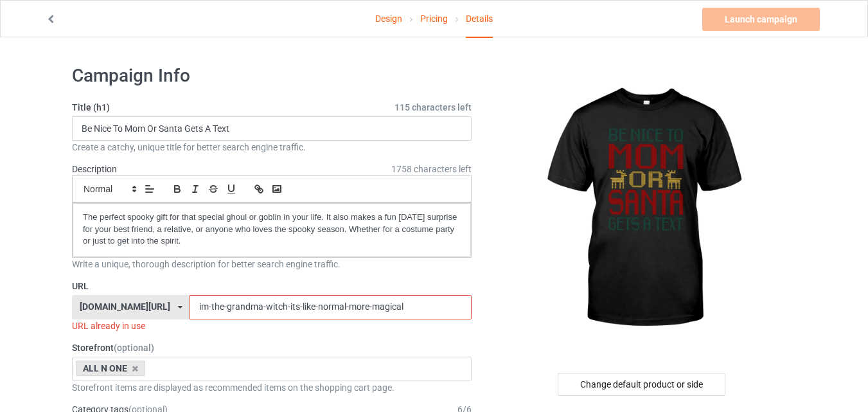
drag, startPoint x: 267, startPoint y: 307, endPoint x: 132, endPoint y: 307, distance: 134.9
click at [132, 307] on div "[DOMAIN_NAME][URL] [DOMAIN_NAME][URL] 587d0d41cee36fd012c64a69 im-the-grandma-w…" at bounding box center [272, 307] width 400 height 24
paste input "Be Nice To Mom Or Santa Gets A Text"
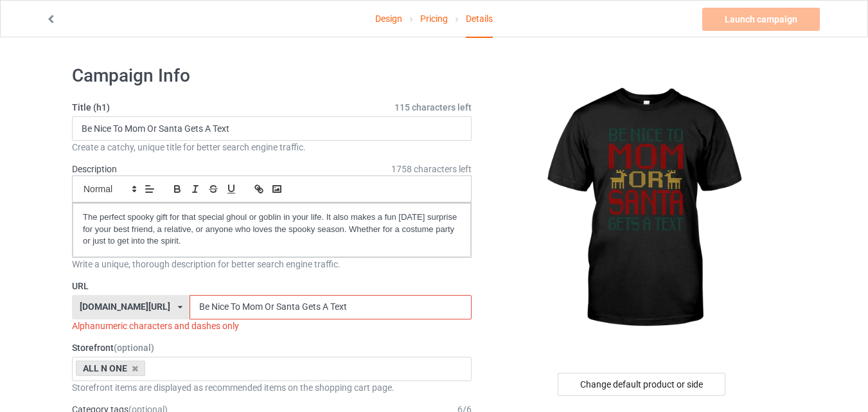
click at [190, 307] on input "Be Nice To Mom Or Santa Gets A Text" at bounding box center [330, 307] width 281 height 24
click at [195, 307] on input "Be-Nice To Mom Or [DEMOGRAPHIC_DATA] Gets A Text" at bounding box center [330, 307] width 281 height 24
click at [209, 308] on input "Be-Nice-To Mom Or [DEMOGRAPHIC_DATA] Gets A Text" at bounding box center [330, 307] width 281 height 24
click at [233, 308] on input "Be-Nice-To-Mom Or Santa Gets A Text" at bounding box center [330, 307] width 281 height 24
click at [245, 306] on input "Be-Nice-To-Mom-Or [DEMOGRAPHIC_DATA] Gets A Text" at bounding box center [330, 307] width 281 height 24
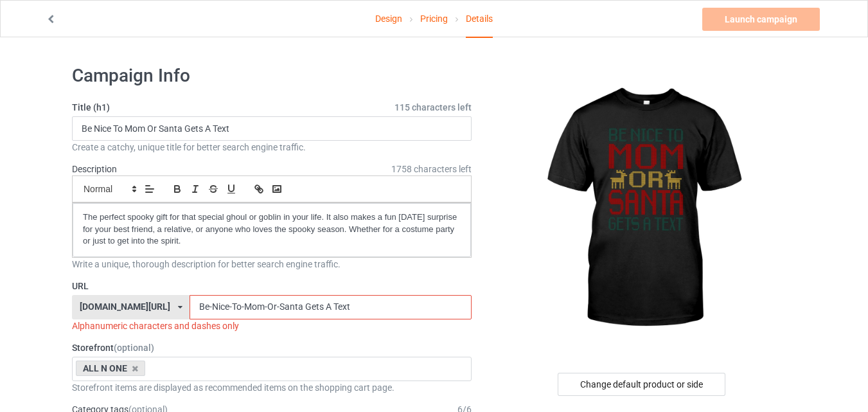
click at [270, 306] on input "Be-Nice-To-Mom-Or-Santa Gets A Text" at bounding box center [330, 307] width 281 height 24
click at [289, 307] on input "Be-Nice-To-Mom-Or-Santa-Gets A Text" at bounding box center [330, 307] width 281 height 24
click at [299, 307] on input "Be-Nice-To-Mom-Or-Santa-Gets-A Text" at bounding box center [330, 307] width 281 height 24
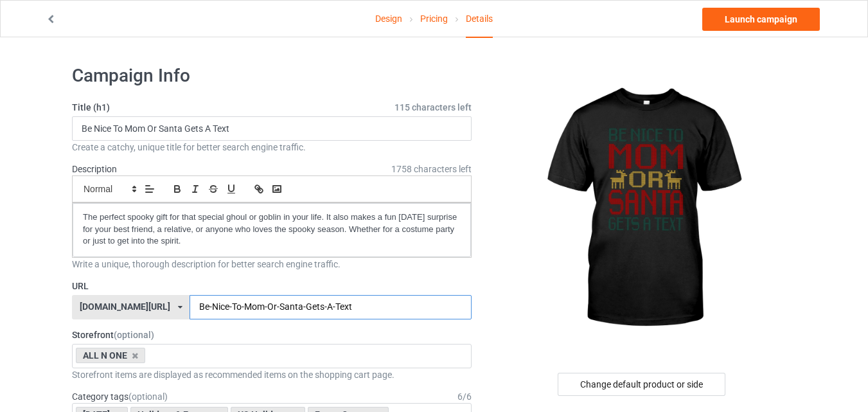
type input "Be-Nice-To-Mom-Or-Santa-Gets-A-Text"
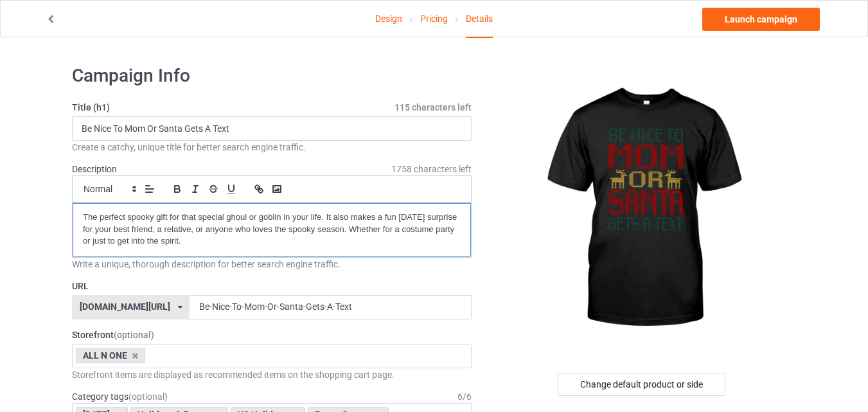
drag, startPoint x: 213, startPoint y: 231, endPoint x: 55, endPoint y: 208, distance: 159.0
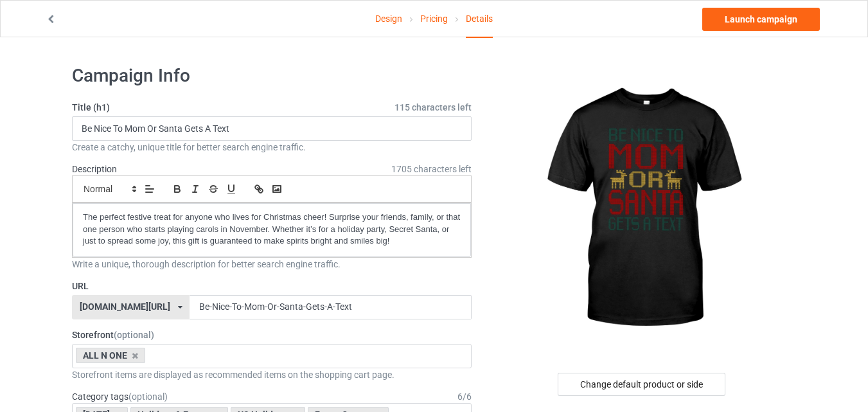
click at [641, 382] on div "Change default product or side" at bounding box center [642, 384] width 168 height 23
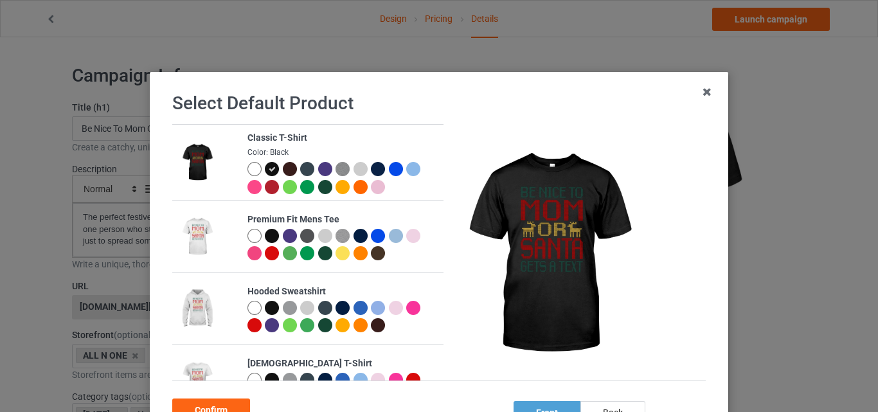
click at [283, 169] on div at bounding box center [290, 169] width 14 height 14
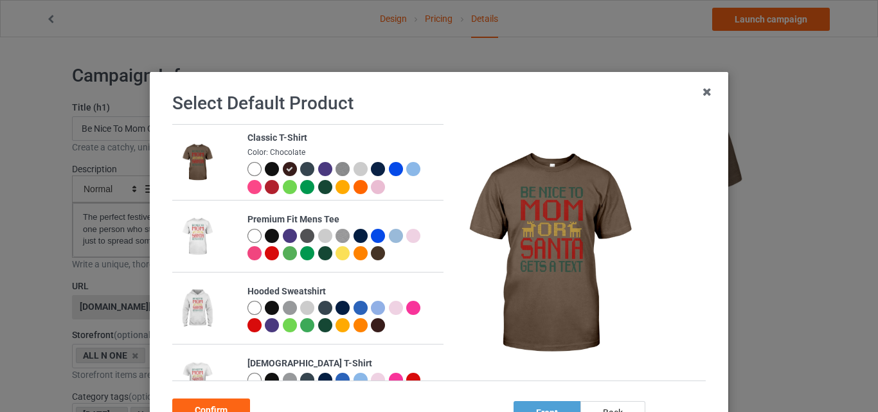
click at [371, 169] on div at bounding box center [378, 169] width 14 height 14
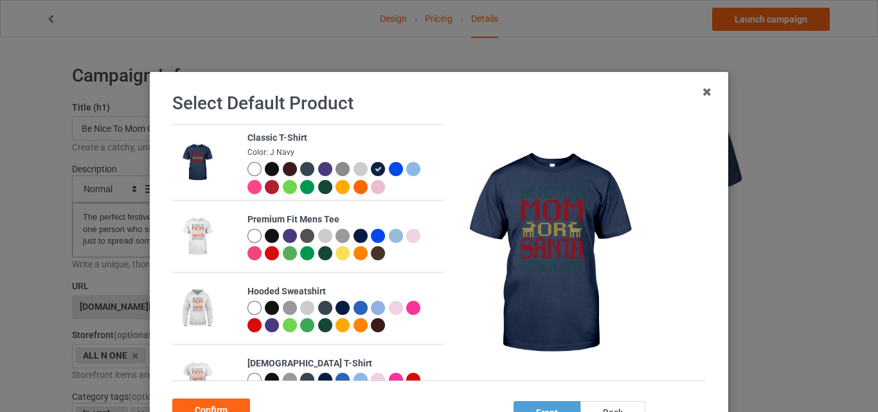
click at [265, 171] on div at bounding box center [272, 169] width 14 height 14
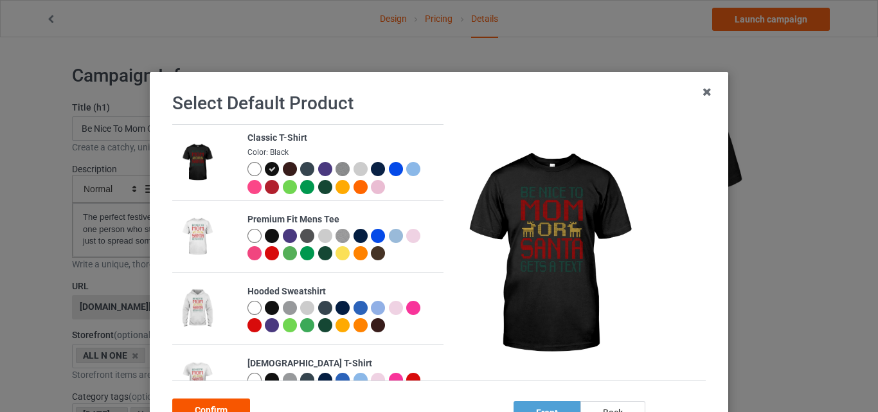
click at [235, 409] on div "Confirm" at bounding box center [211, 409] width 78 height 23
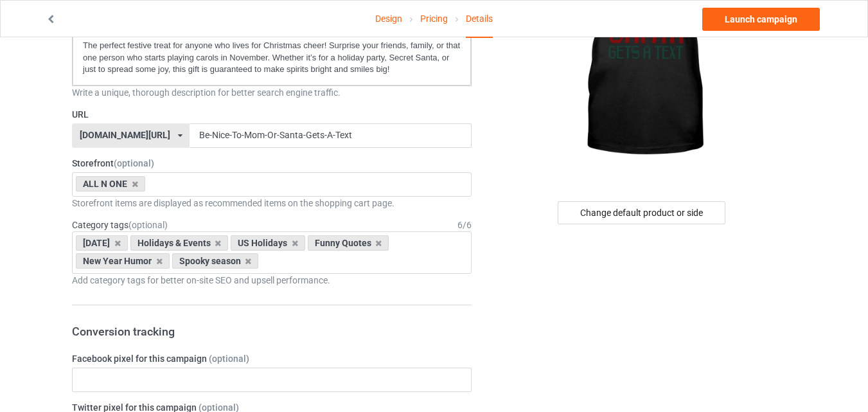
scroll to position [193, 0]
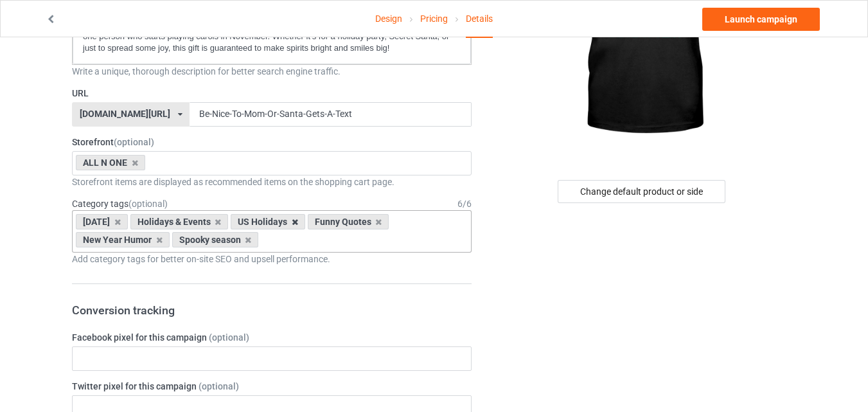
click at [298, 223] on icon at bounding box center [295, 222] width 6 height 8
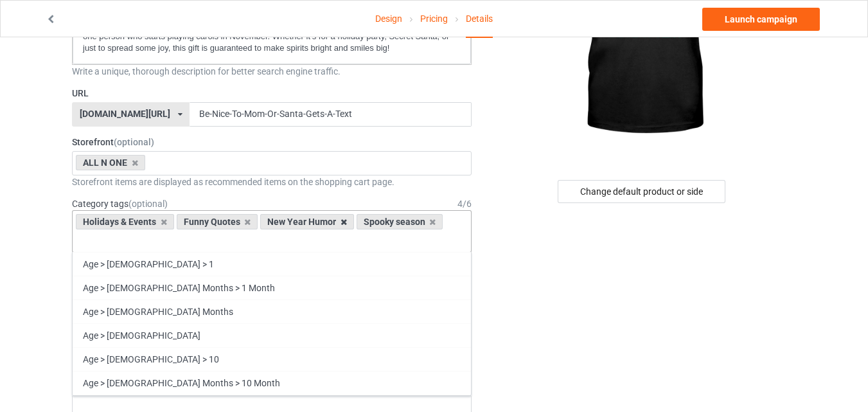
click at [342, 222] on icon at bounding box center [344, 222] width 6 height 8
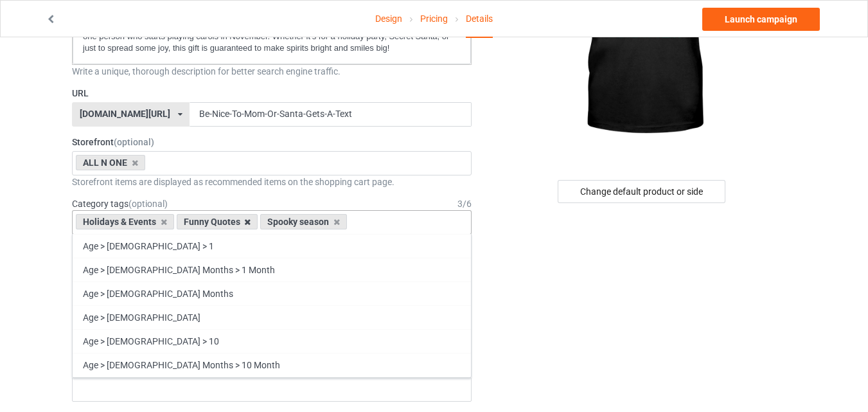
click at [245, 223] on icon at bounding box center [247, 222] width 6 height 8
click at [254, 223] on icon at bounding box center [252, 222] width 6 height 8
click at [162, 222] on icon at bounding box center [164, 222] width 6 height 8
click at [174, 221] on div "Age > [DEMOGRAPHIC_DATA] > 1 Age > [DEMOGRAPHIC_DATA] Months > 1 Month Age > [D…" at bounding box center [272, 222] width 400 height 24
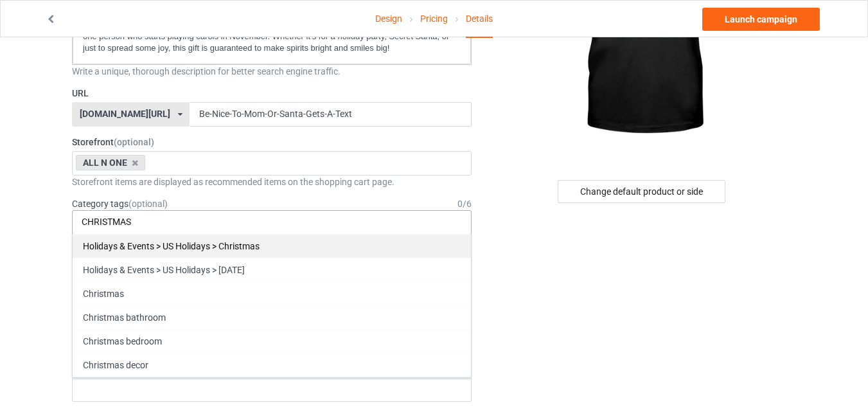
type input "CHRISTMAS"
click at [209, 249] on div "Holidays & Events > US Holidays > Christmas" at bounding box center [272, 246] width 398 height 24
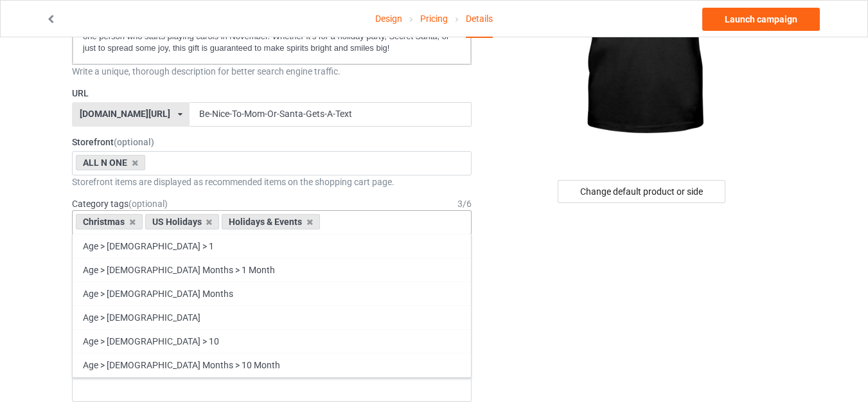
paste input "The perfect festive treat for anyone who lives for Christmas cheer! Surprise yo…"
type input "The perfect festive treat for anyone who lives for Christmas cheer! Surprise yo…"
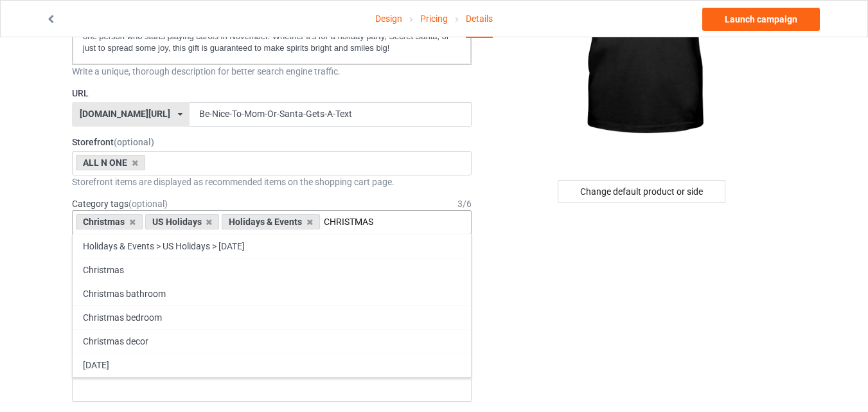
drag, startPoint x: 324, startPoint y: 220, endPoint x: 375, endPoint y: 224, distance: 51.5
click at [375, 224] on input "CHRISTMAS" at bounding box center [352, 222] width 57 height 11
type input "CHRISTMAS"
click at [400, 223] on div "Christmas US Holidays Holidays & Events CHRISTMAS Holidays & Events > US Holida…" at bounding box center [272, 222] width 400 height 24
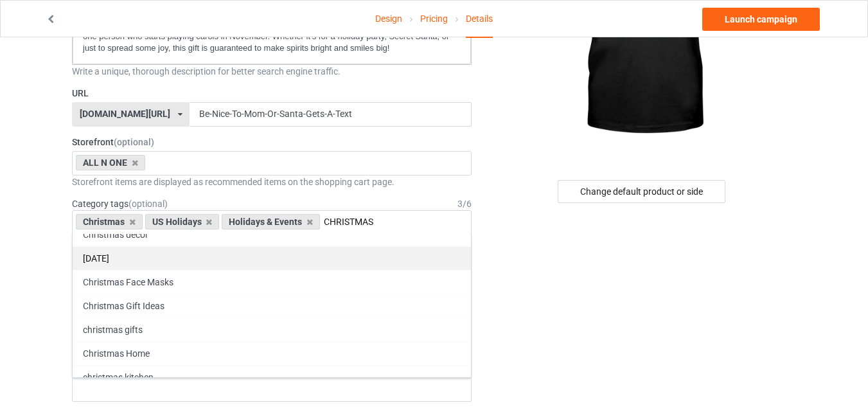
scroll to position [129, 0]
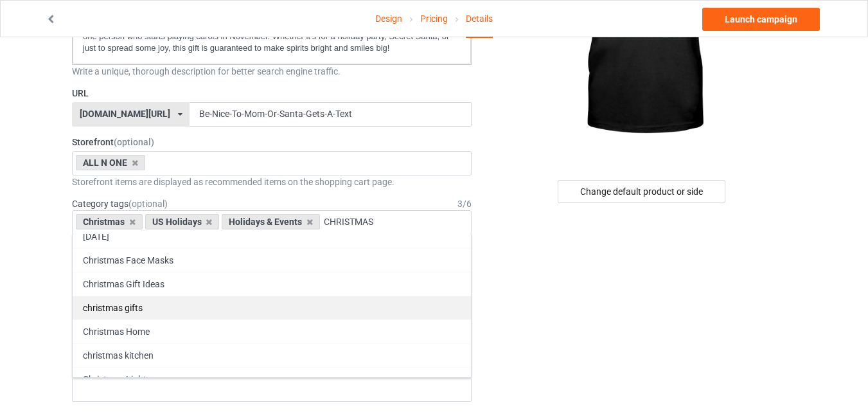
click at [141, 307] on div "christmas gifts" at bounding box center [272, 308] width 398 height 24
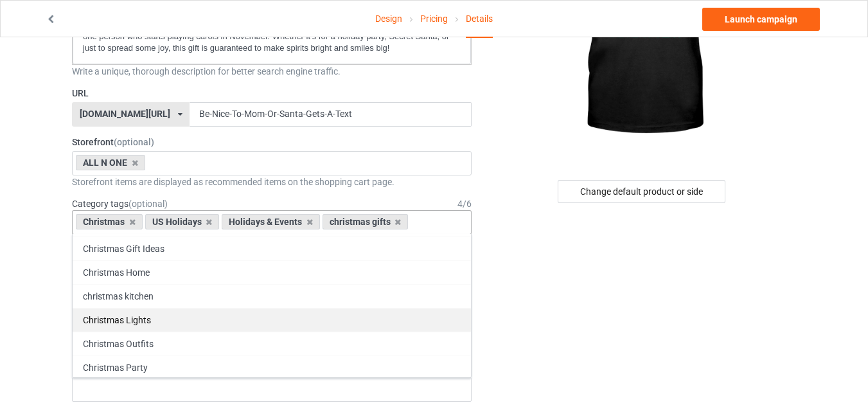
scroll to position [58873, 0]
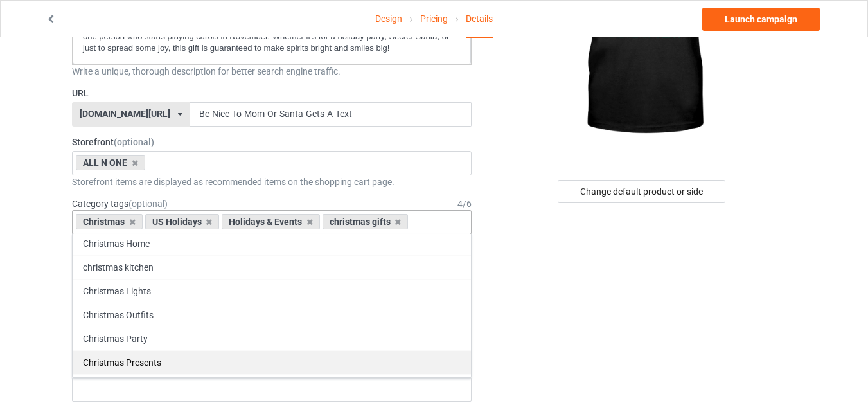
click at [154, 361] on div "Christmas Presents" at bounding box center [272, 362] width 398 height 24
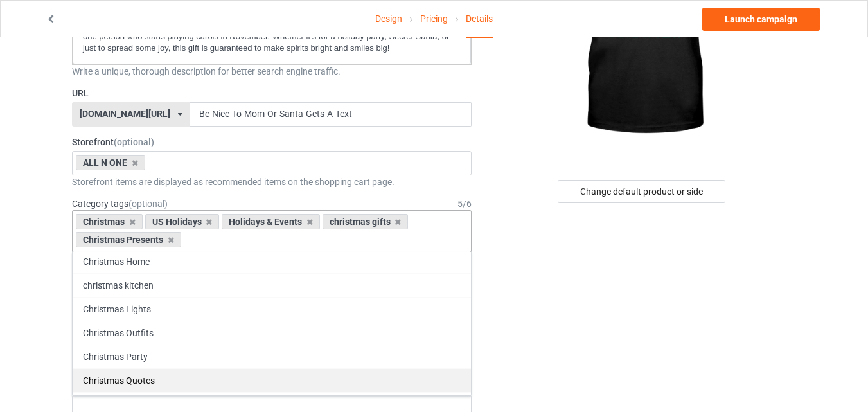
click at [136, 382] on div "Christmas Quotes" at bounding box center [272, 380] width 398 height 24
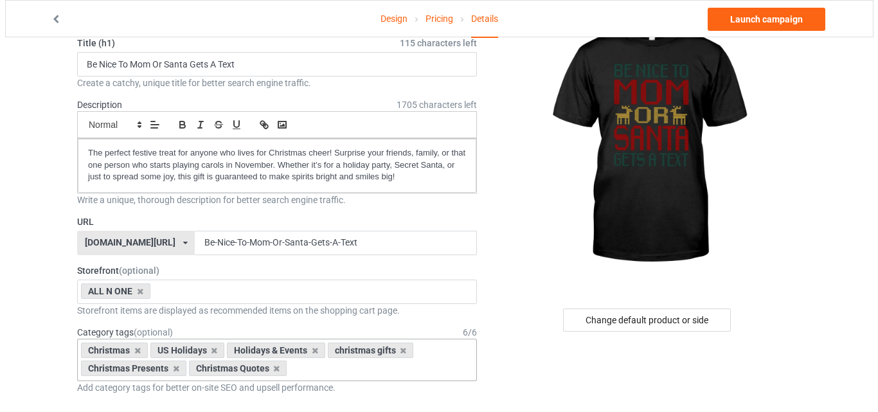
scroll to position [0, 0]
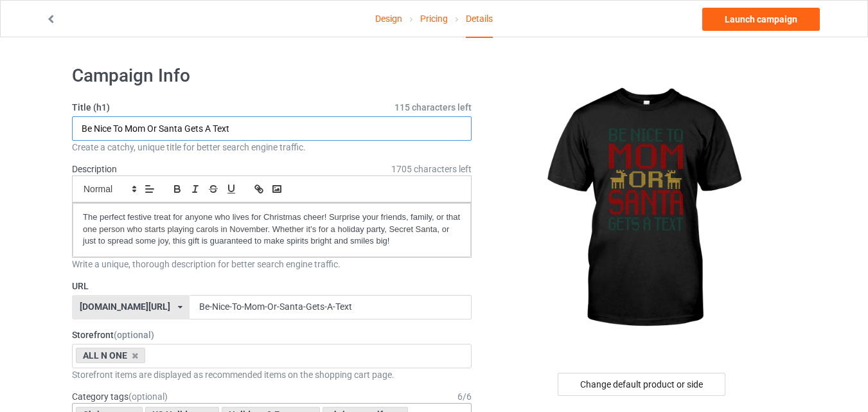
drag, startPoint x: 251, startPoint y: 129, endPoint x: 59, endPoint y: 134, distance: 191.6
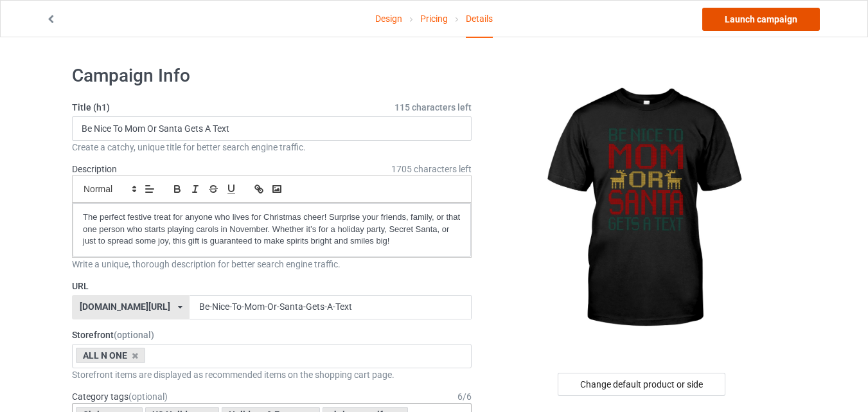
click at [752, 19] on link "Launch campaign" at bounding box center [761, 19] width 118 height 23
